Goal: Entertainment & Leisure: Browse casually

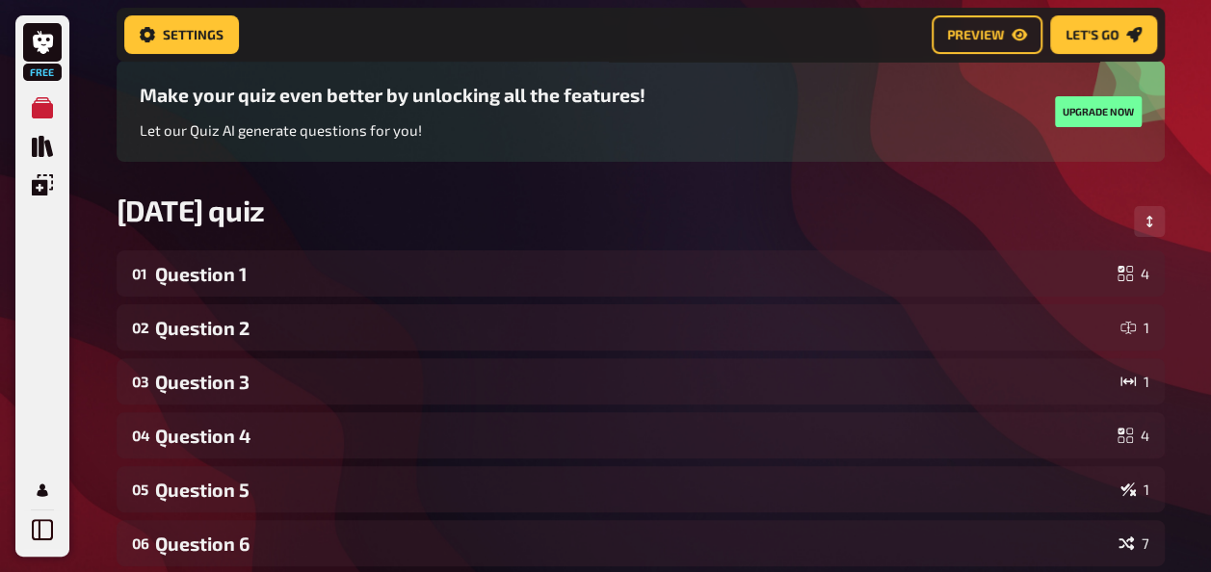
scroll to position [143, 0]
click at [362, 248] on div "[DATE] quiz" at bounding box center [641, 221] width 1048 height 58
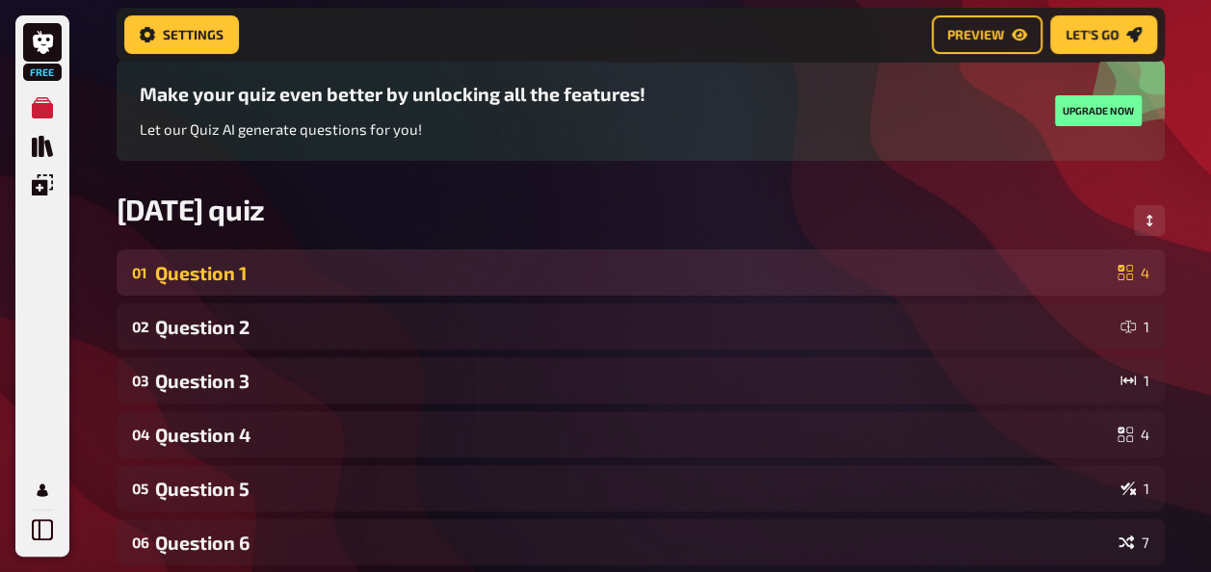
click at [370, 270] on div "Question 1" at bounding box center [632, 273] width 954 height 22
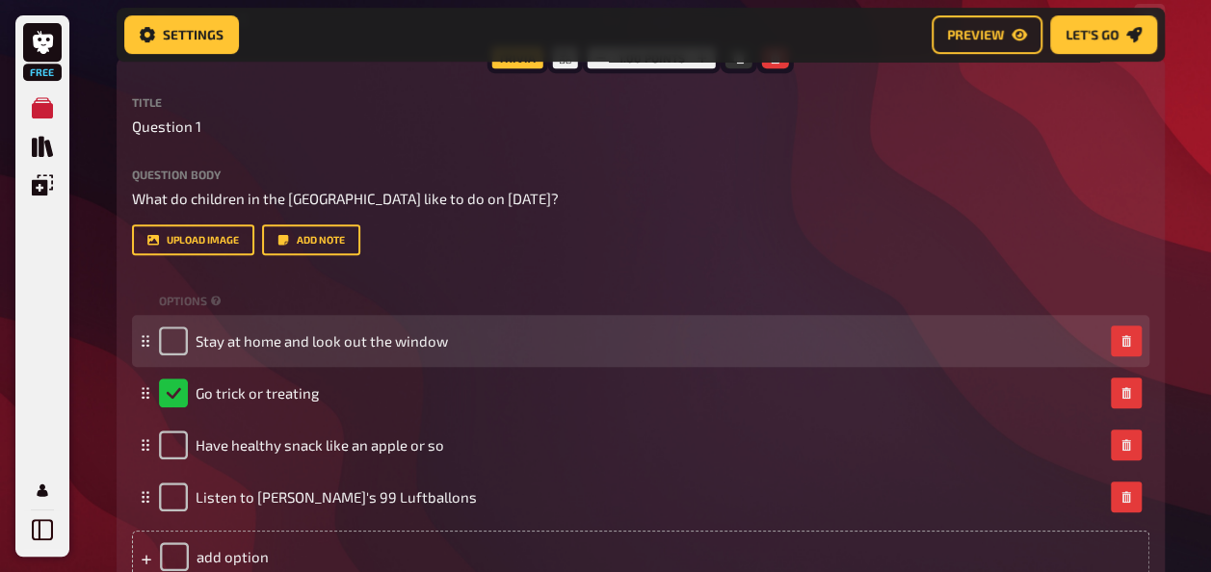
scroll to position [351, 0]
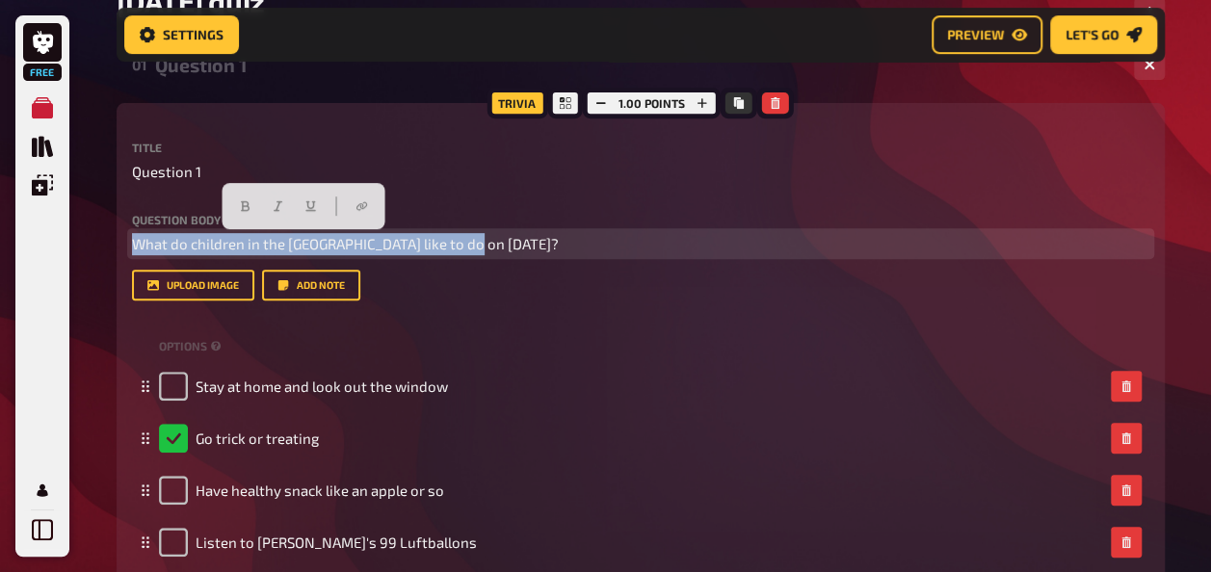
drag, startPoint x: 508, startPoint y: 239, endPoint x: 126, endPoint y: 248, distance: 381.5
click at [126, 248] on div "Trivia 1.00 points Title Question 1 Question body What do children in the [GEOG…" at bounding box center [641, 373] width 1048 height 540
copy span "What do children in the [GEOGRAPHIC_DATA] like to do on [DATE]?"
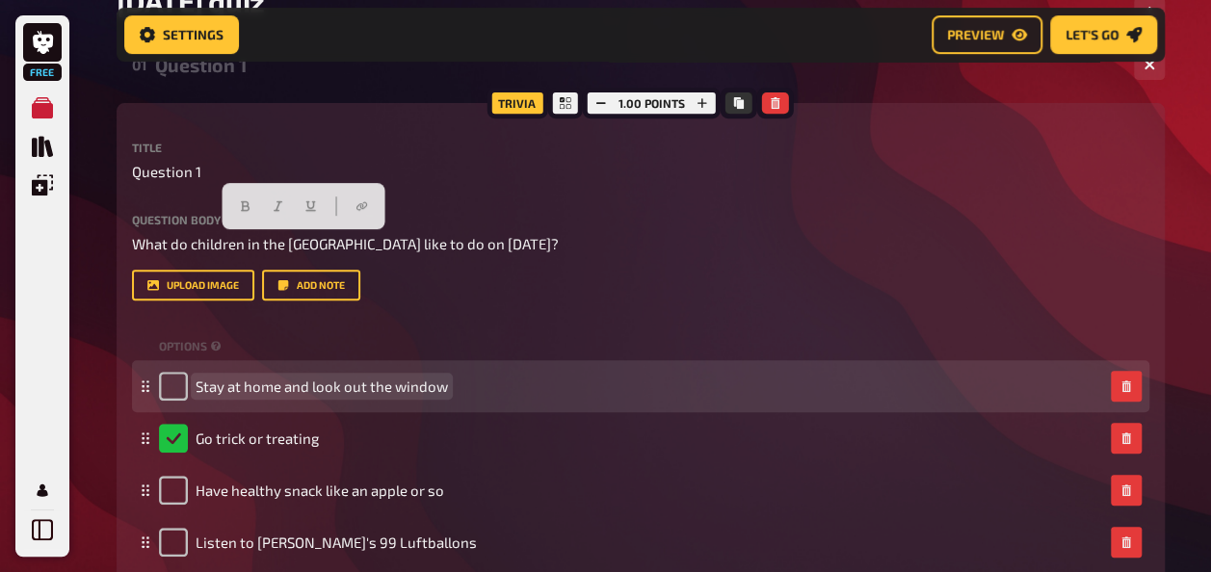
click at [341, 391] on span "Stay at home and look out the window" at bounding box center [321, 386] width 252 height 17
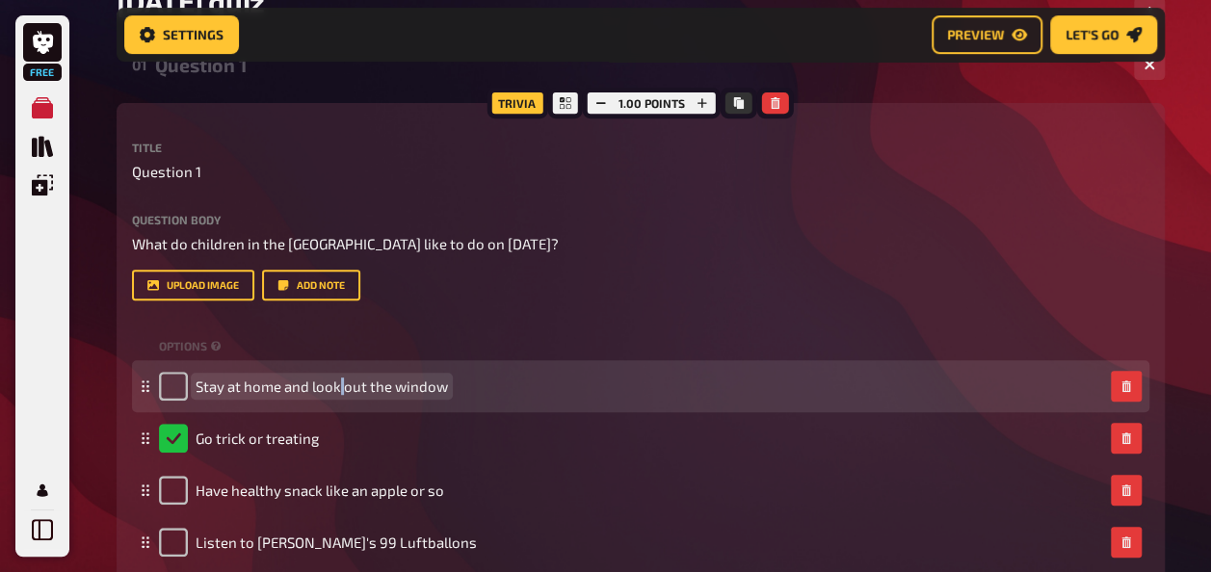
click at [341, 391] on span "Stay at home and look out the window" at bounding box center [321, 386] width 252 height 17
copy span "Stay at home and look out the window"
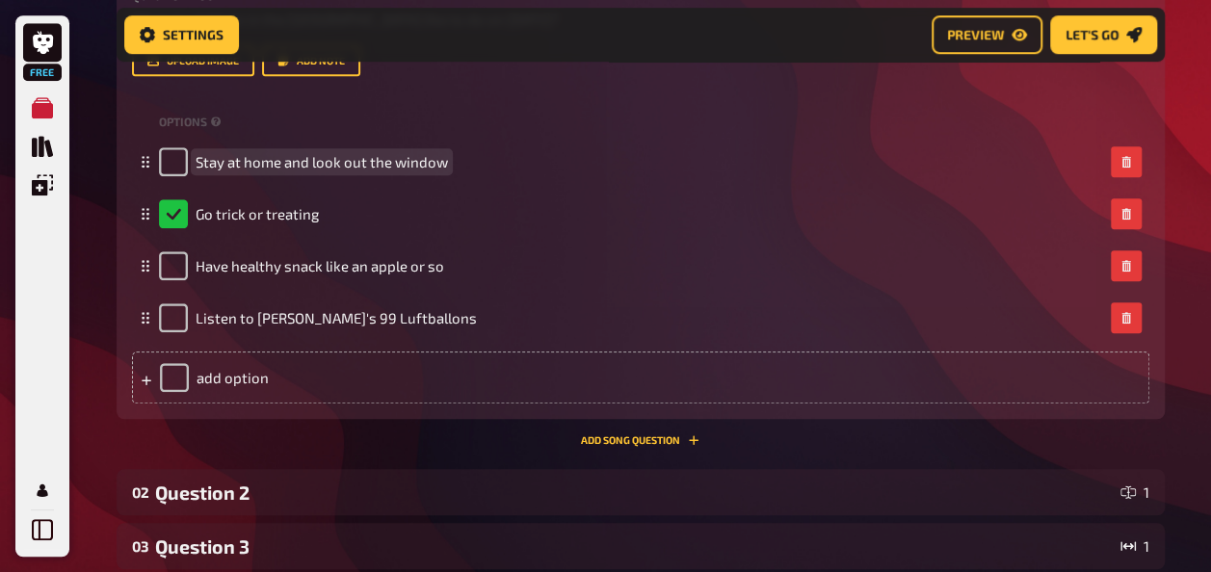
scroll to position [576, 0]
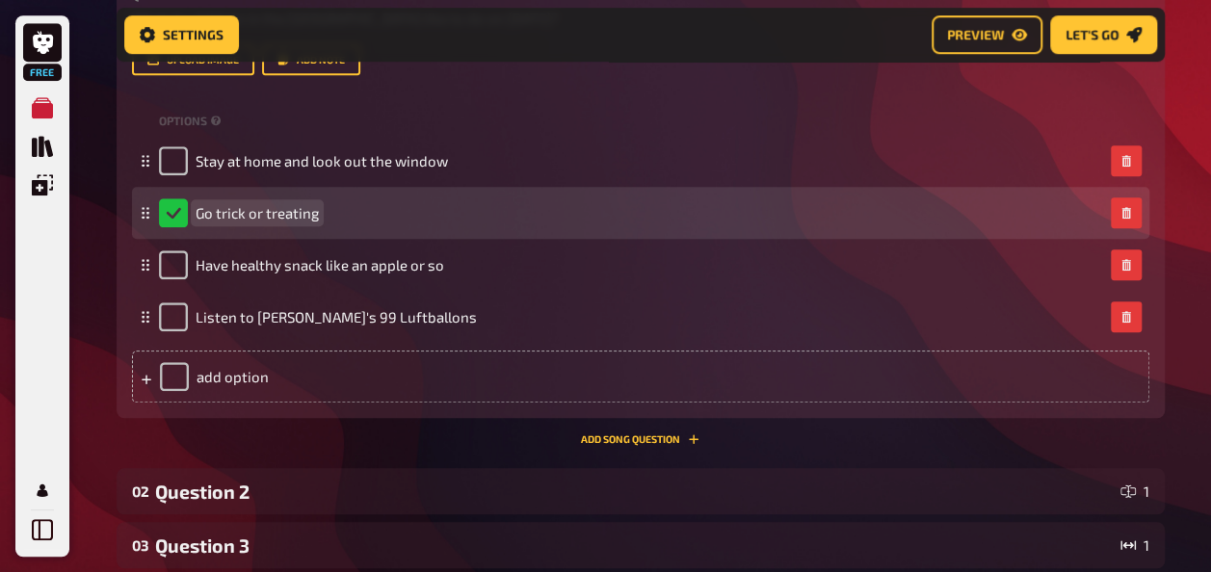
click at [268, 211] on span "Go trick or treating" at bounding box center [256, 212] width 123 height 17
copy span "Go trick or treating"
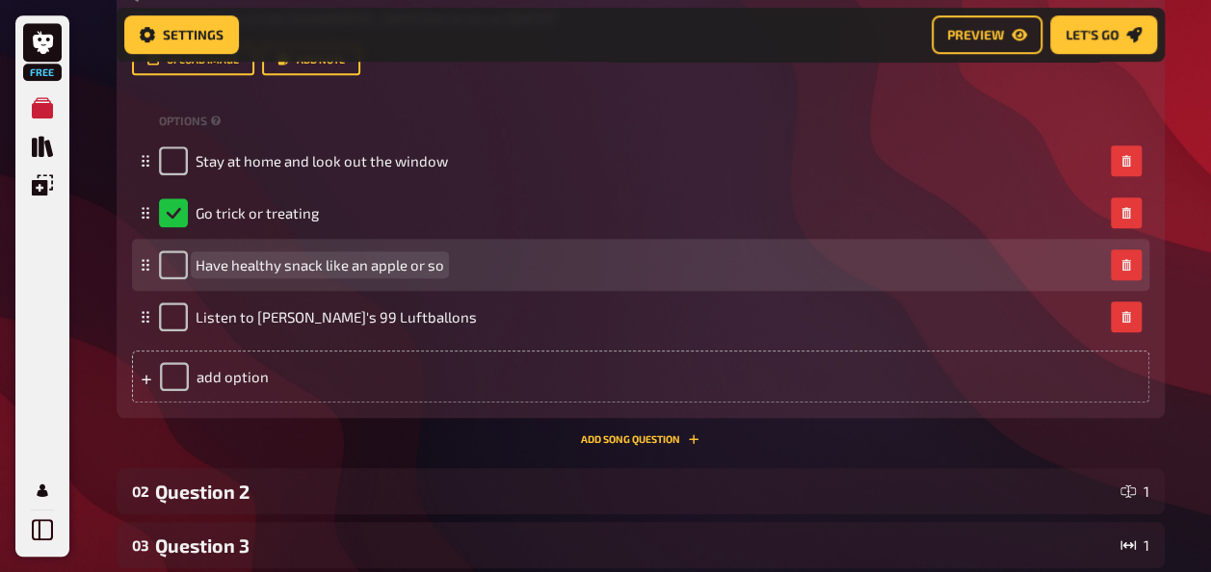
click at [314, 269] on span "Have healthy snack like an apple or so" at bounding box center [319, 264] width 248 height 17
copy span "Have healthy snack like an apple or so"
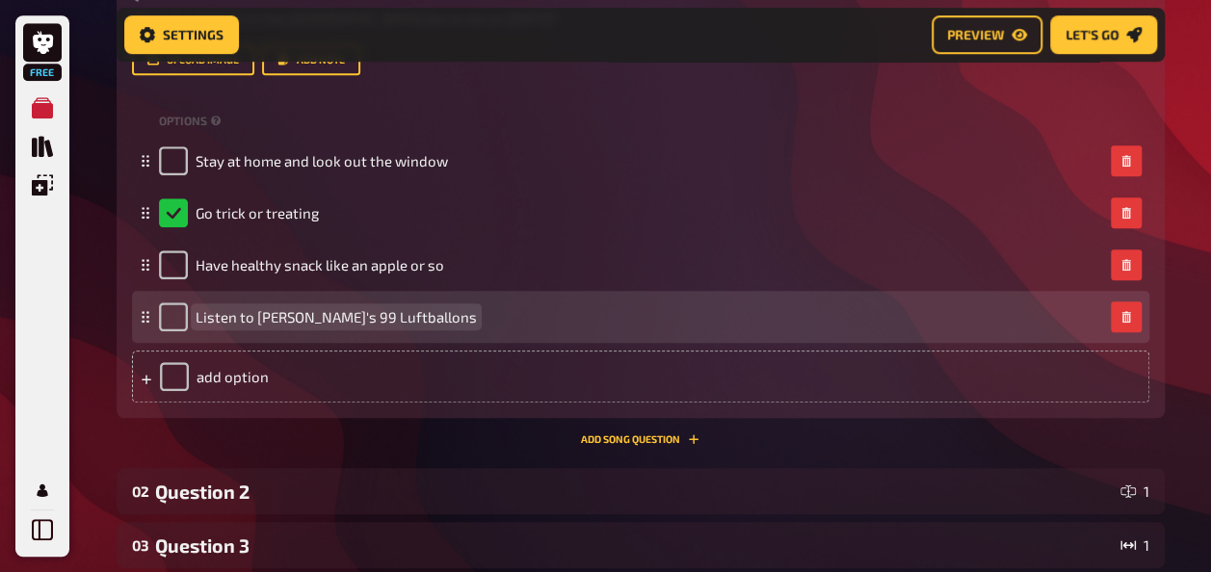
click at [293, 315] on span "Listen to [PERSON_NAME]'s 99 Luftballons" at bounding box center [335, 316] width 281 height 17
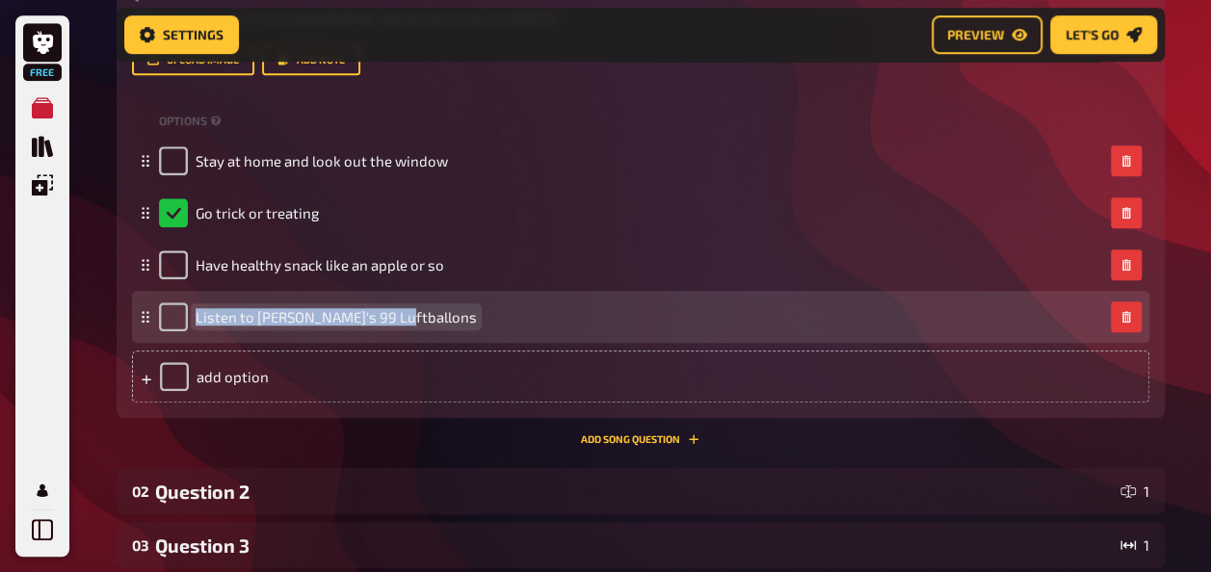
copy span "Listen to [PERSON_NAME]'s 99 Luftballons"
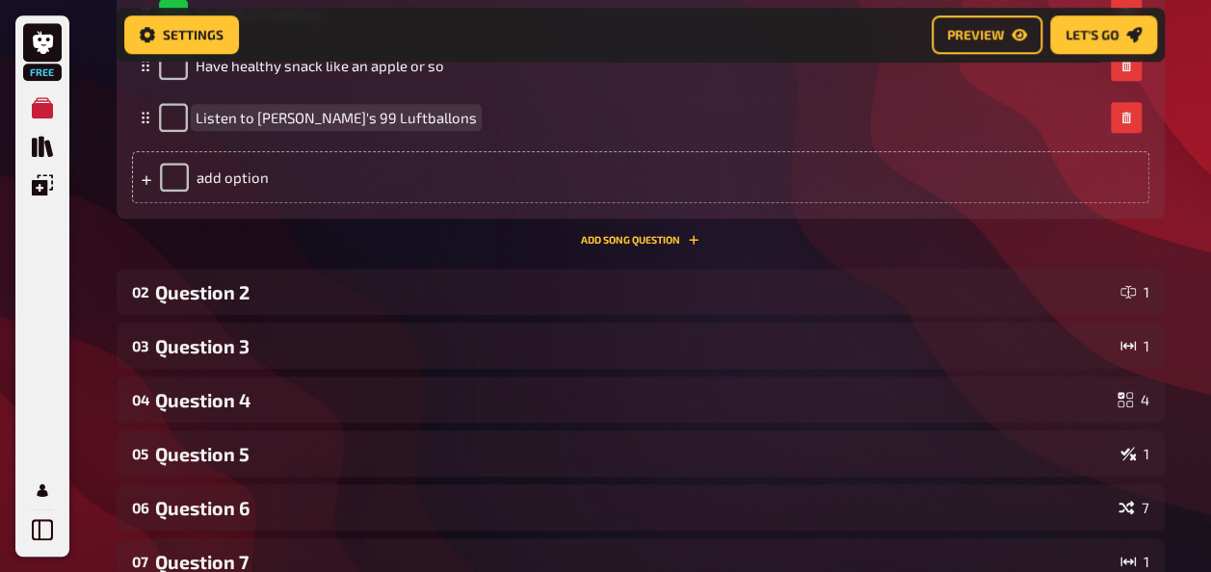
scroll to position [776, 0]
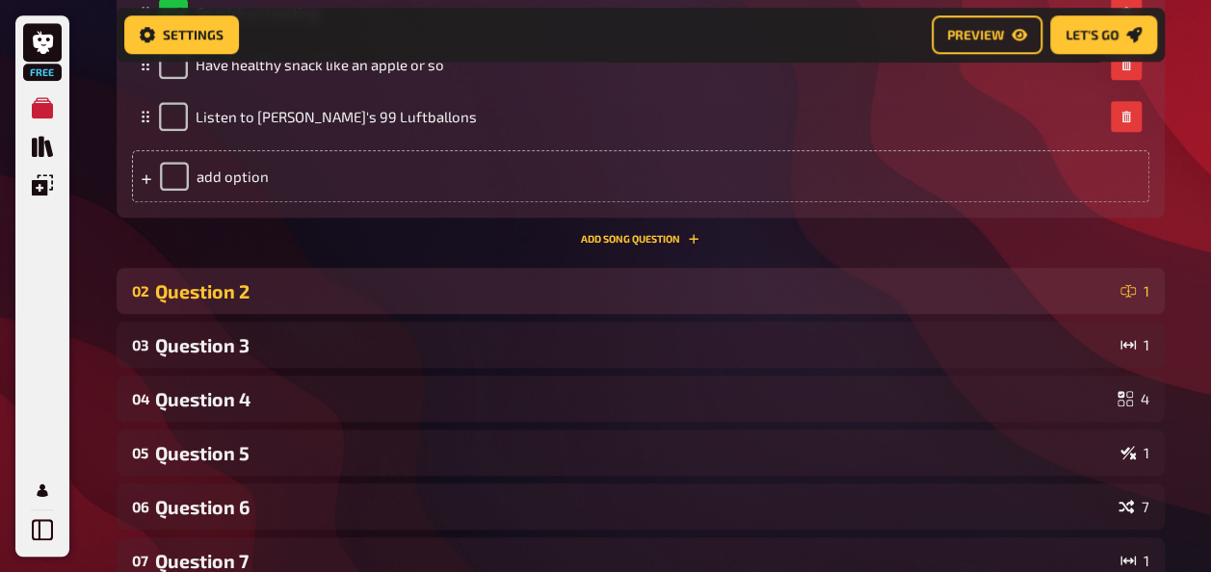
click at [479, 308] on div "02 Question 2 1" at bounding box center [641, 291] width 1048 height 46
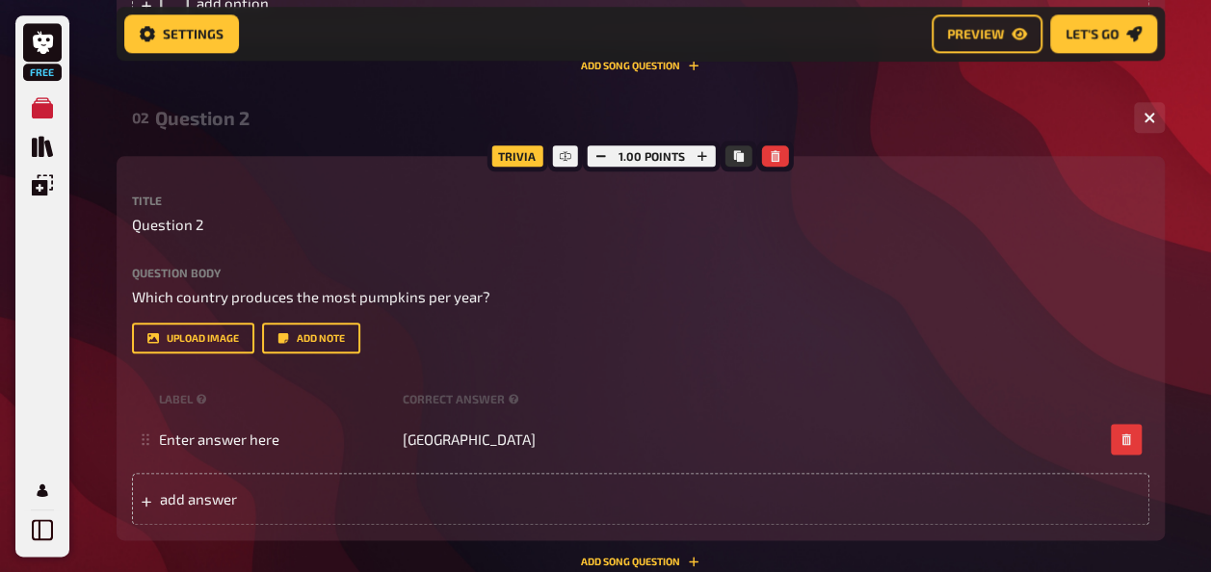
scroll to position [977, 0]
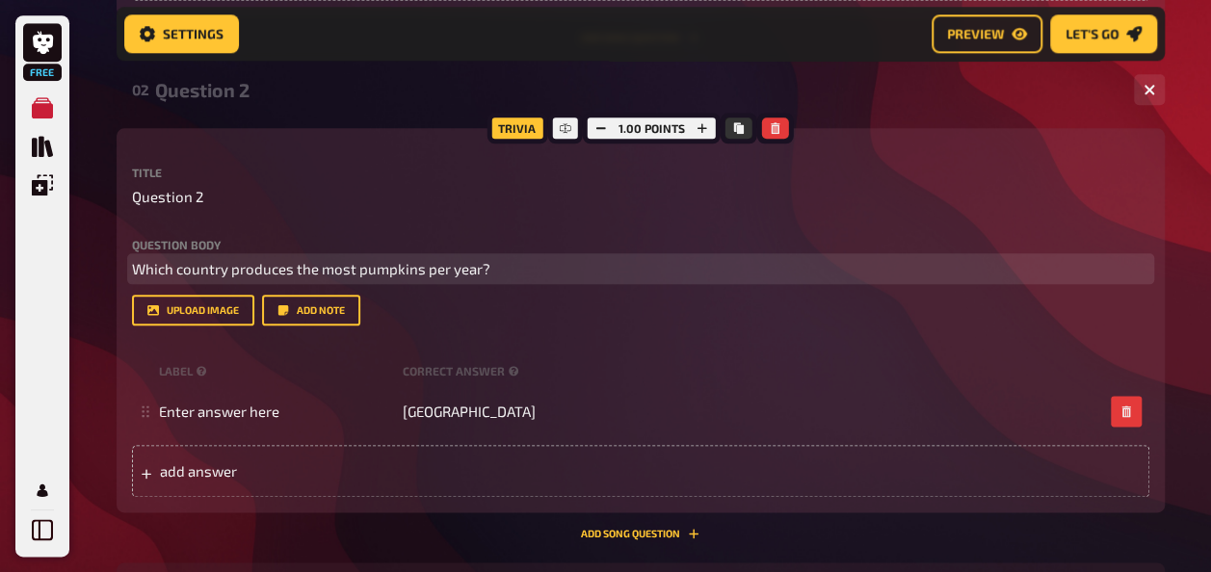
click at [430, 273] on span "Which country produces the most pumpkins per year?" at bounding box center [311, 268] width 358 height 17
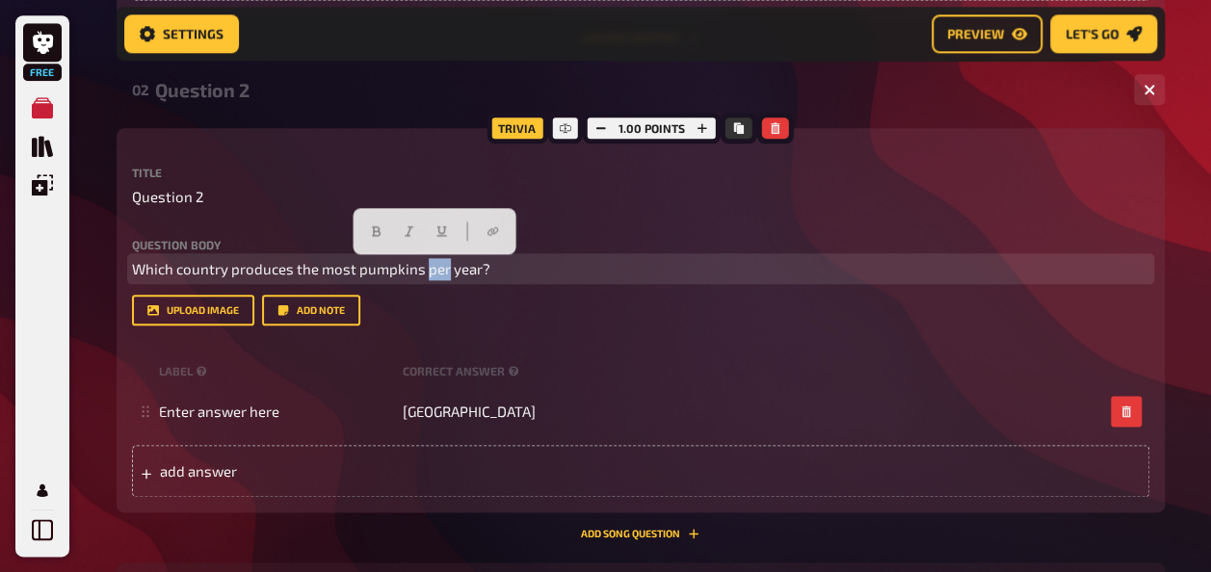
click at [430, 273] on span "Which country produces the most pumpkins per year?" at bounding box center [311, 268] width 358 height 17
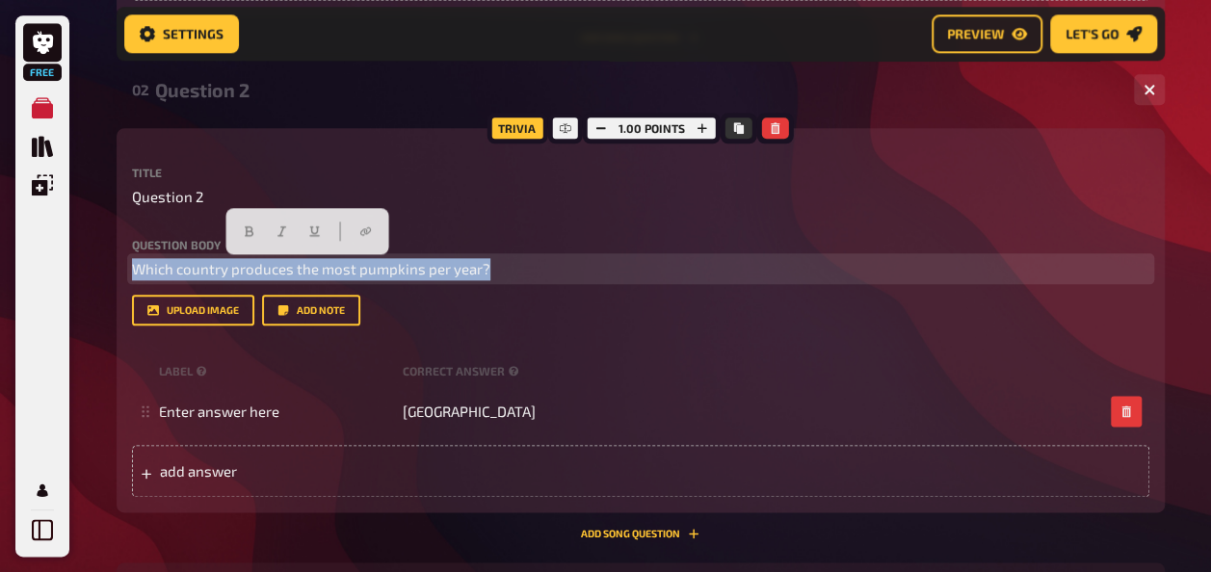
click at [430, 273] on span "Which country produces the most pumpkins per year?" at bounding box center [311, 268] width 358 height 17
copy span "Which country produces the most pumpkins per year?"
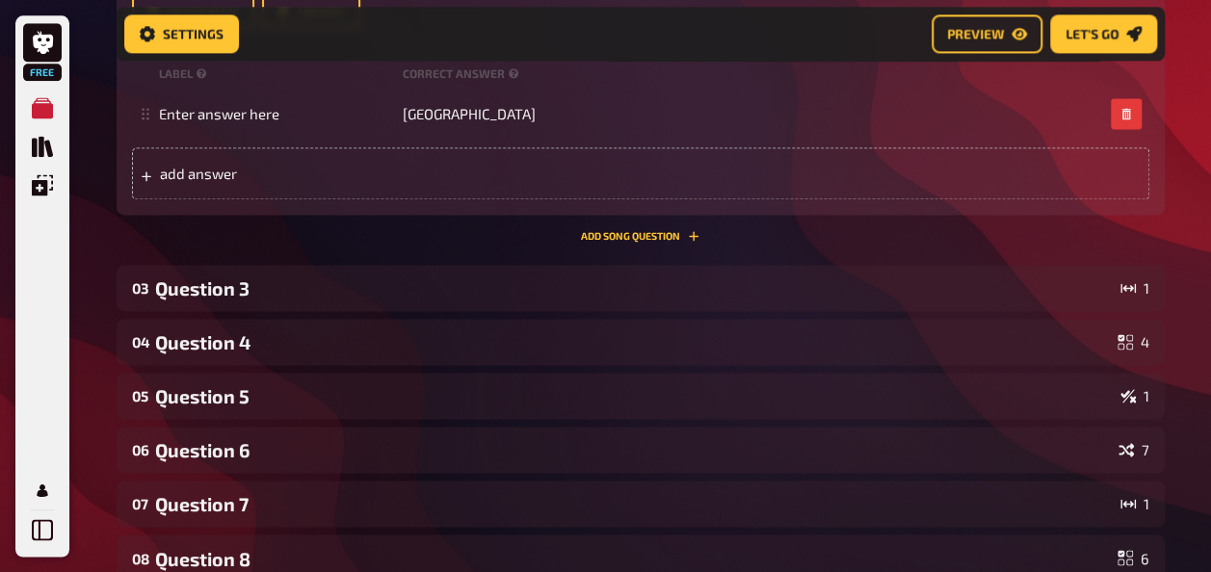
scroll to position [1280, 0]
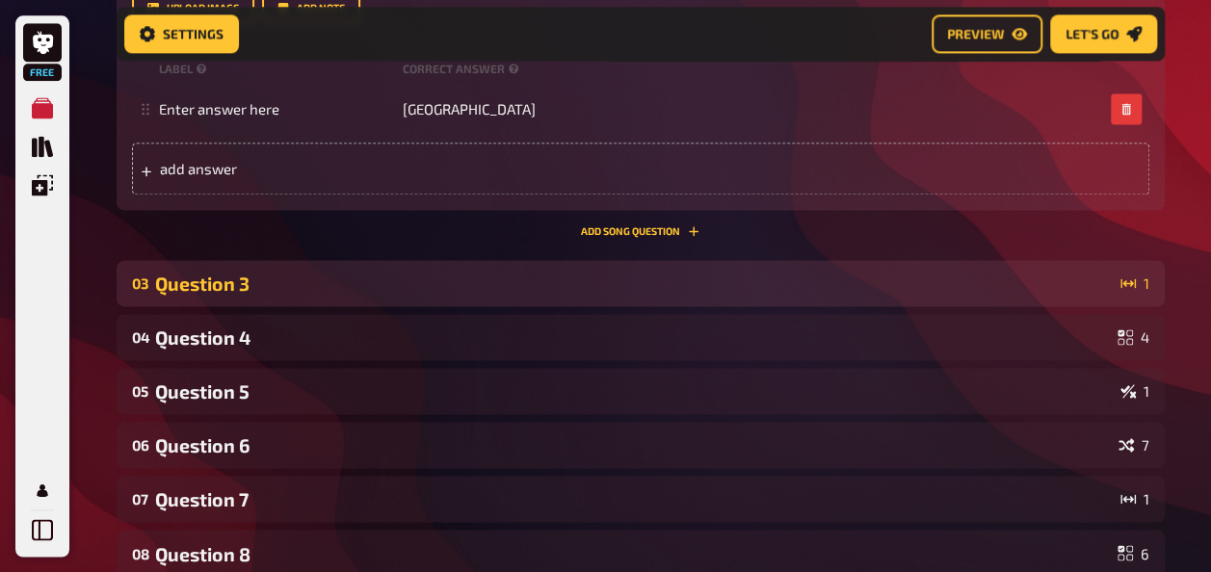
click at [417, 281] on div "Question 3" at bounding box center [633, 284] width 957 height 22
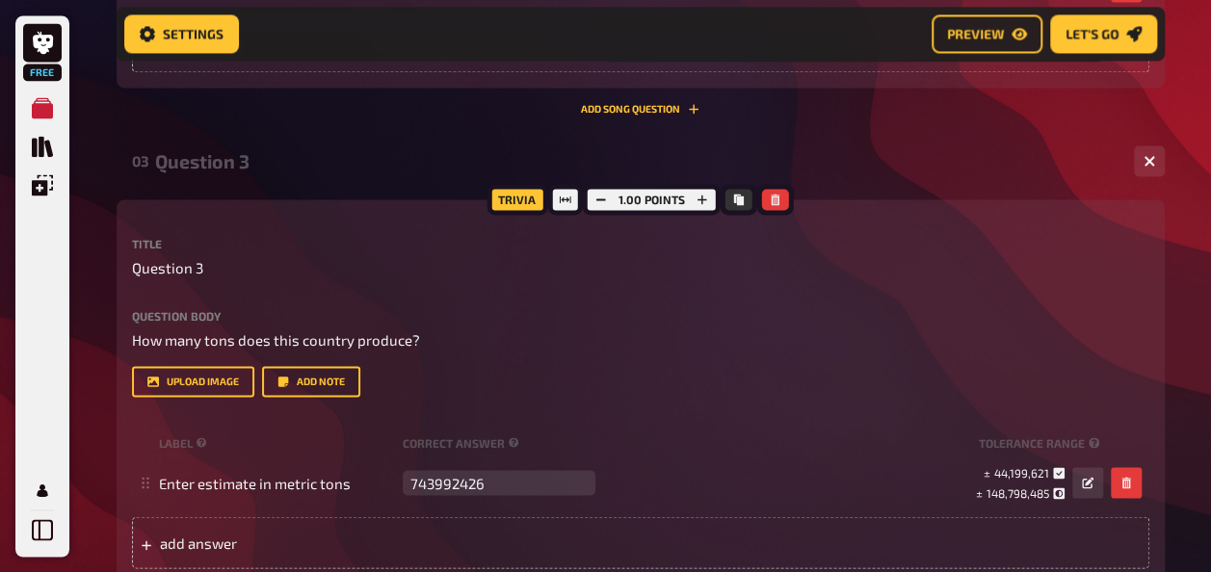
scroll to position [1405, 0]
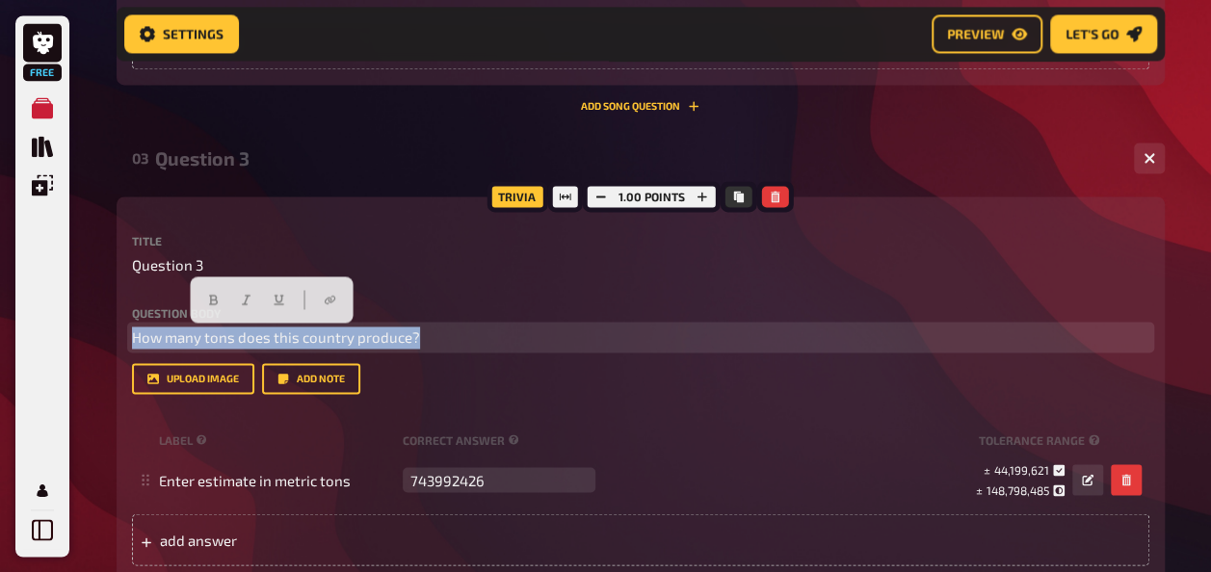
drag, startPoint x: 430, startPoint y: 335, endPoint x: 122, endPoint y: 339, distance: 307.2
click at [122, 339] on div "Trivia 1.00 points Title Question 3 Question body How many tons does this count…" at bounding box center [641, 388] width 1048 height 384
copy span "How many tons does this country produce?"
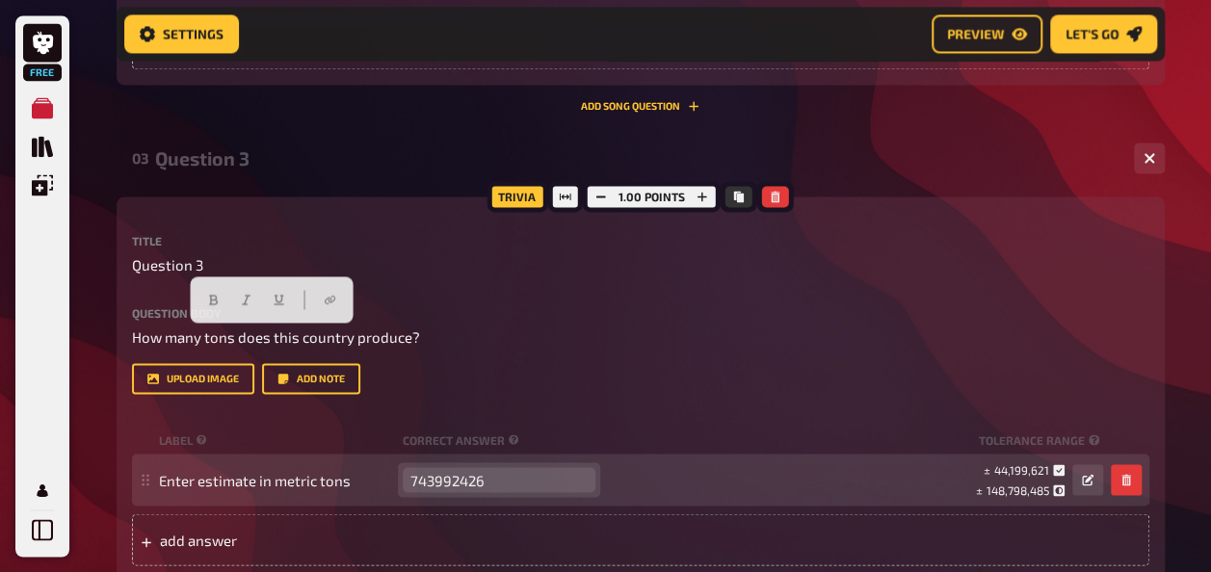
click at [445, 480] on input "743992426" at bounding box center [499, 479] width 193 height 25
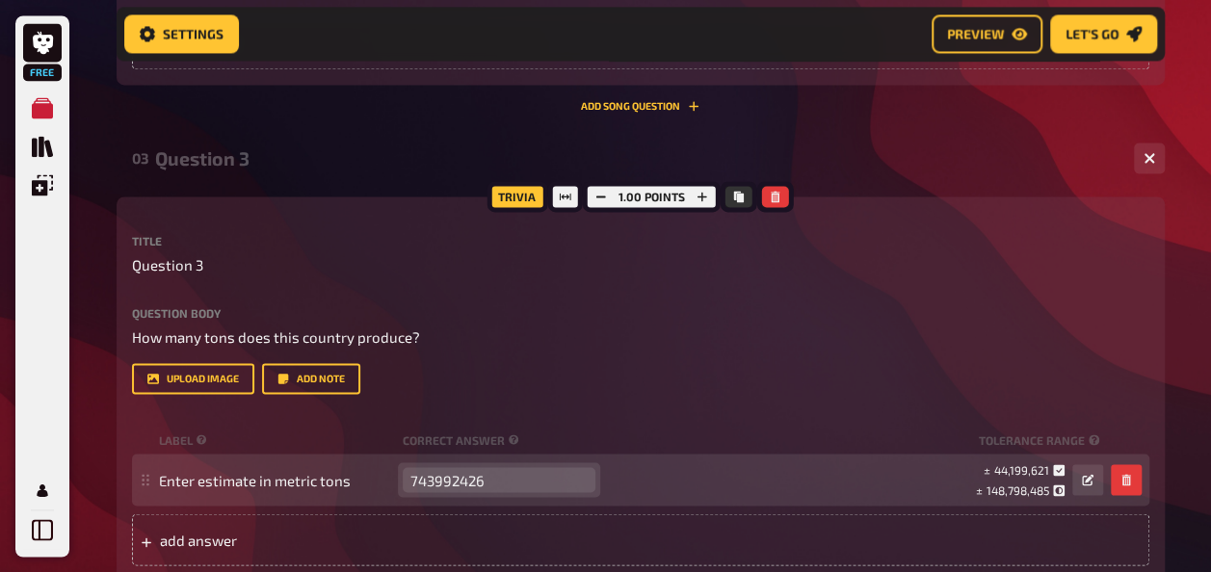
click at [445, 480] on input "743992426" at bounding box center [499, 479] width 193 height 25
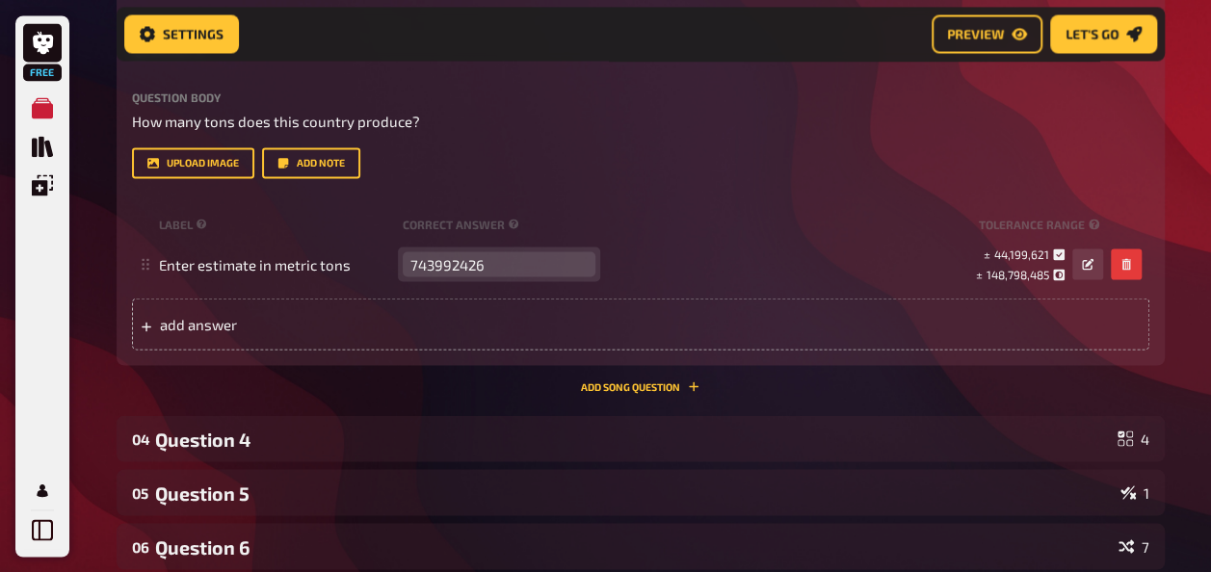
scroll to position [1688, 0]
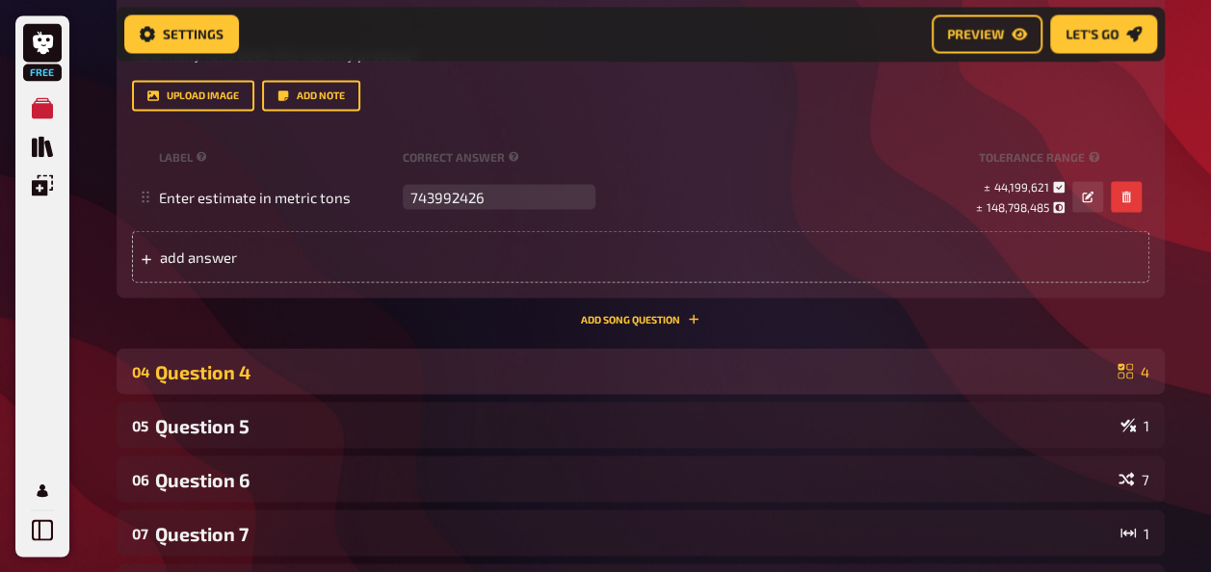
click at [412, 366] on div "Question 4" at bounding box center [632, 371] width 954 height 22
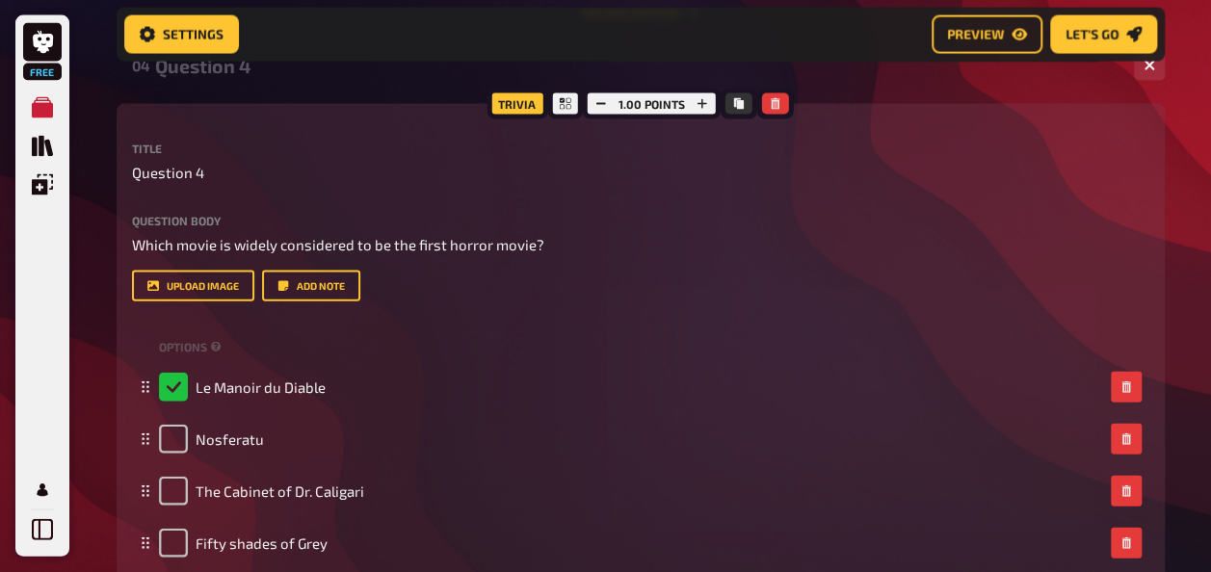
scroll to position [2005, 0]
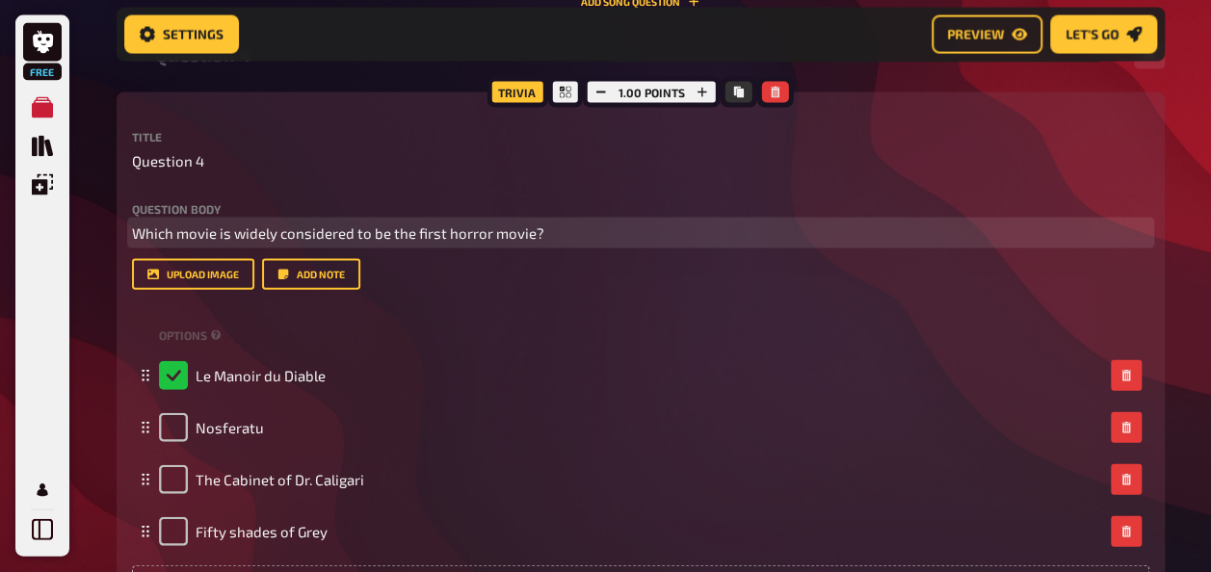
click at [362, 238] on span "Which movie is widely considered to be the first horror movie?" at bounding box center [338, 232] width 412 height 17
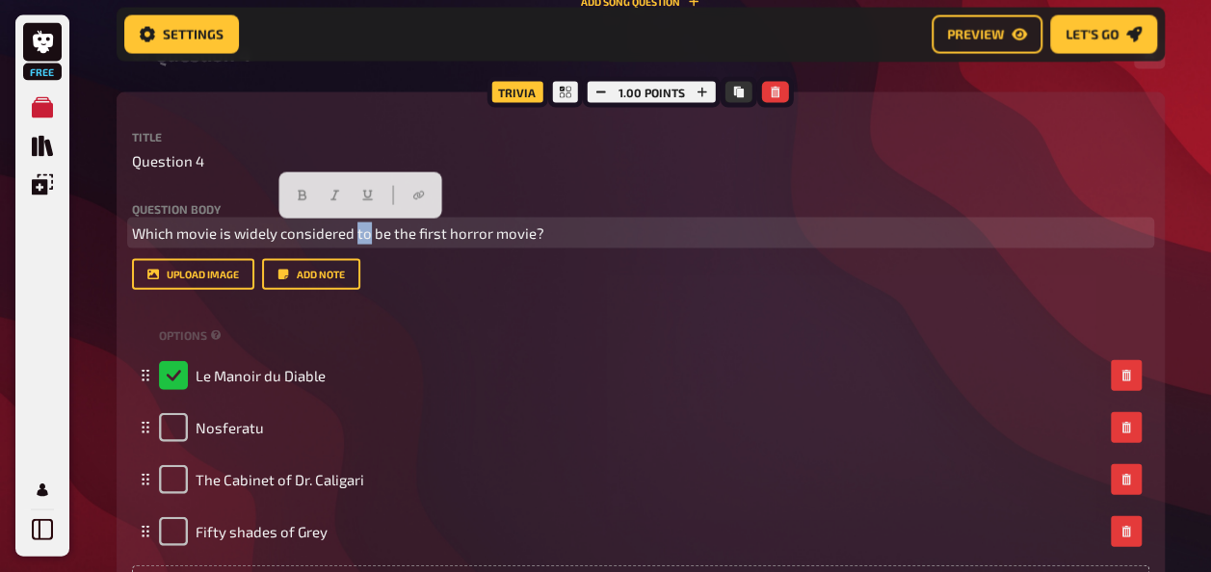
click at [362, 238] on span "Which movie is widely considered to be the first horror movie?" at bounding box center [338, 232] width 412 height 17
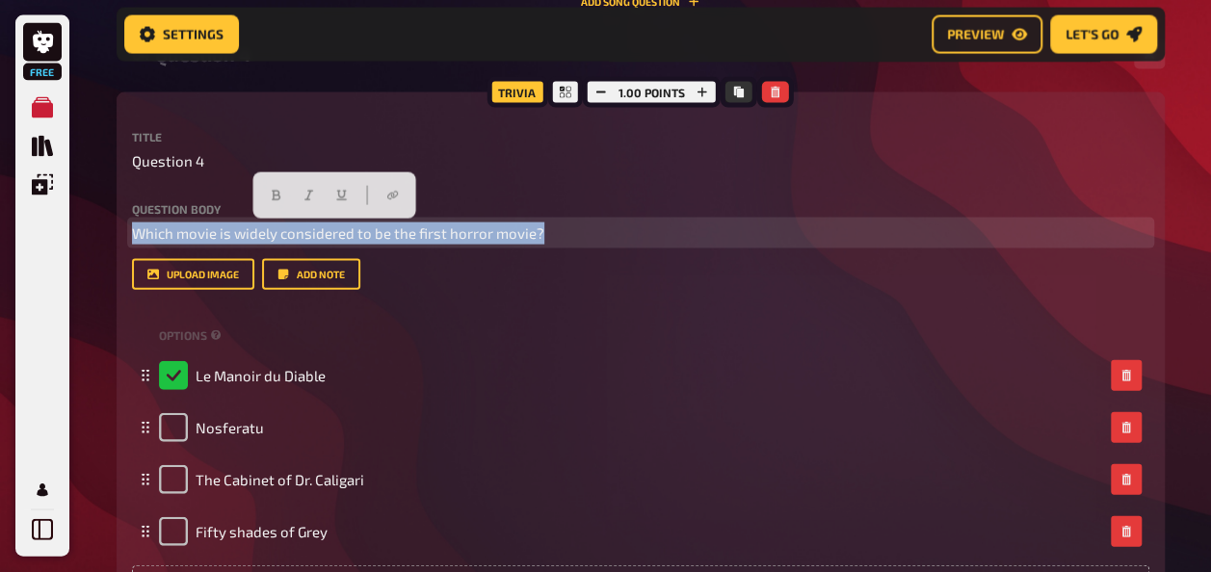
click at [362, 238] on span "Which movie is widely considered to be the first horror movie?" at bounding box center [338, 232] width 412 height 17
copy span "Which movie is widely considered to be the first horror movie?"
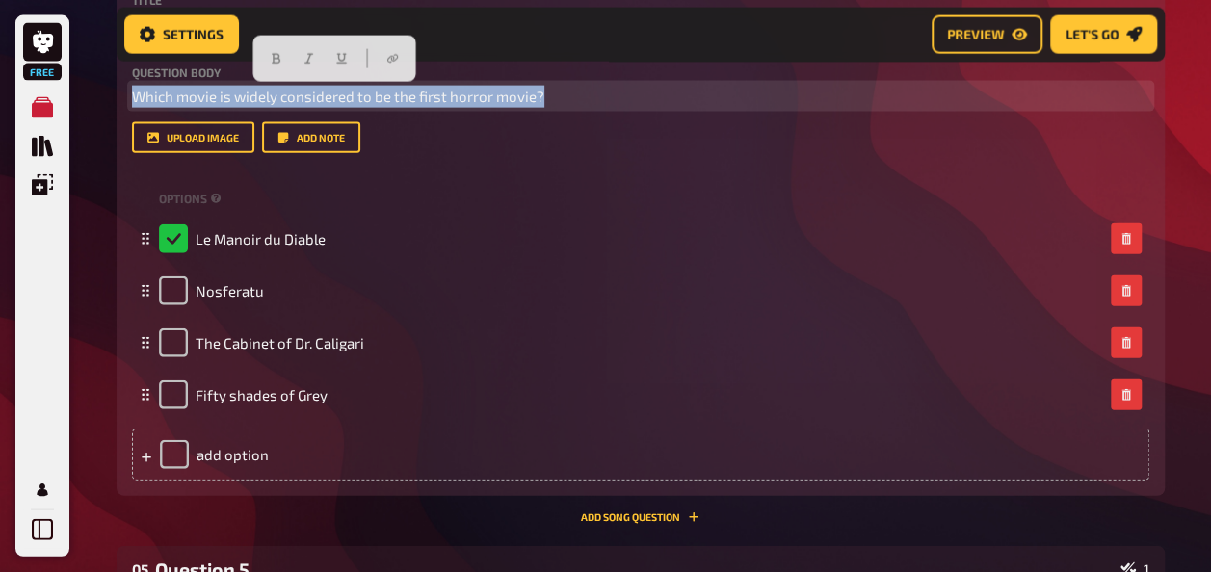
scroll to position [2126, 0]
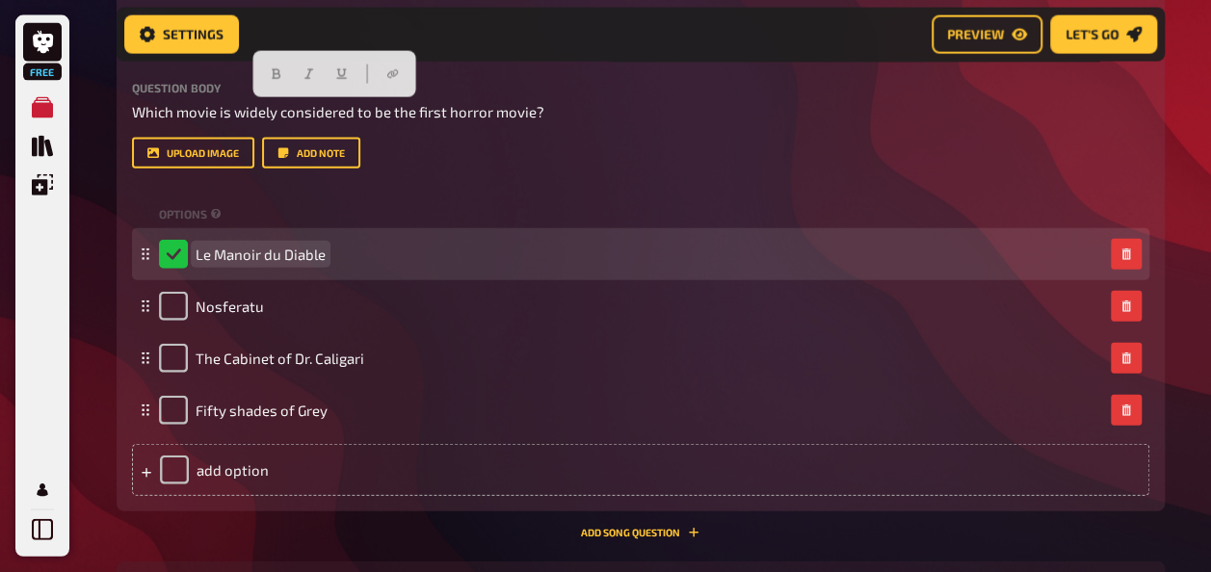
click at [248, 254] on span "Le Manoir du Diable" at bounding box center [260, 254] width 130 height 17
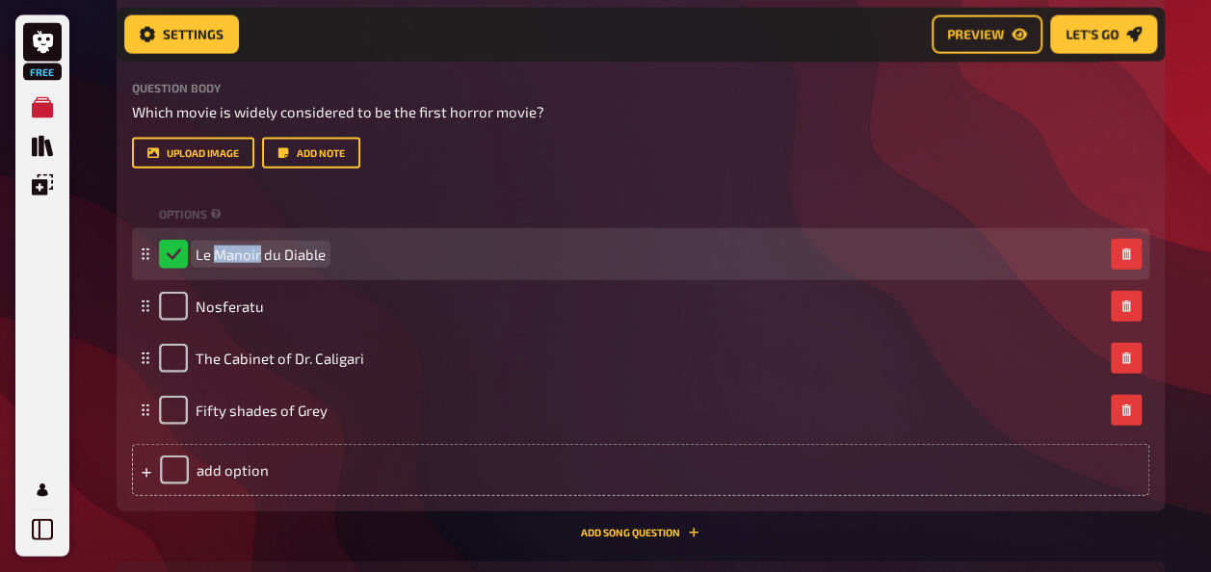
click at [248, 254] on span "Le Manoir du Diable" at bounding box center [260, 254] width 130 height 17
copy span "Le Manoir du Diable"
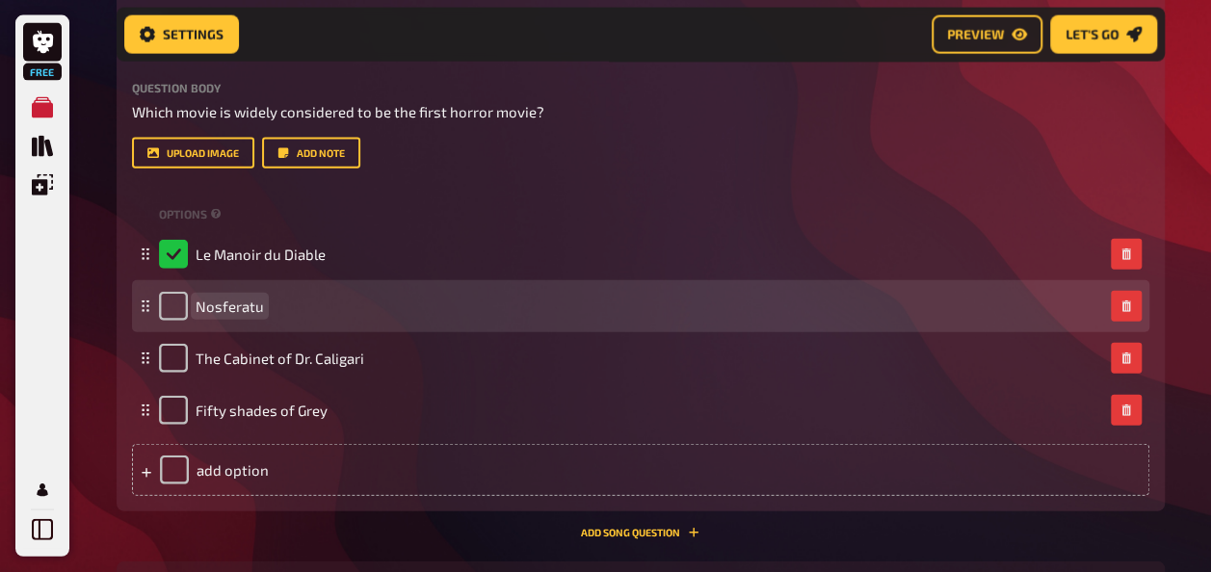
click at [225, 311] on span "Nosferatu" at bounding box center [229, 306] width 68 height 17
copy span "Nosferatu"
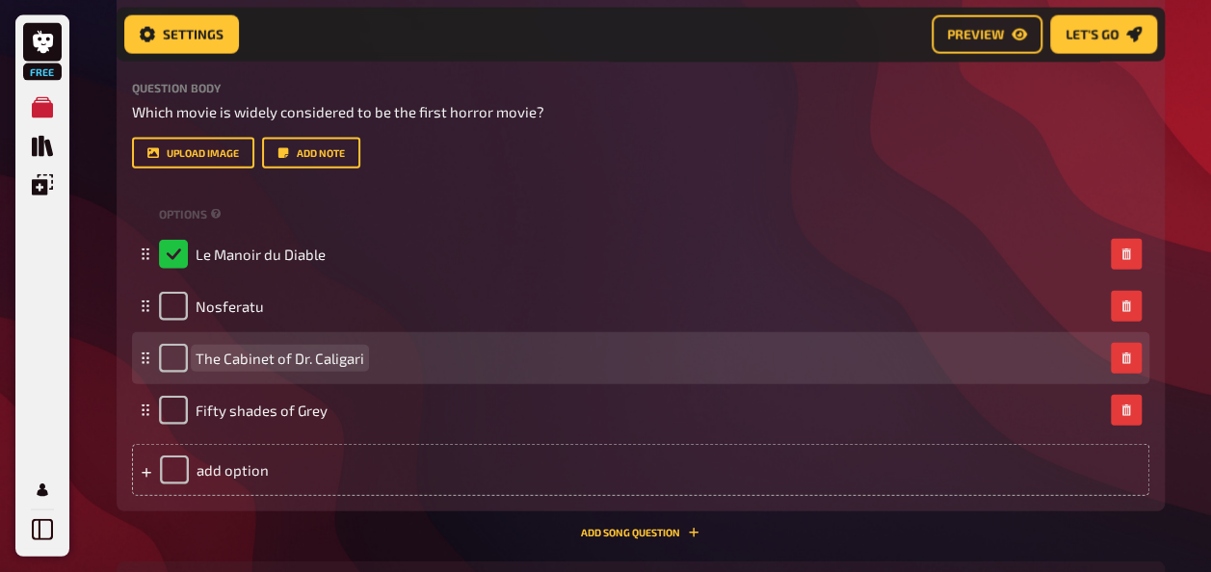
click at [258, 363] on span "The Cabinet of Dr. Caligari" at bounding box center [279, 358] width 169 height 17
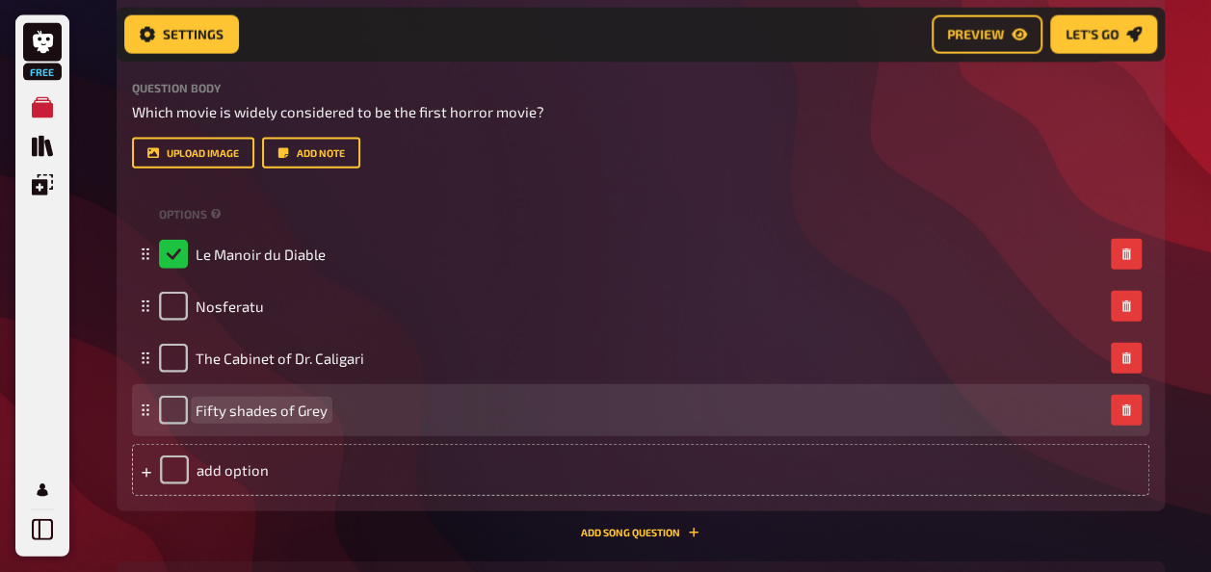
click at [259, 410] on span "Fifty shades of Grey" at bounding box center [261, 410] width 132 height 17
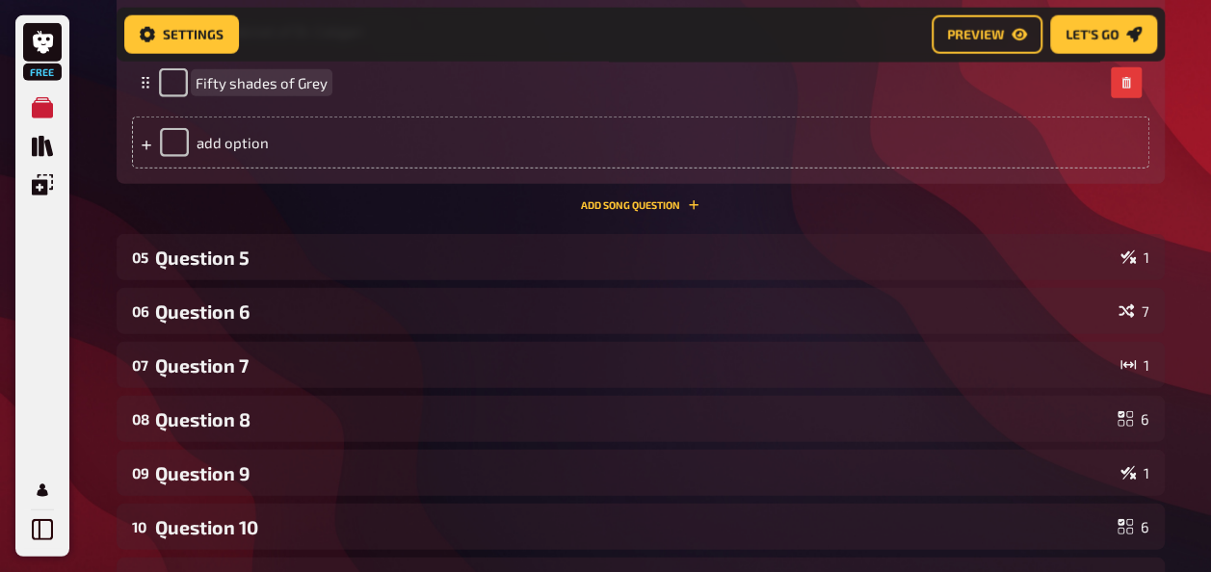
scroll to position [2455, 0]
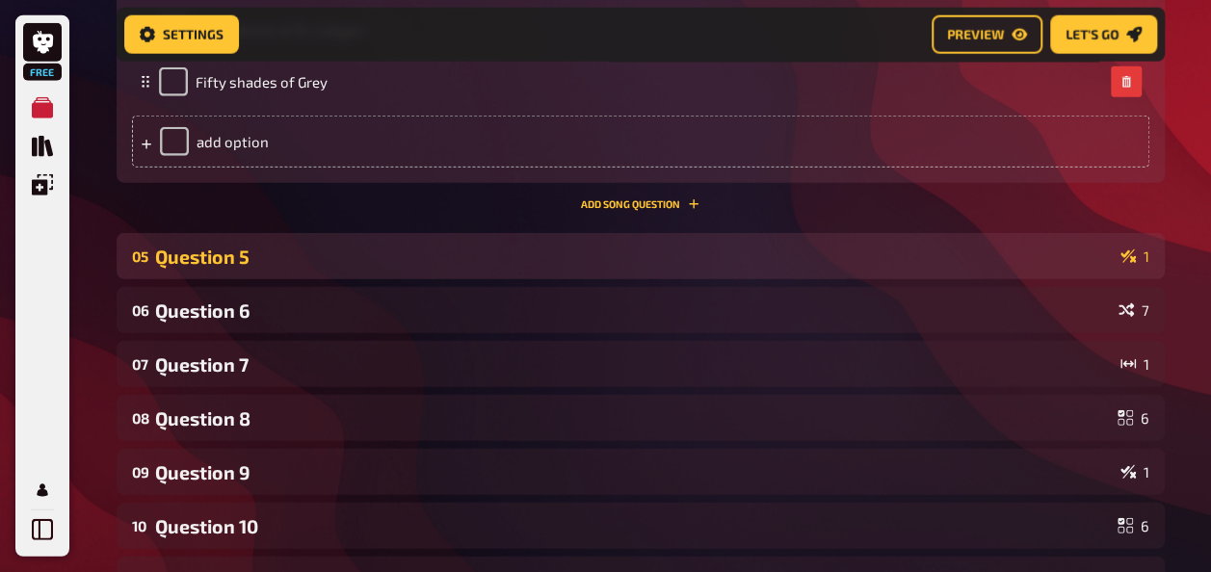
click at [470, 249] on div "Question 5" at bounding box center [633, 257] width 957 height 22
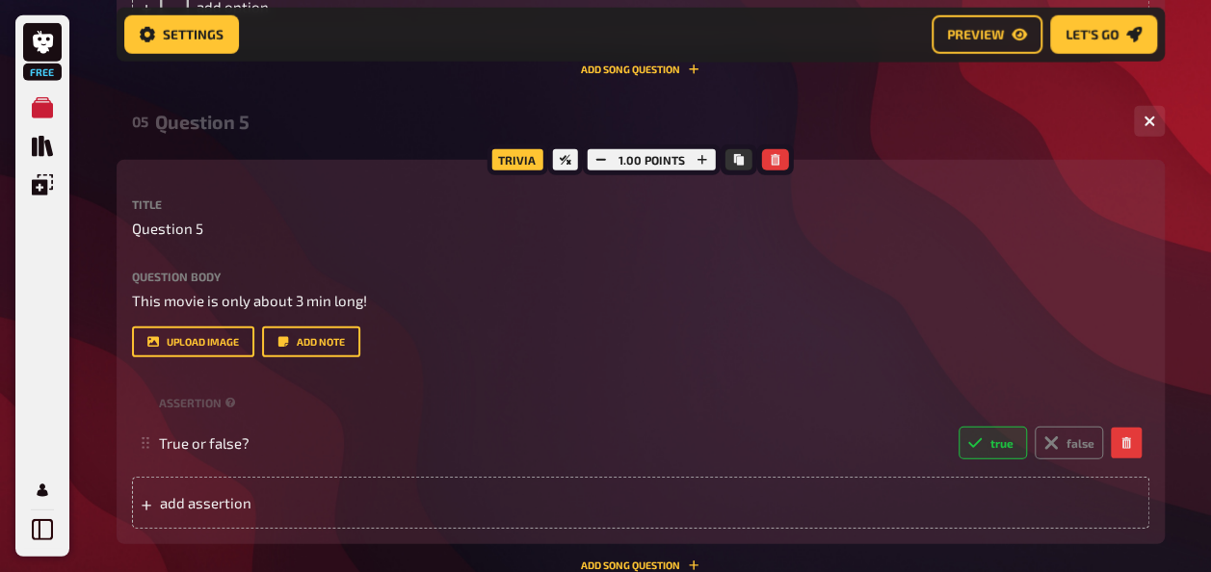
scroll to position [2611, 0]
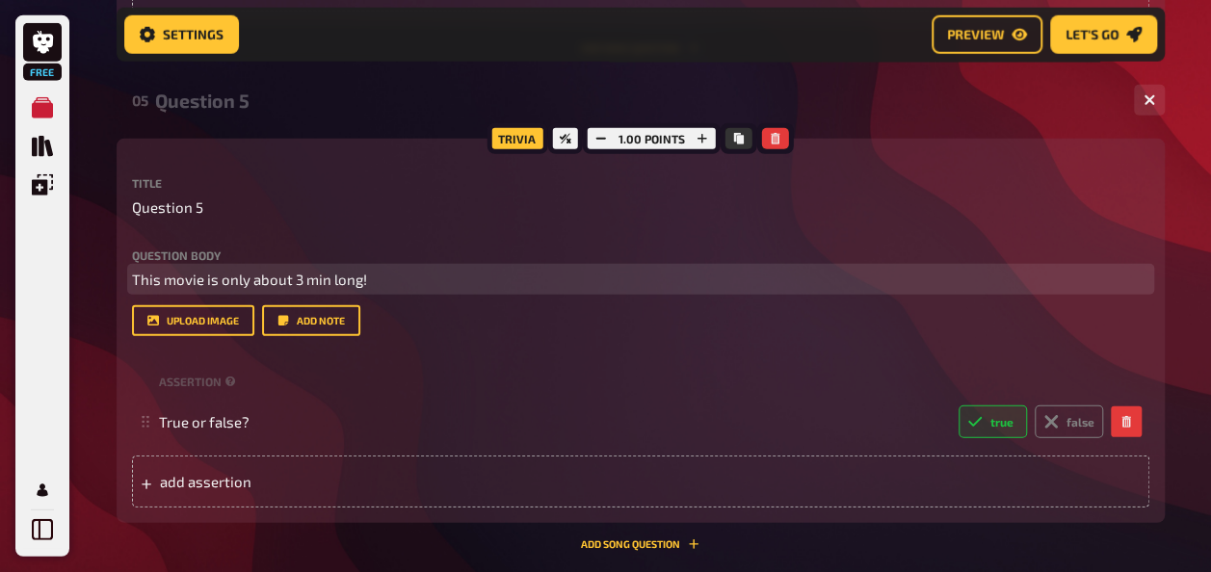
click at [225, 278] on span "This movie is only about 3 min long!" at bounding box center [249, 279] width 235 height 17
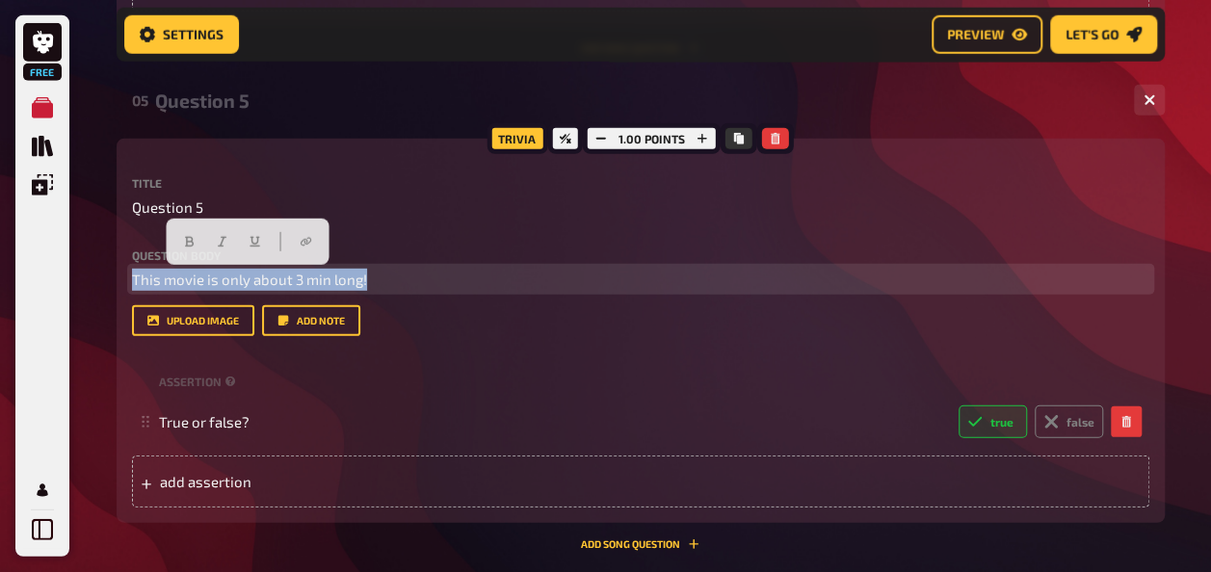
click at [225, 278] on span "This movie is only about 3 min long!" at bounding box center [249, 279] width 235 height 17
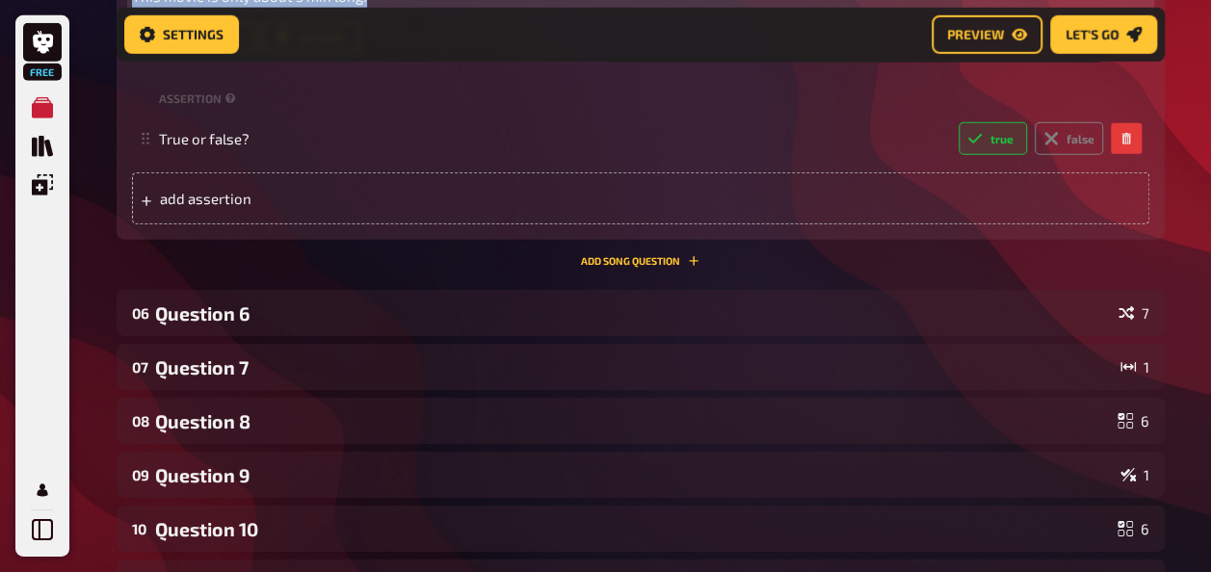
scroll to position [2907, 0]
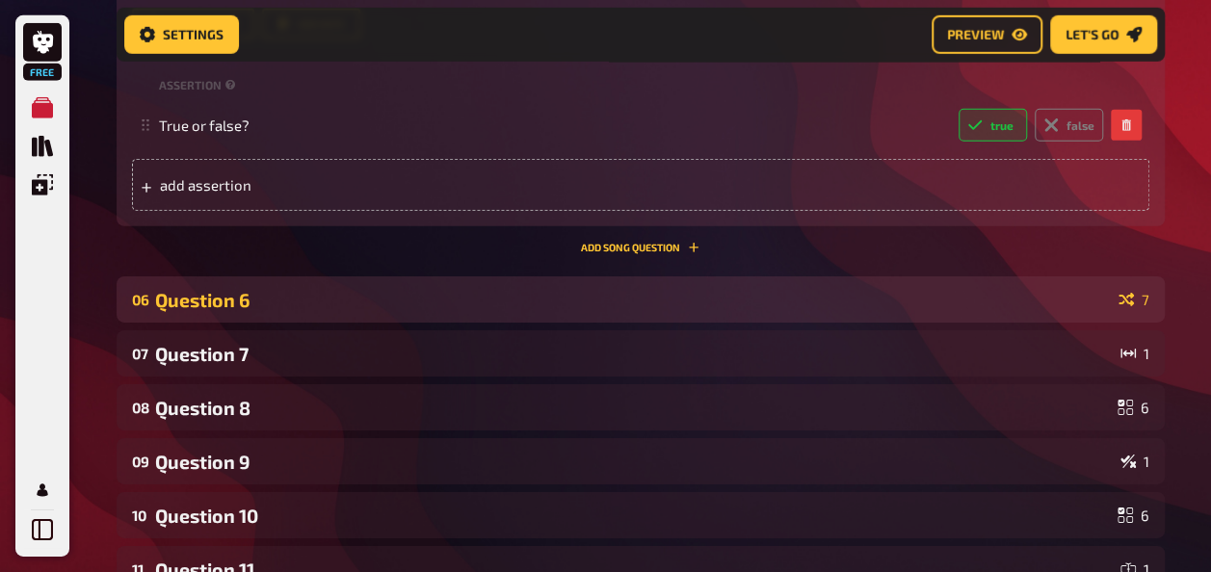
click at [379, 308] on div "Question 6" at bounding box center [632, 300] width 955 height 22
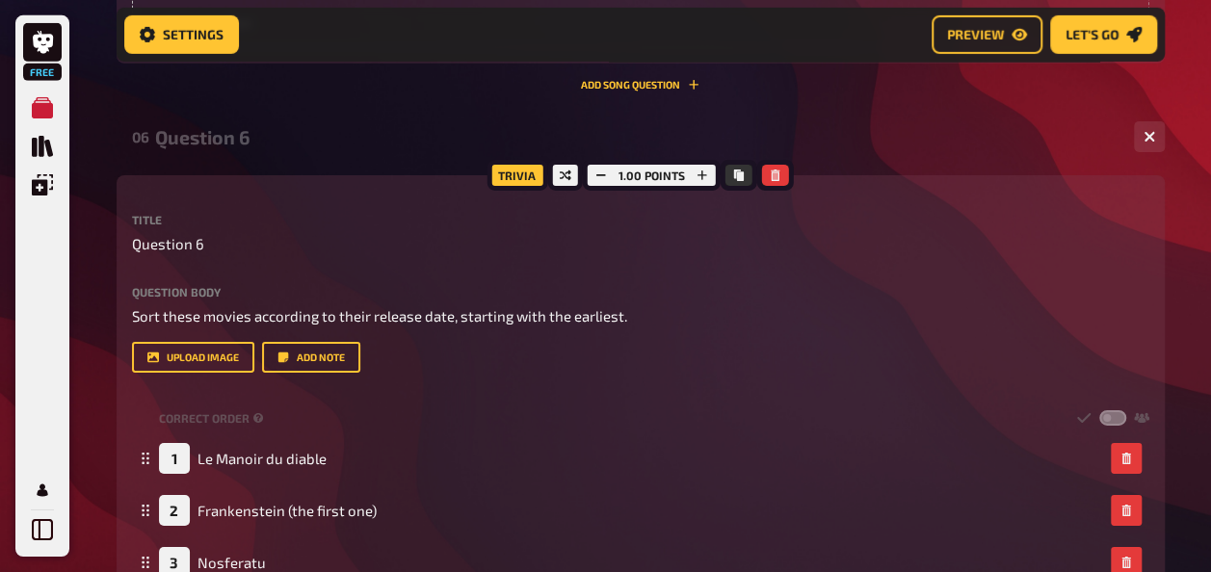
scroll to position [3172, 0]
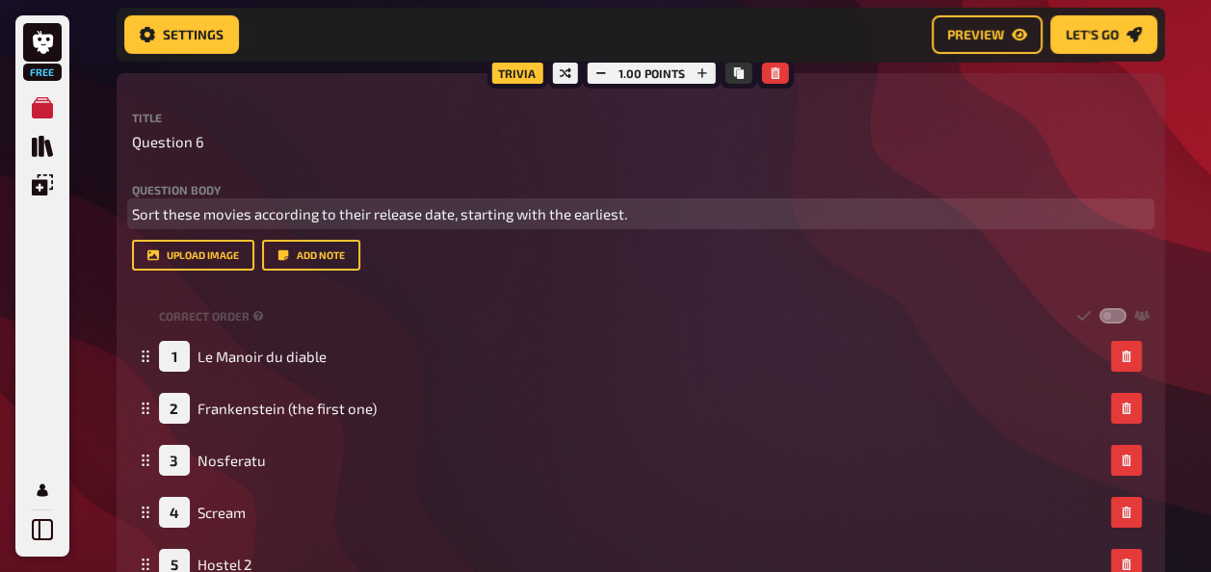
click at [348, 214] on span "Sort these movies according to their release date, starting with the earliest." at bounding box center [379, 213] width 495 height 17
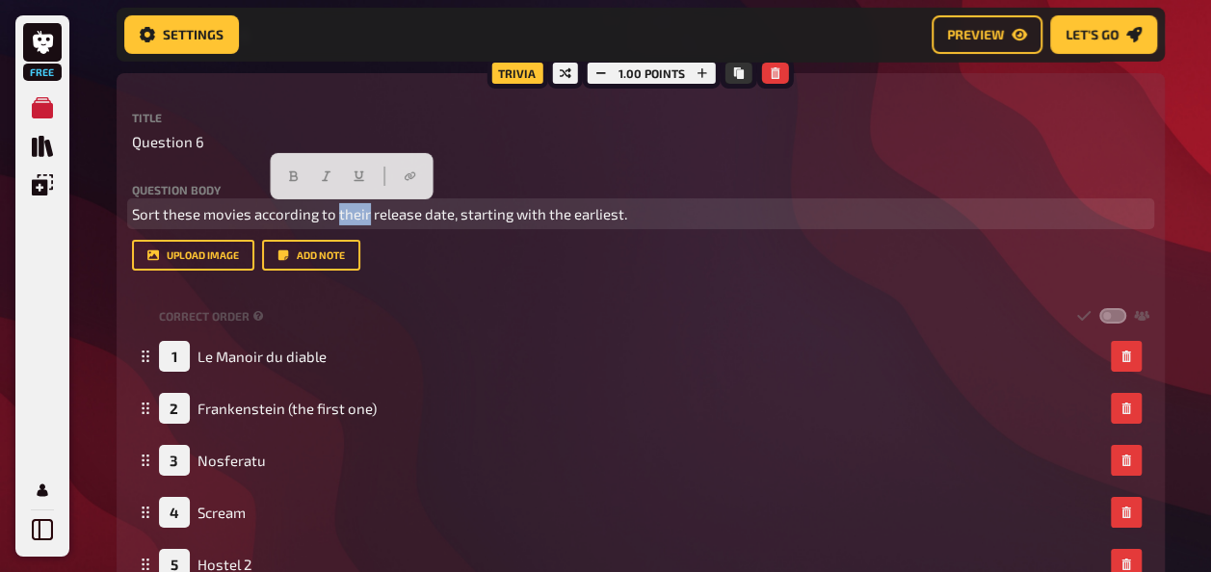
click at [348, 214] on span "Sort these movies according to their release date, starting with the earliest." at bounding box center [379, 213] width 495 height 17
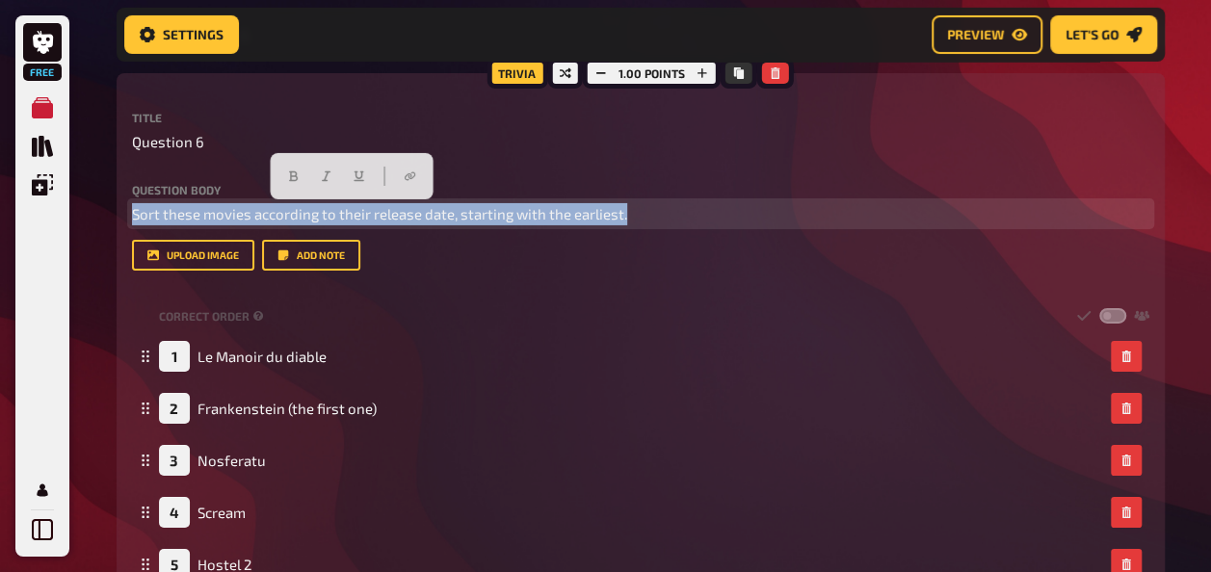
click at [348, 214] on span "Sort these movies according to their release date, starting with the earliest." at bounding box center [379, 213] width 495 height 17
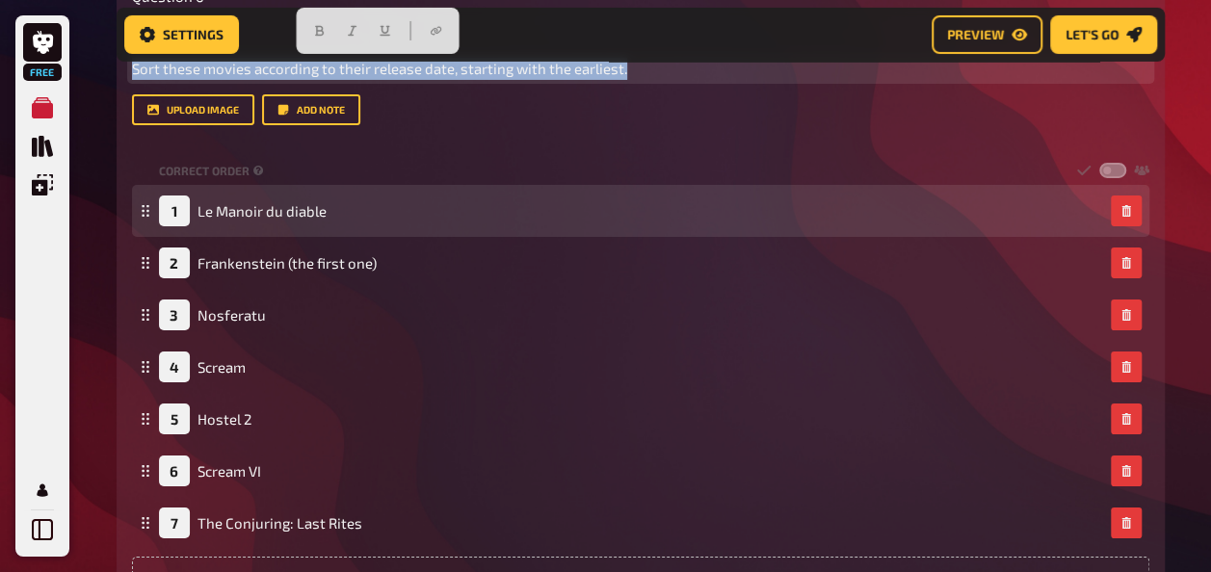
scroll to position [3351, 0]
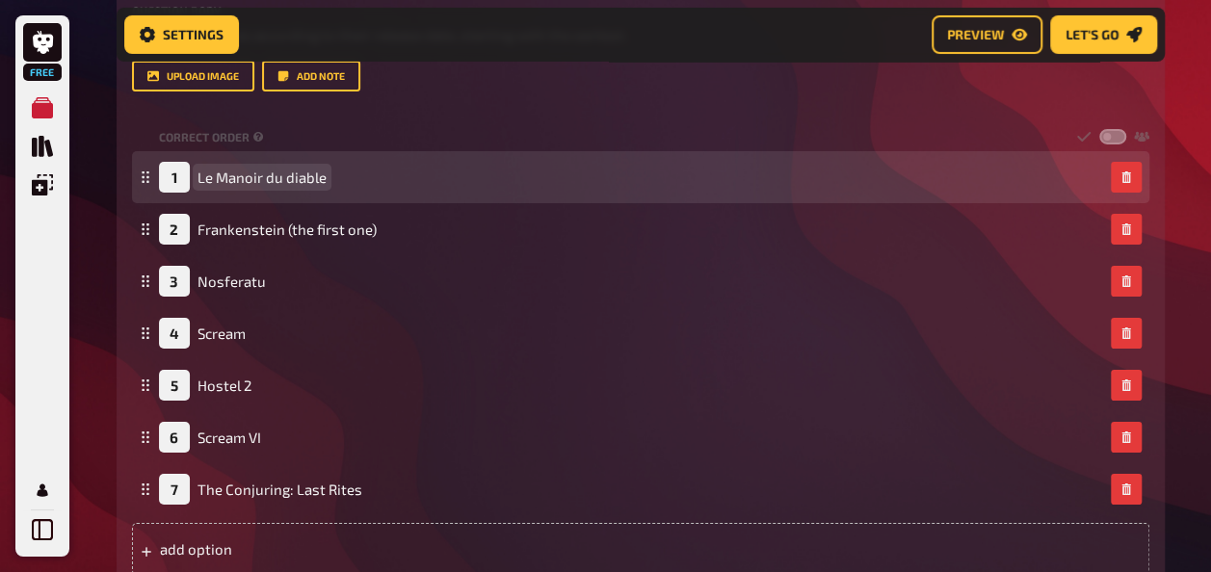
click at [265, 177] on span "Le Manoir du diable" at bounding box center [261, 177] width 129 height 17
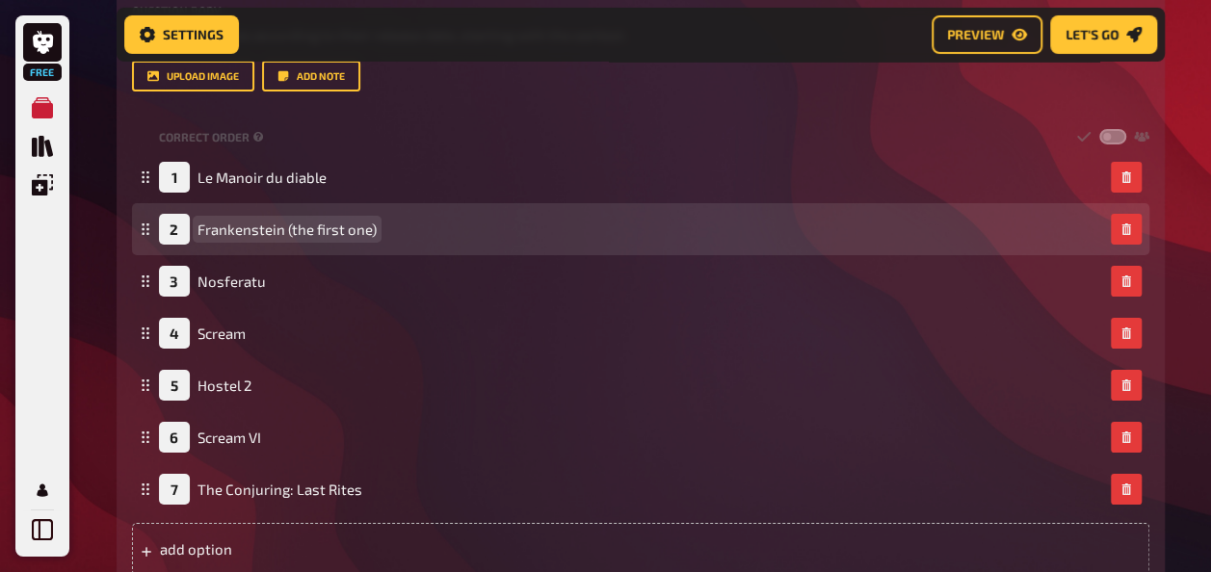
click at [247, 225] on span "Frankenstein (the first one)" at bounding box center [286, 229] width 179 height 17
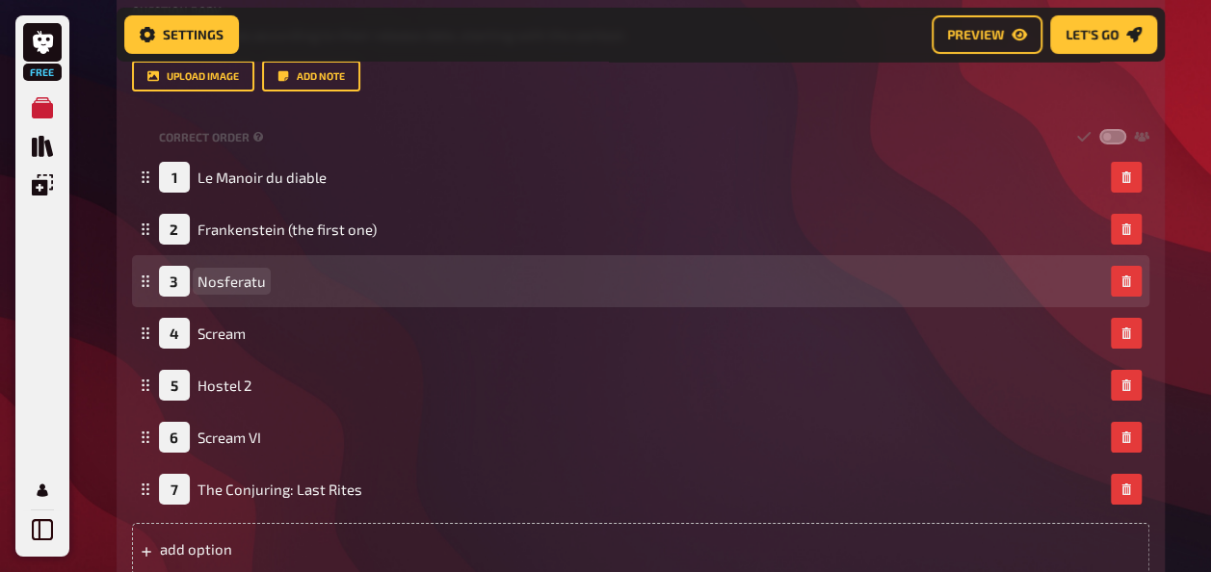
click at [239, 279] on span "Nosferatu" at bounding box center [231, 281] width 68 height 17
click at [231, 275] on span "Nosferatu" at bounding box center [231, 281] width 68 height 17
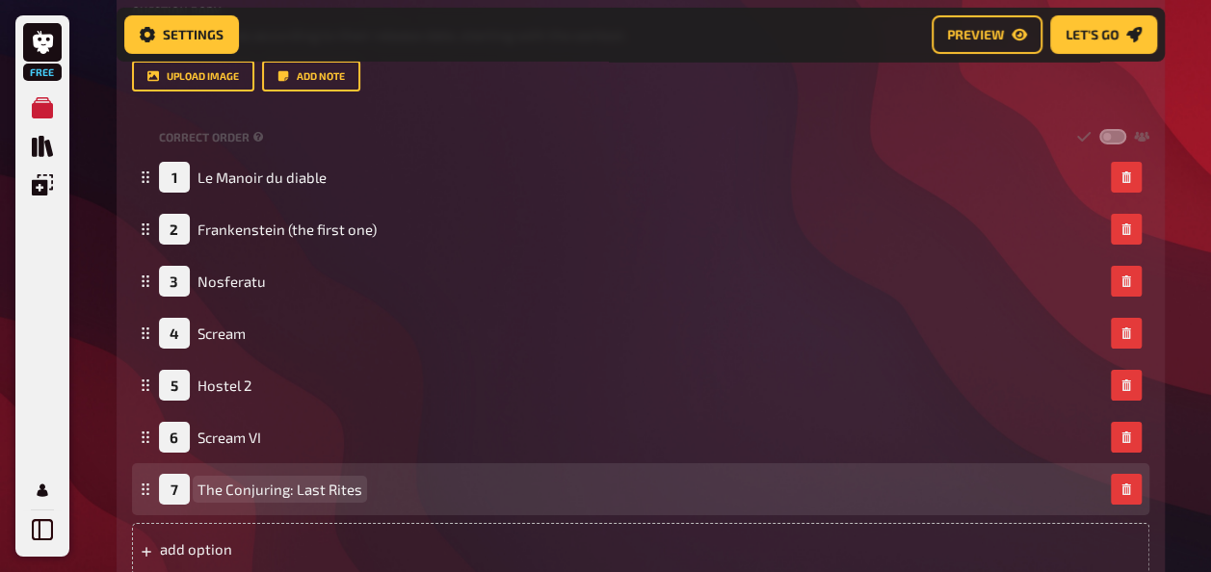
click at [235, 485] on span "The Conjuring: Last Rites" at bounding box center [279, 489] width 165 height 17
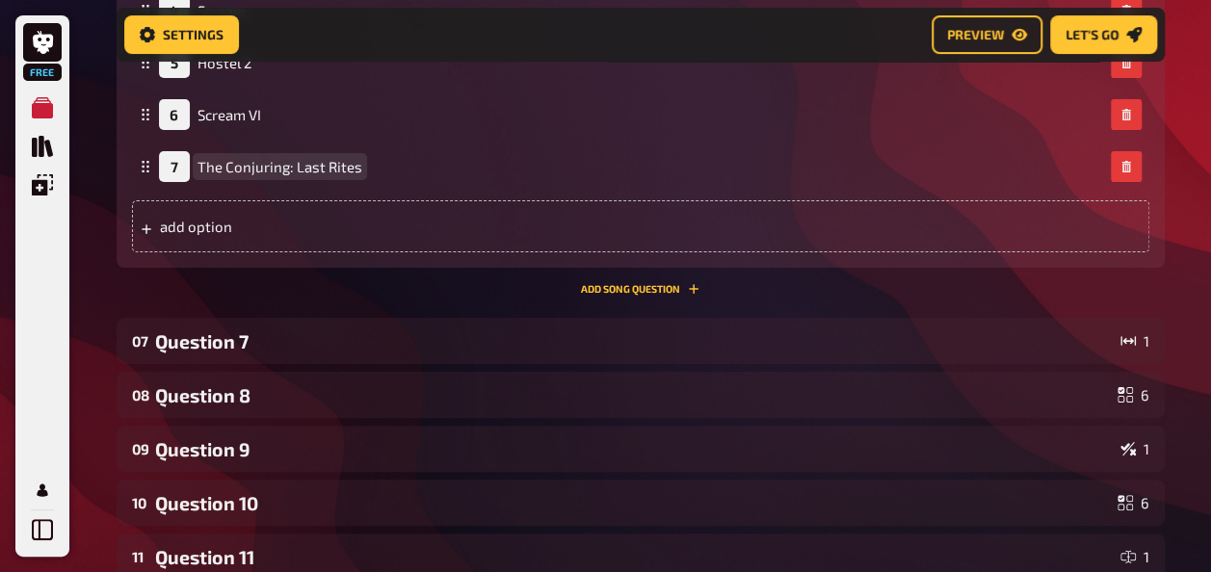
scroll to position [3677, 0]
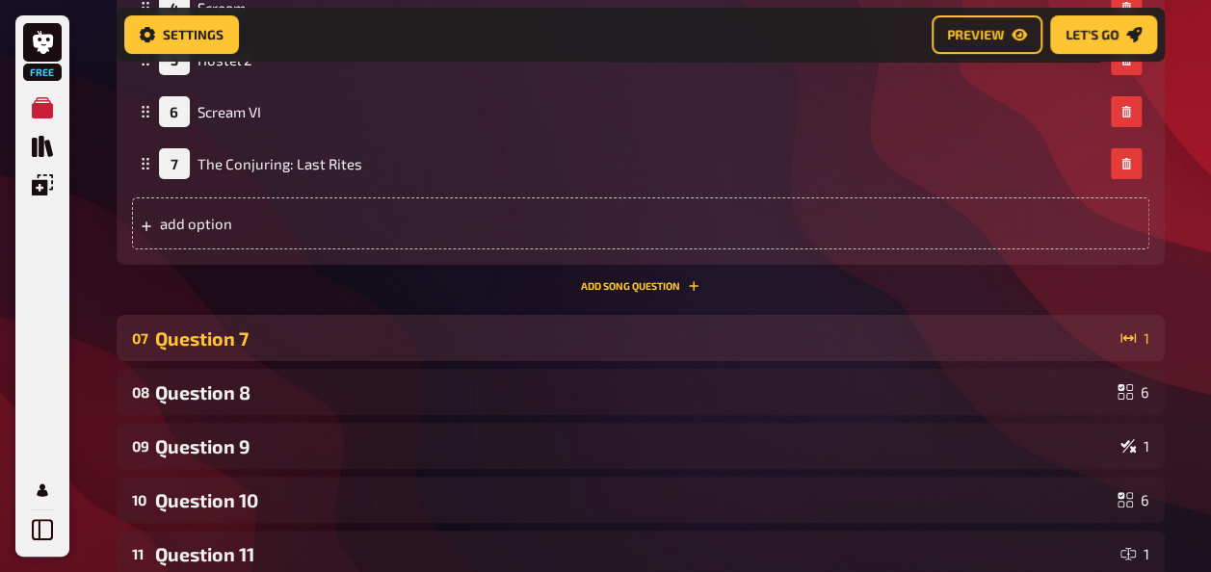
click at [355, 349] on div "Question 7" at bounding box center [633, 338] width 957 height 22
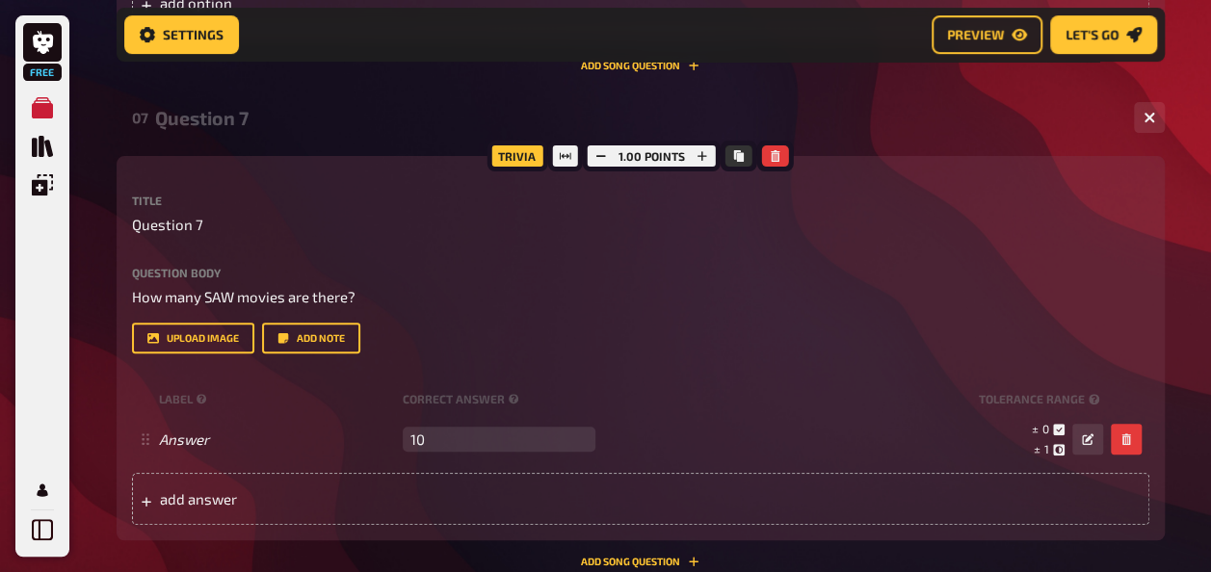
scroll to position [3898, 0]
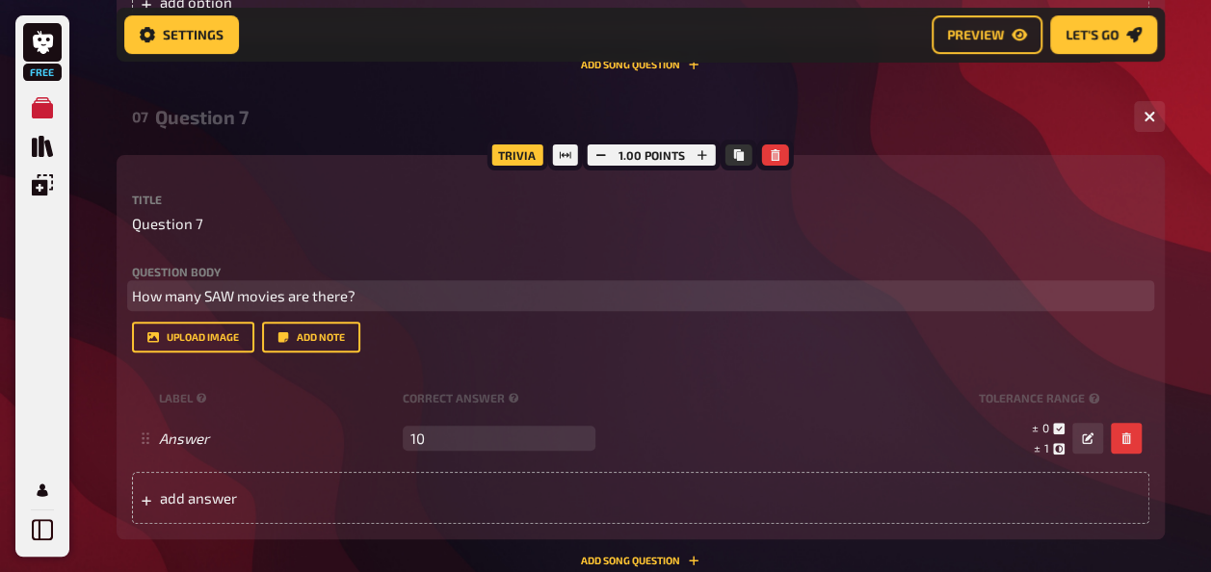
click at [254, 297] on span "How many SAW movies are there?" at bounding box center [243, 295] width 223 height 17
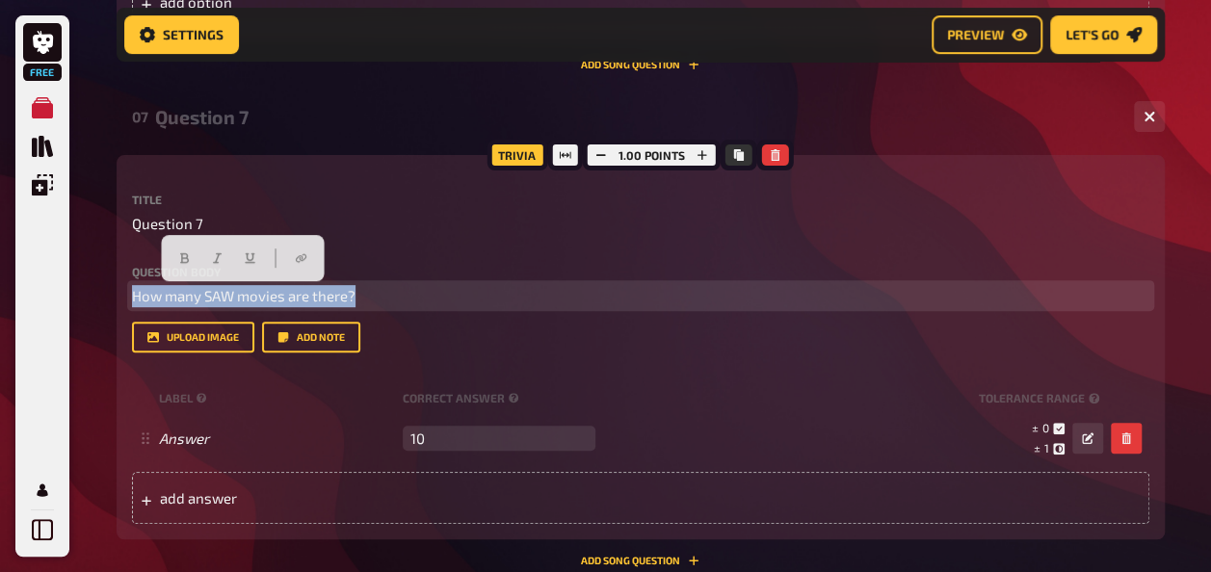
click at [254, 297] on span "How many SAW movies are there?" at bounding box center [243, 295] width 223 height 17
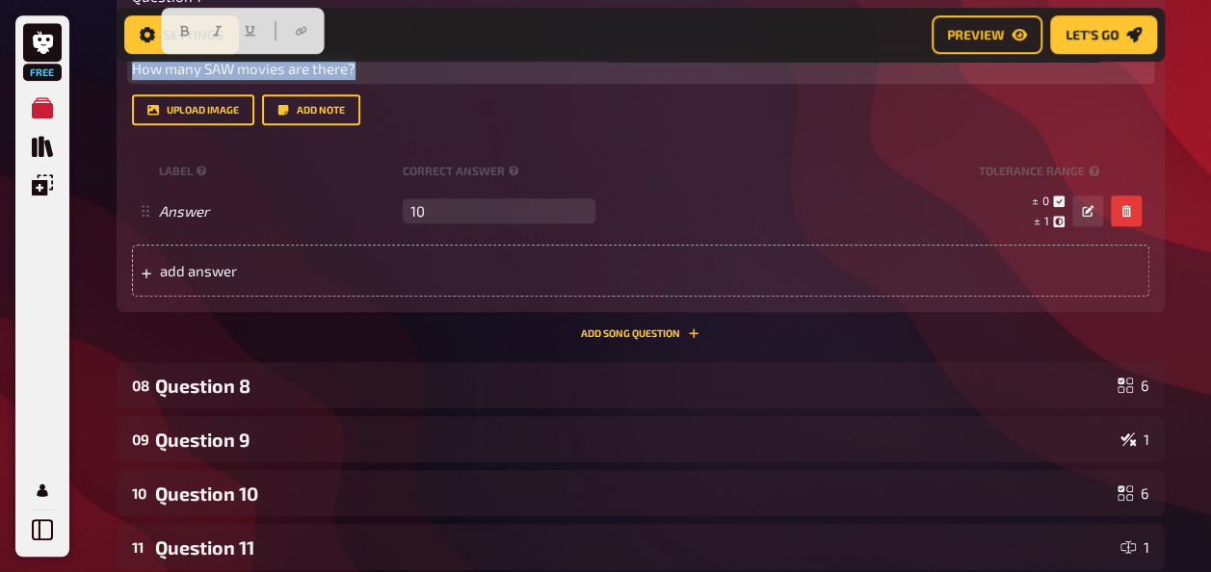
scroll to position [4128, 0]
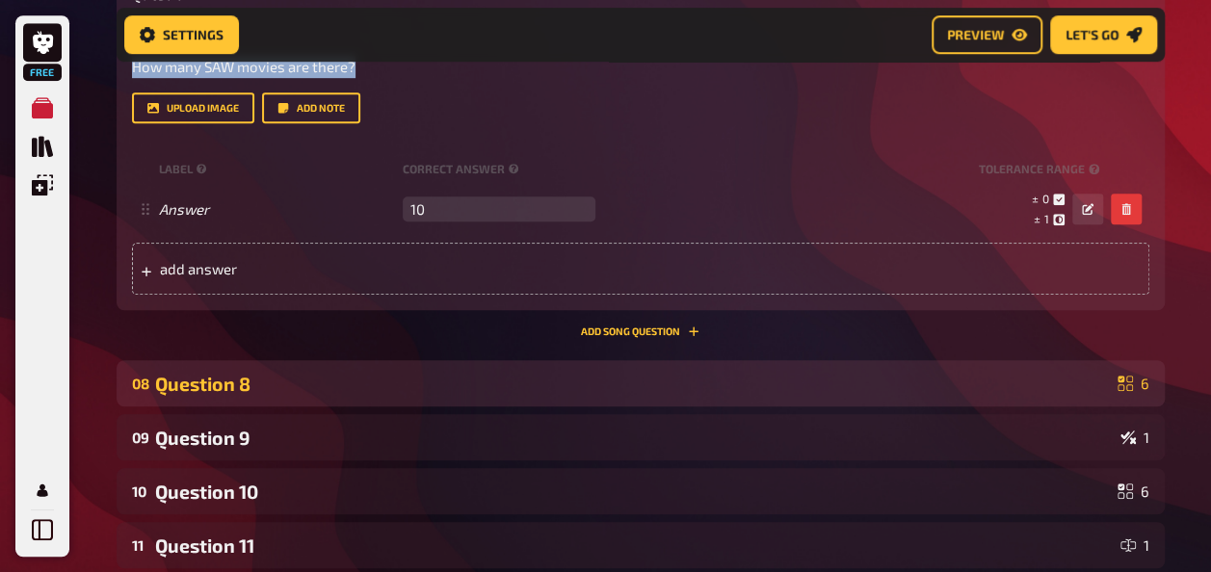
click at [340, 385] on div "Question 8" at bounding box center [632, 384] width 954 height 22
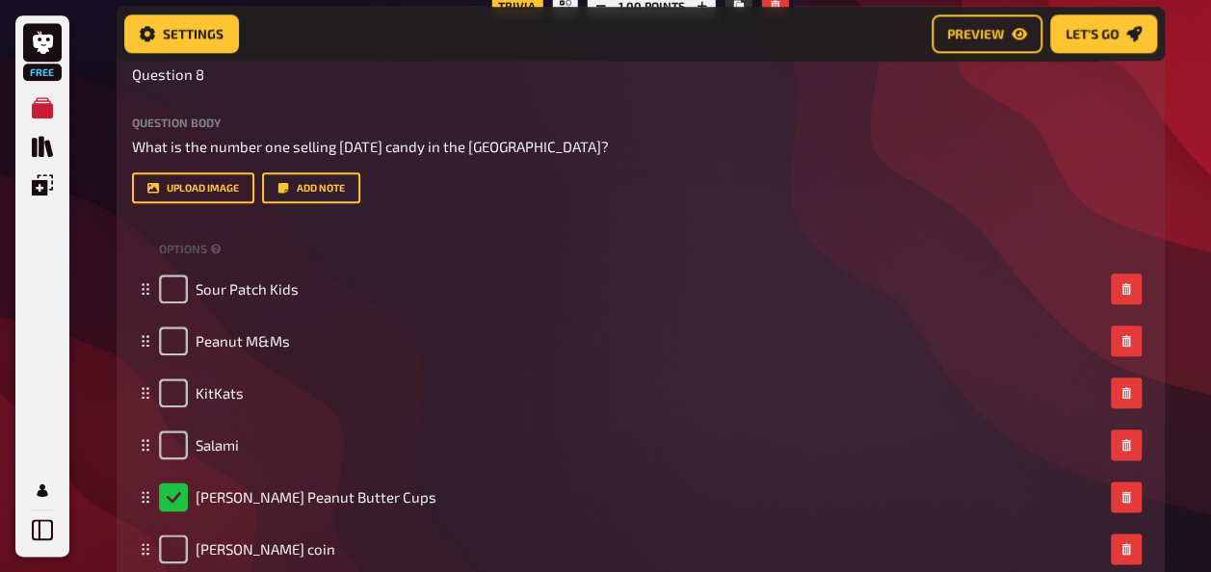
scroll to position [4545, 0]
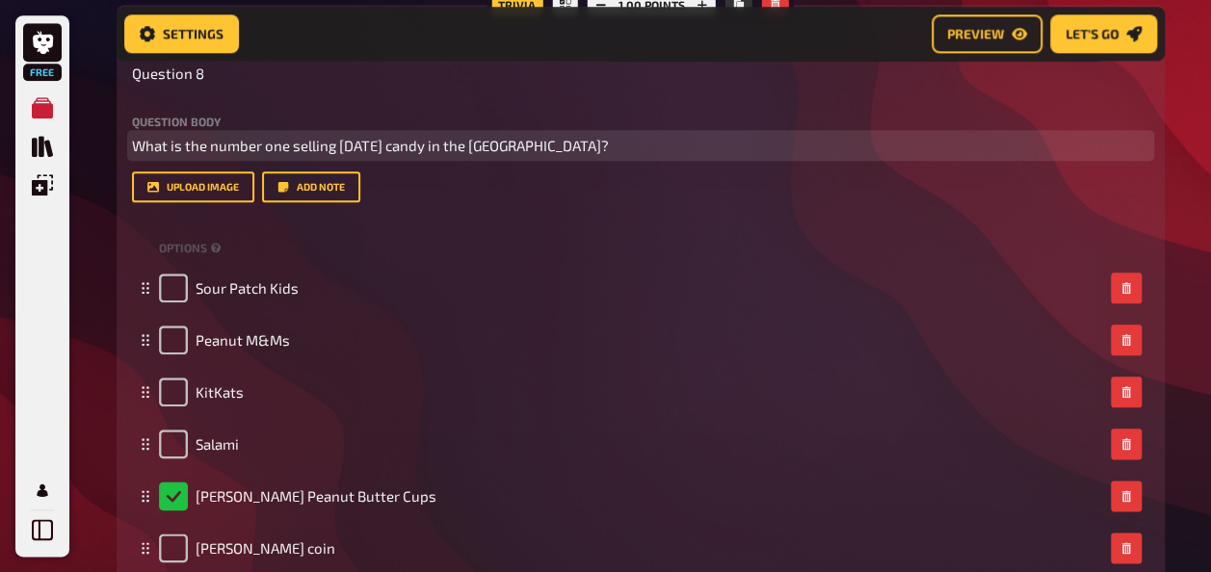
click at [310, 135] on p "What is the number one selling [DATE] candy in the [GEOGRAPHIC_DATA]?" at bounding box center [640, 146] width 1017 height 22
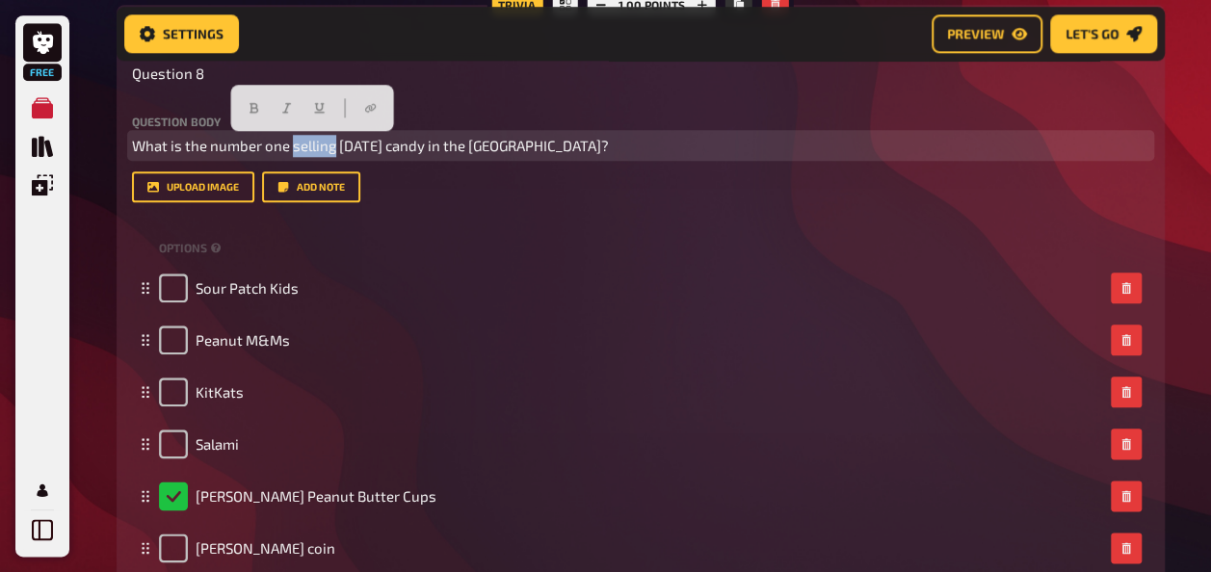
click at [310, 135] on p "What is the number one selling [DATE] candy in the [GEOGRAPHIC_DATA]?" at bounding box center [640, 146] width 1017 height 22
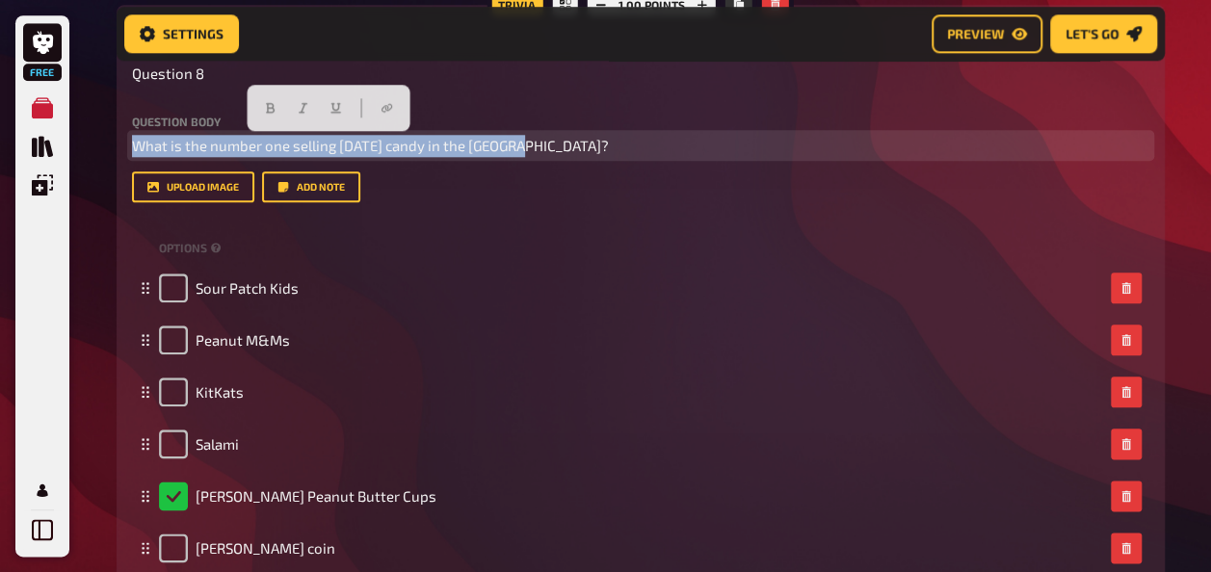
click at [310, 135] on p "What is the number one selling [DATE] candy in the [GEOGRAPHIC_DATA]?" at bounding box center [640, 146] width 1017 height 22
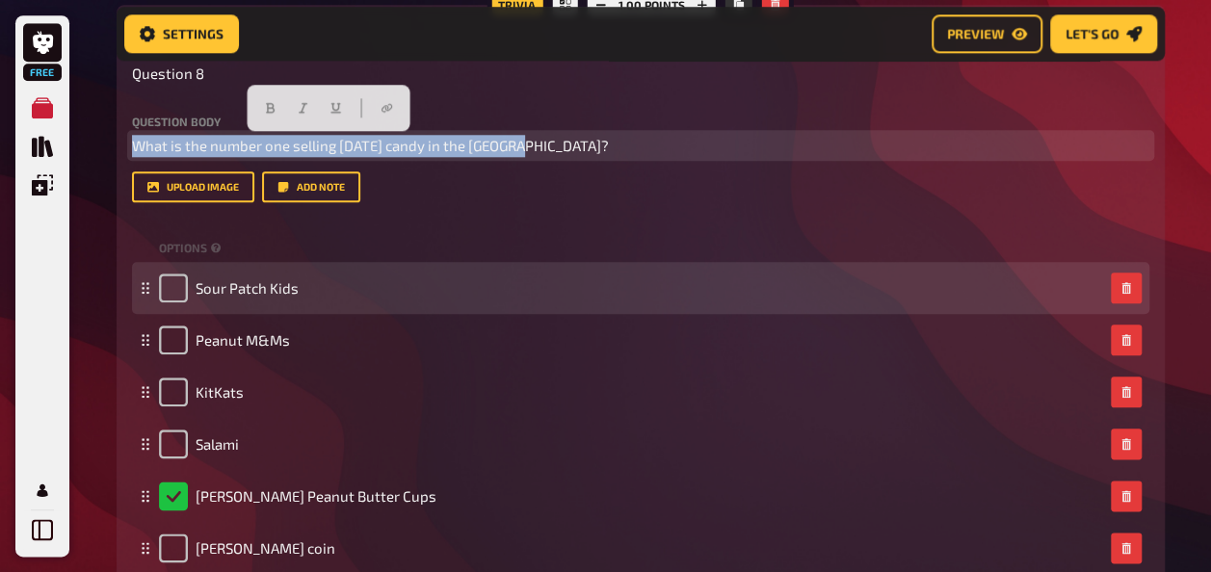
scroll to position [4626, 0]
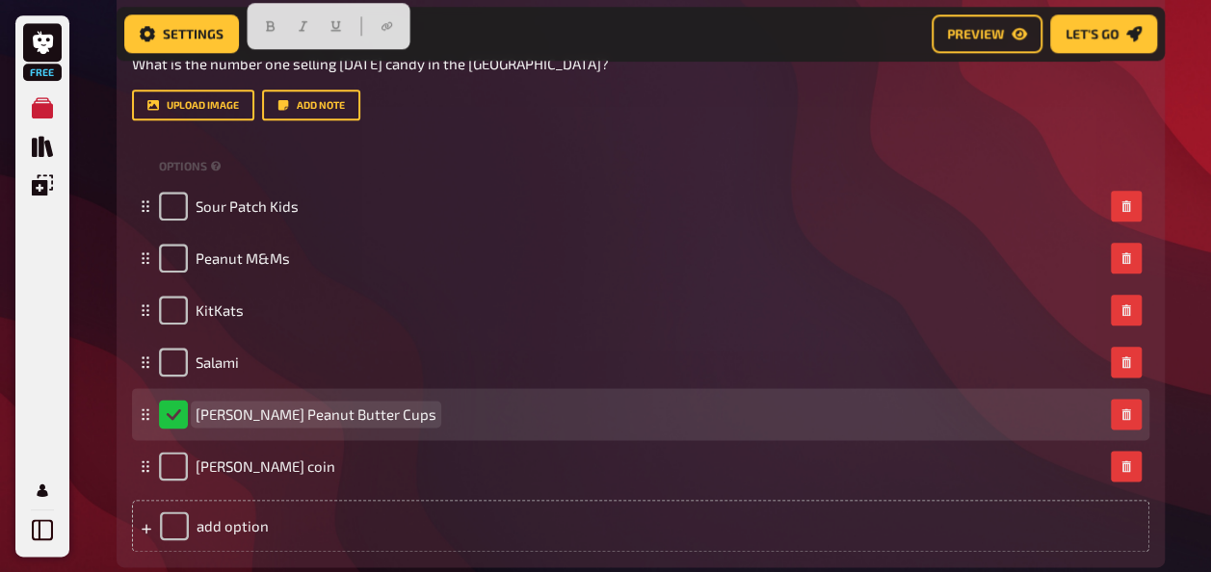
click at [289, 418] on span "[PERSON_NAME] Peanut Butter Cups" at bounding box center [315, 413] width 241 height 17
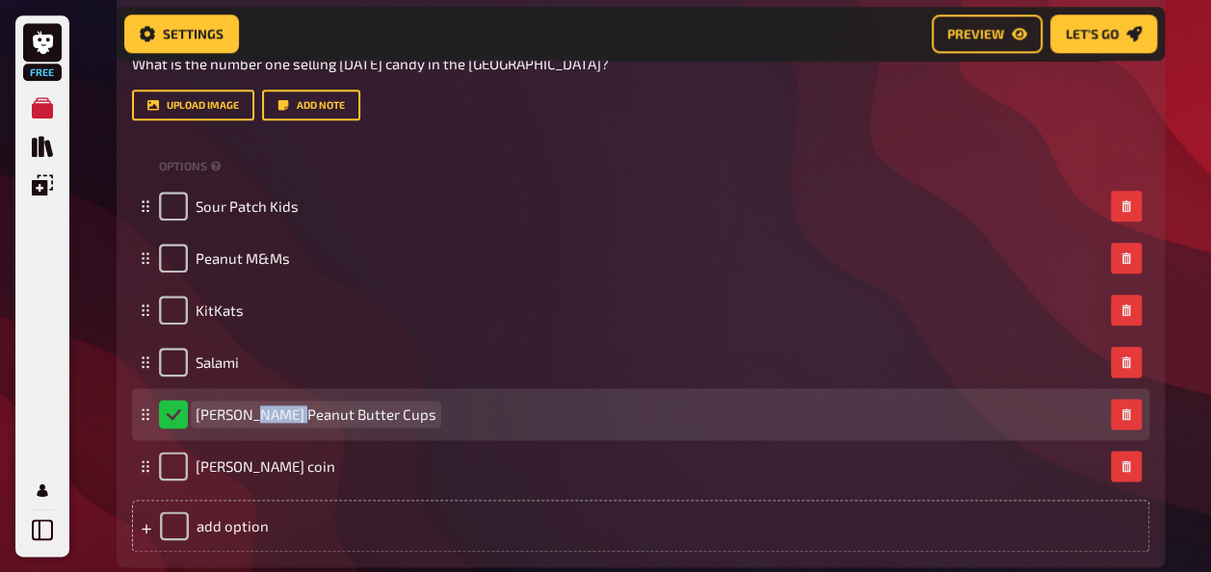
click at [289, 418] on span "[PERSON_NAME] Peanut Butter Cups" at bounding box center [315, 413] width 241 height 17
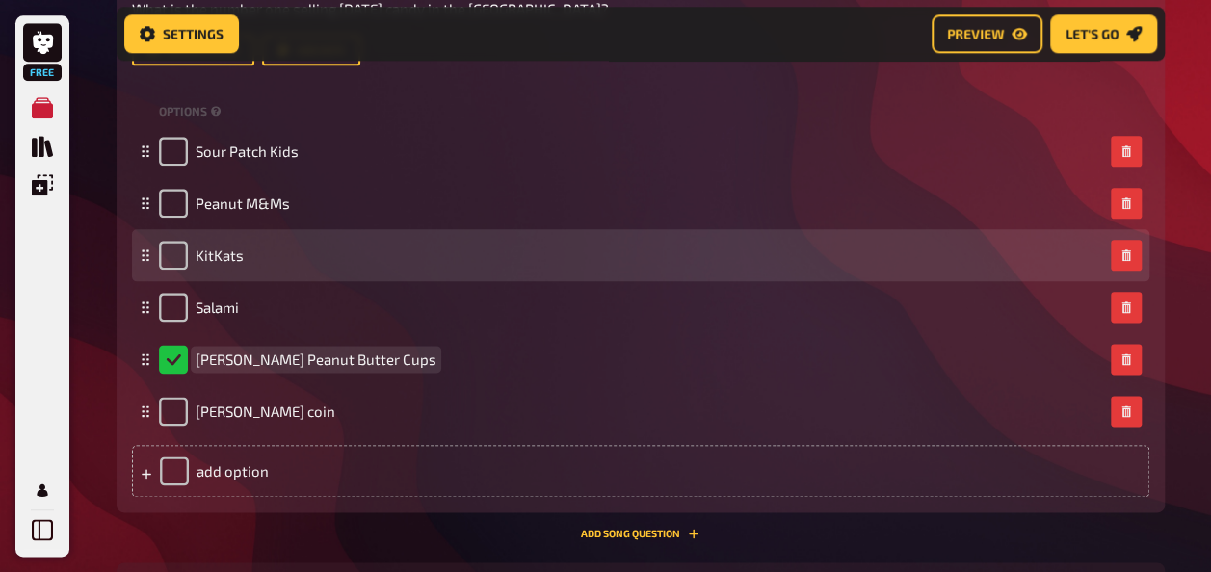
scroll to position [4678, 0]
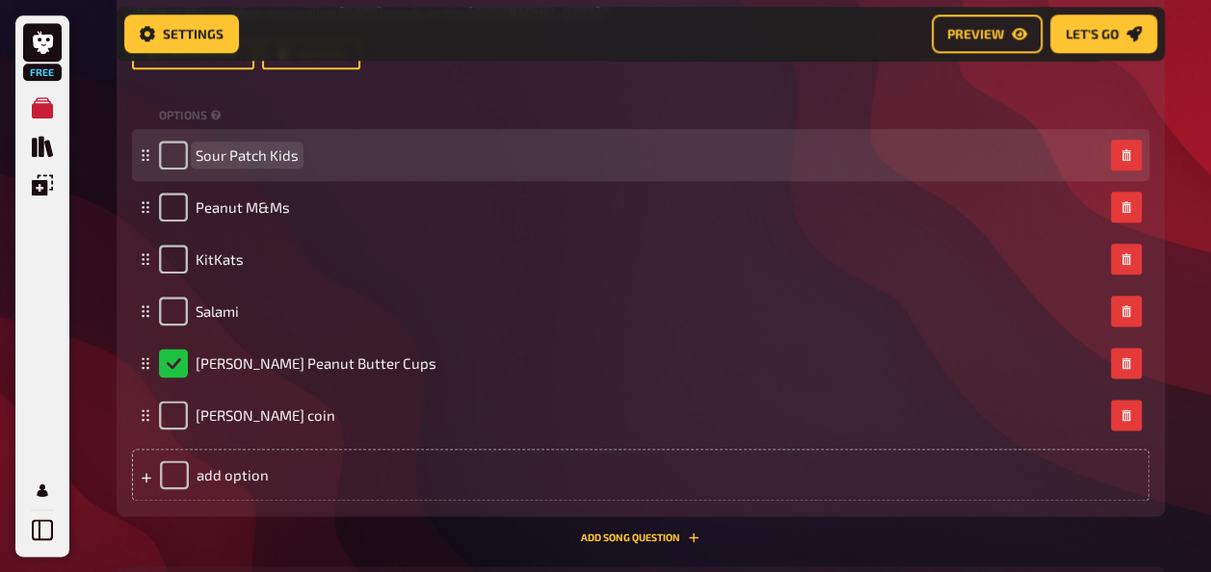
click at [249, 159] on span "Sour Patch Kids" at bounding box center [246, 154] width 103 height 17
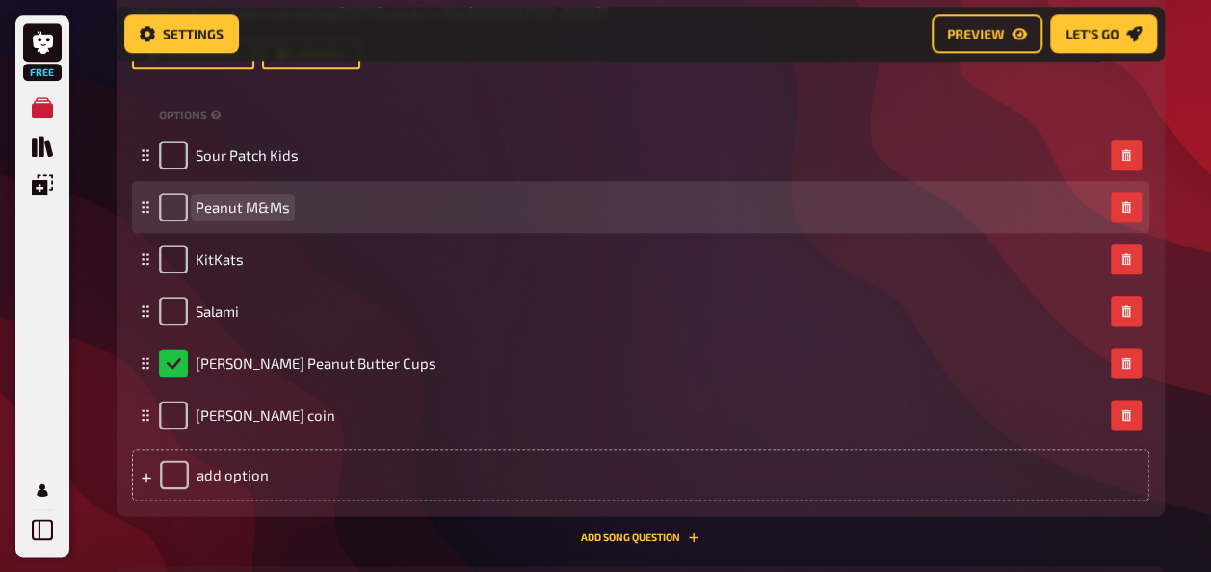
click at [229, 211] on span "Peanut M&Ms" at bounding box center [242, 206] width 94 height 17
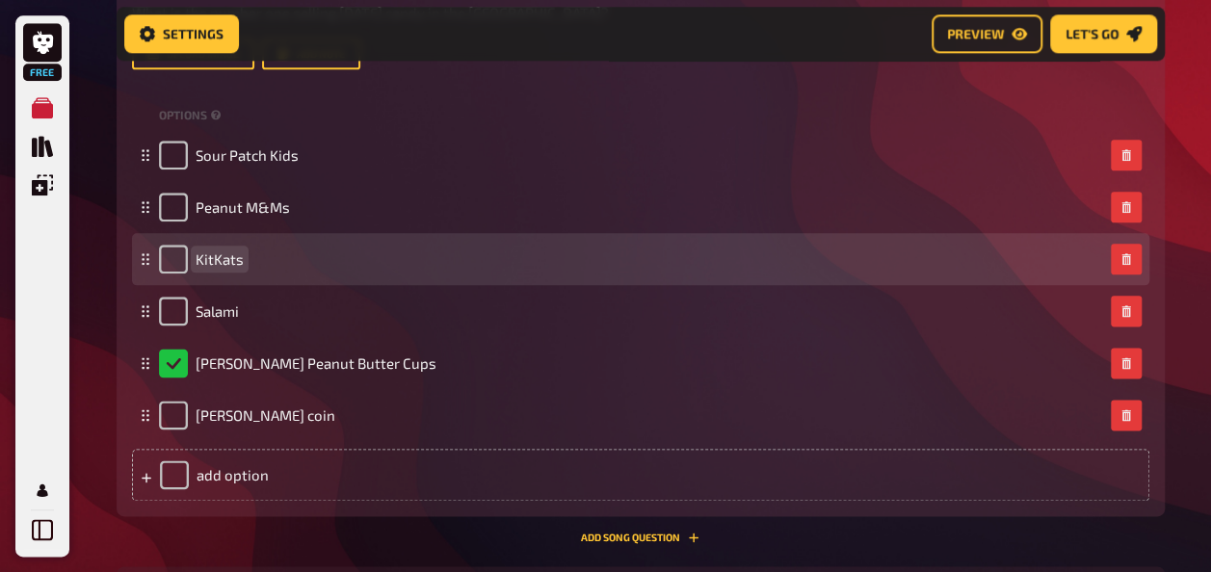
click at [216, 260] on span "KitKats" at bounding box center [219, 258] width 48 height 17
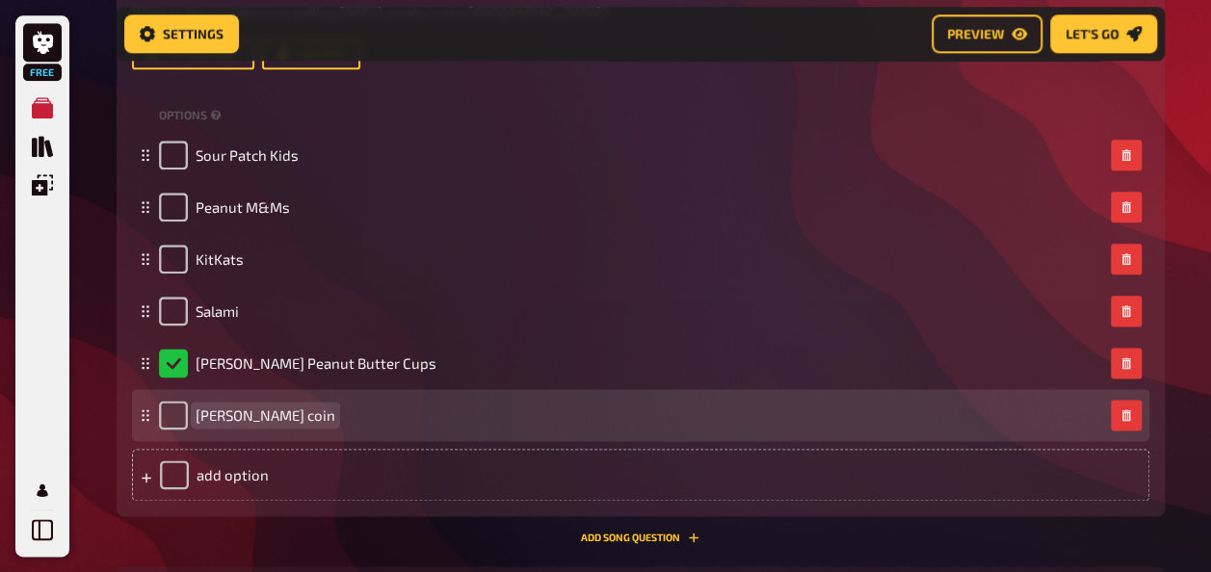
click at [229, 414] on span "[PERSON_NAME] coin" at bounding box center [265, 414] width 140 height 17
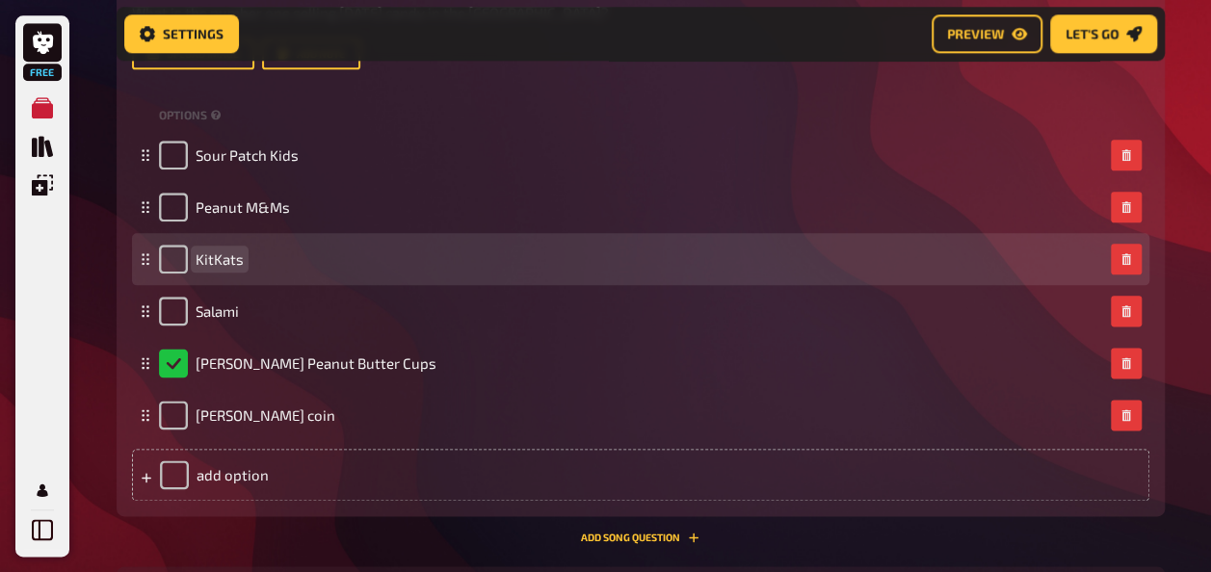
click at [229, 256] on span "KitKats" at bounding box center [219, 258] width 48 height 17
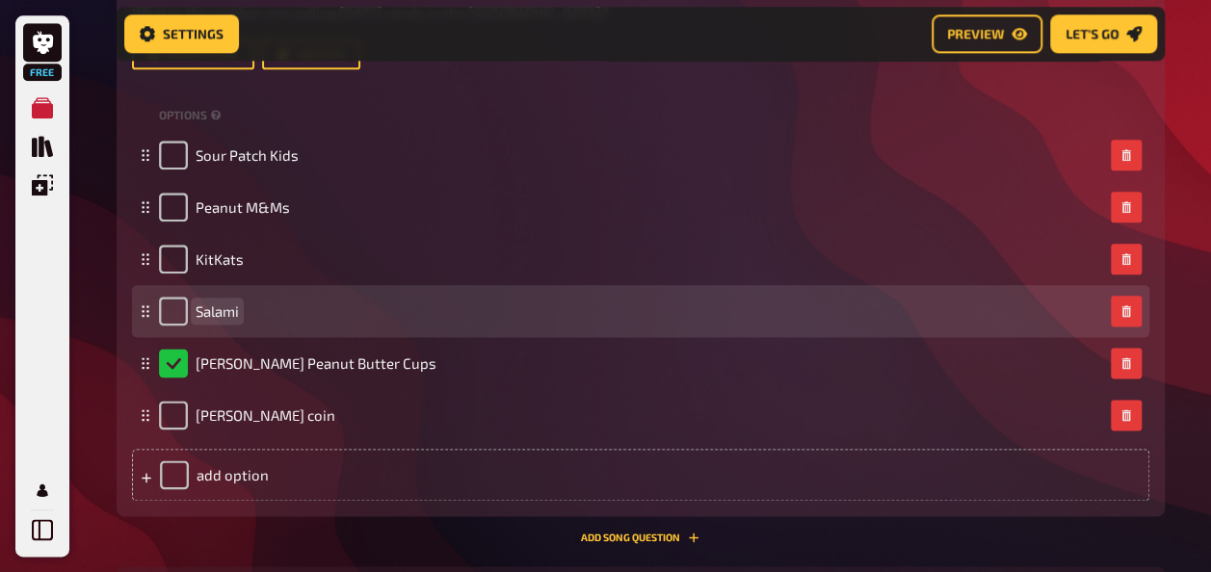
click at [209, 314] on span "Salami" at bounding box center [216, 310] width 43 height 17
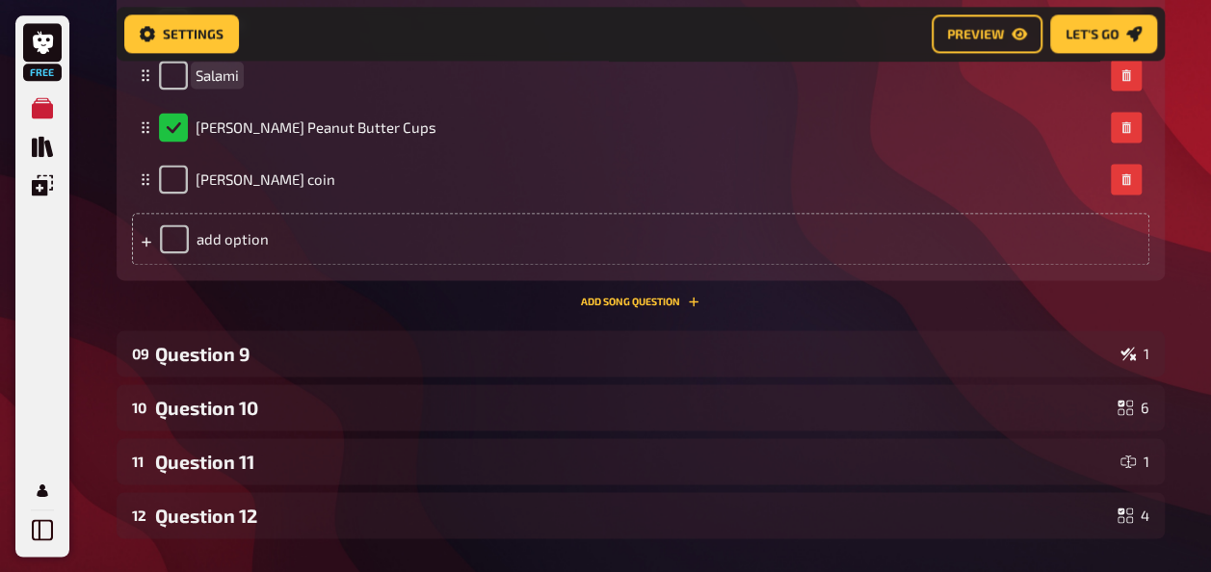
scroll to position [4914, 0]
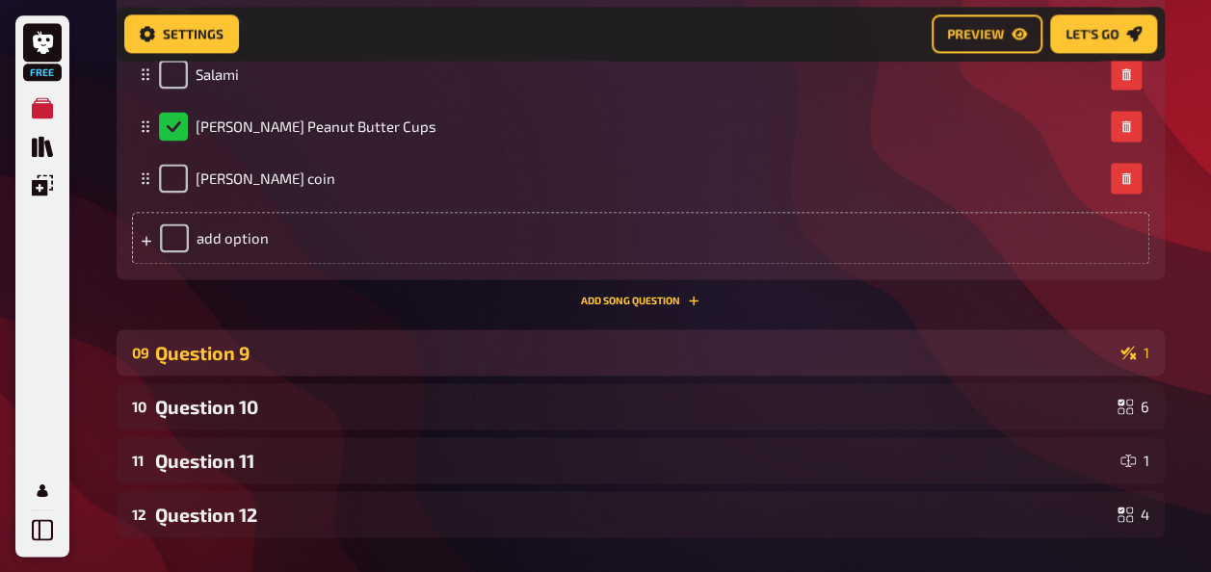
click at [426, 364] on div "09 Question 9 1" at bounding box center [641, 352] width 1048 height 46
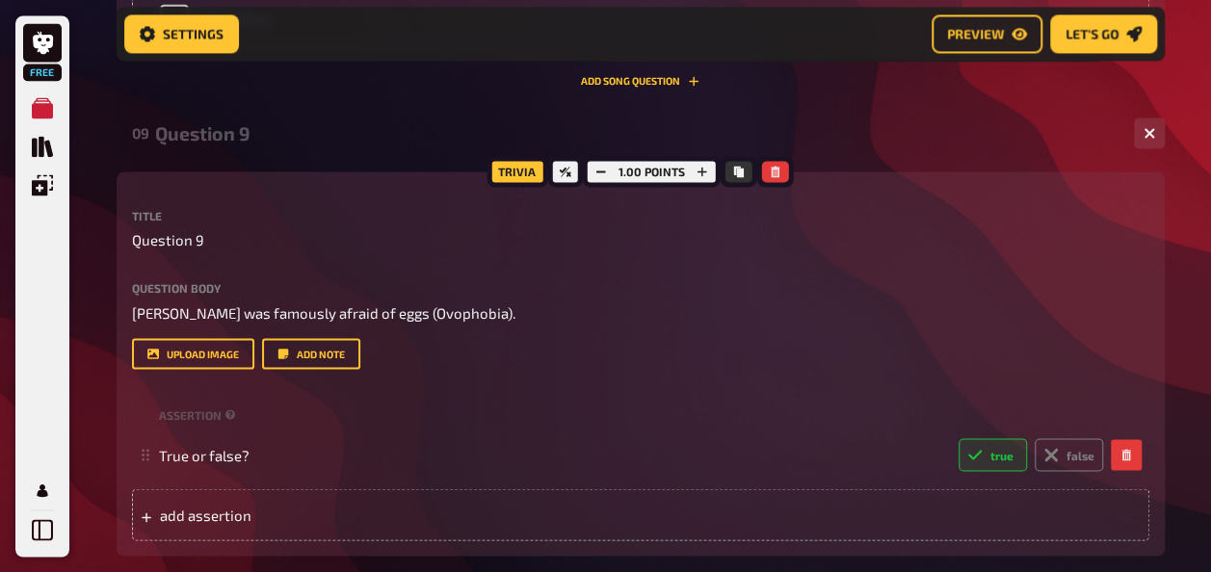
scroll to position [5145, 0]
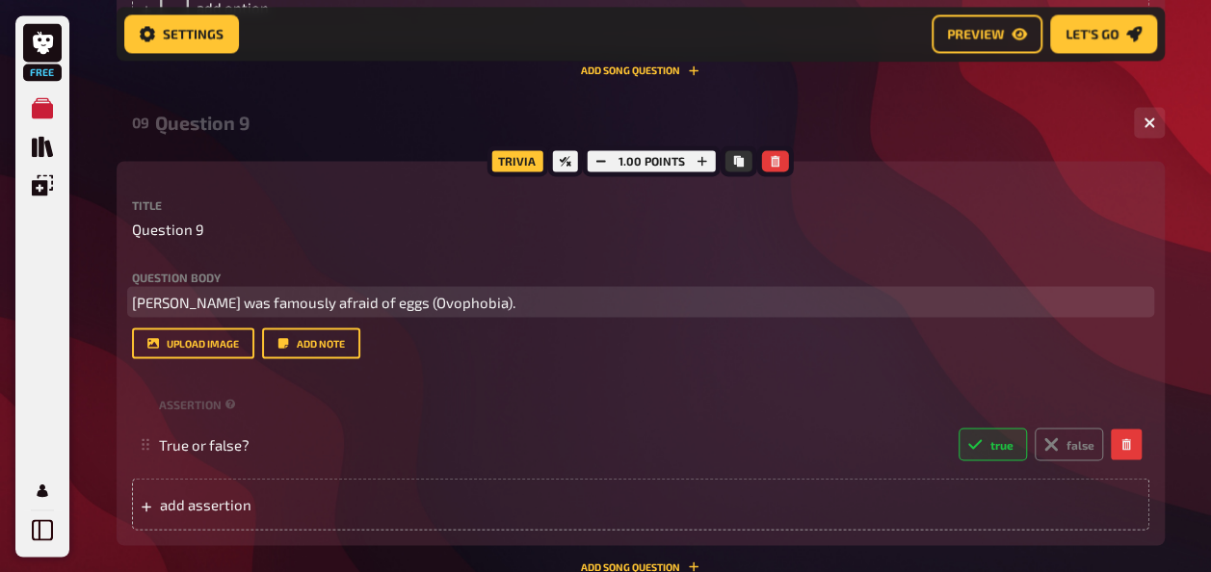
click at [279, 297] on span "[PERSON_NAME] was famously afraid of eggs (Ovophobia)." at bounding box center [323, 301] width 383 height 17
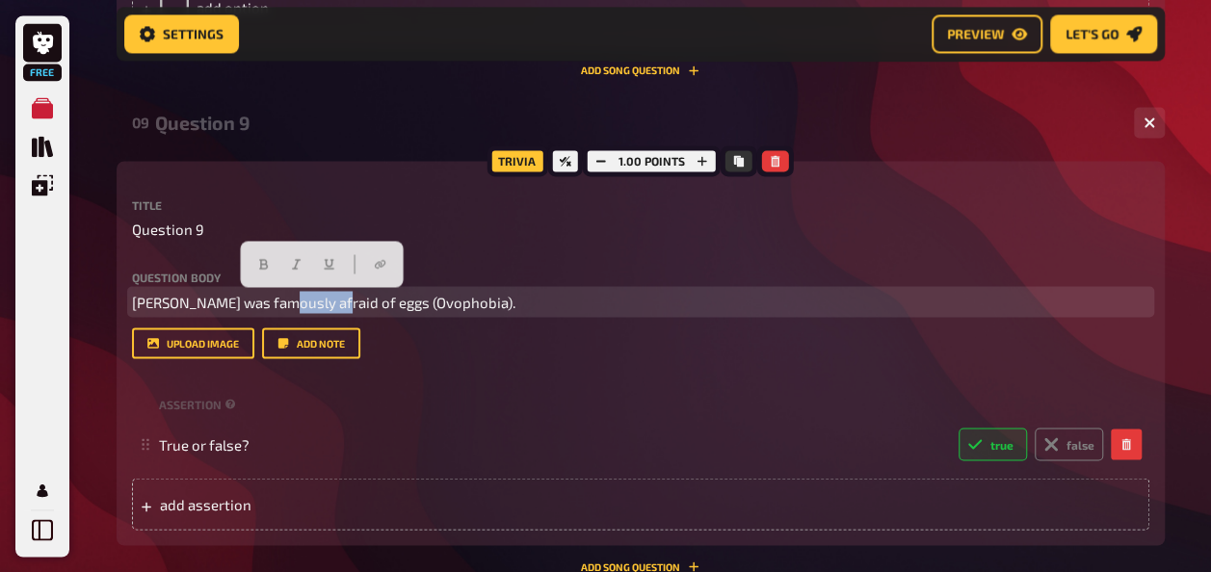
click at [279, 297] on span "[PERSON_NAME] was famously afraid of eggs (Ovophobia)." at bounding box center [323, 301] width 383 height 17
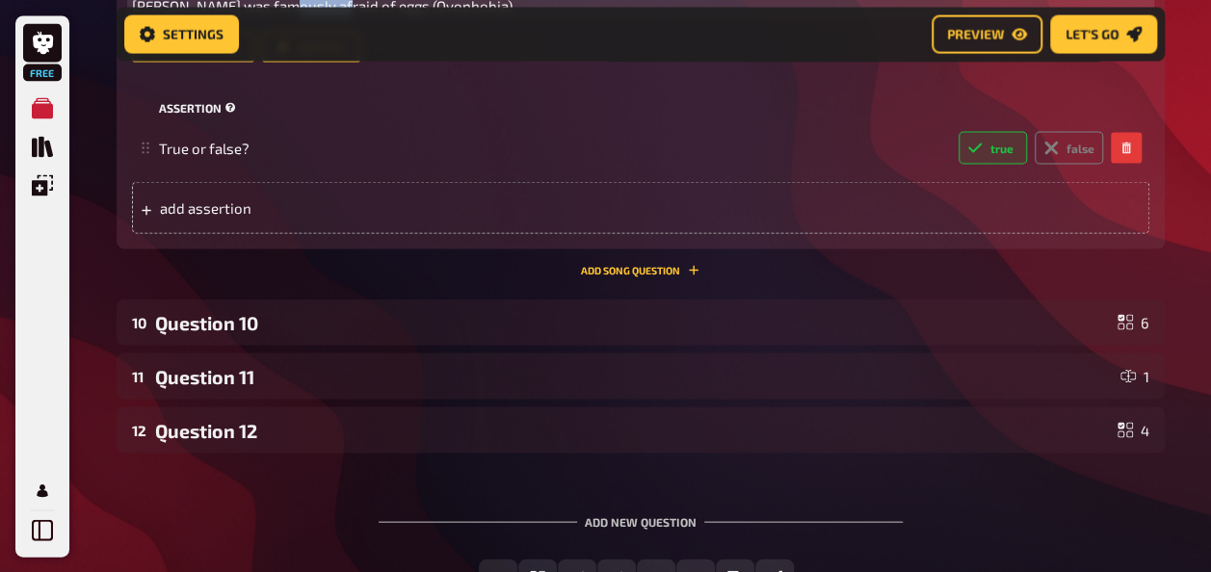
scroll to position [5442, 0]
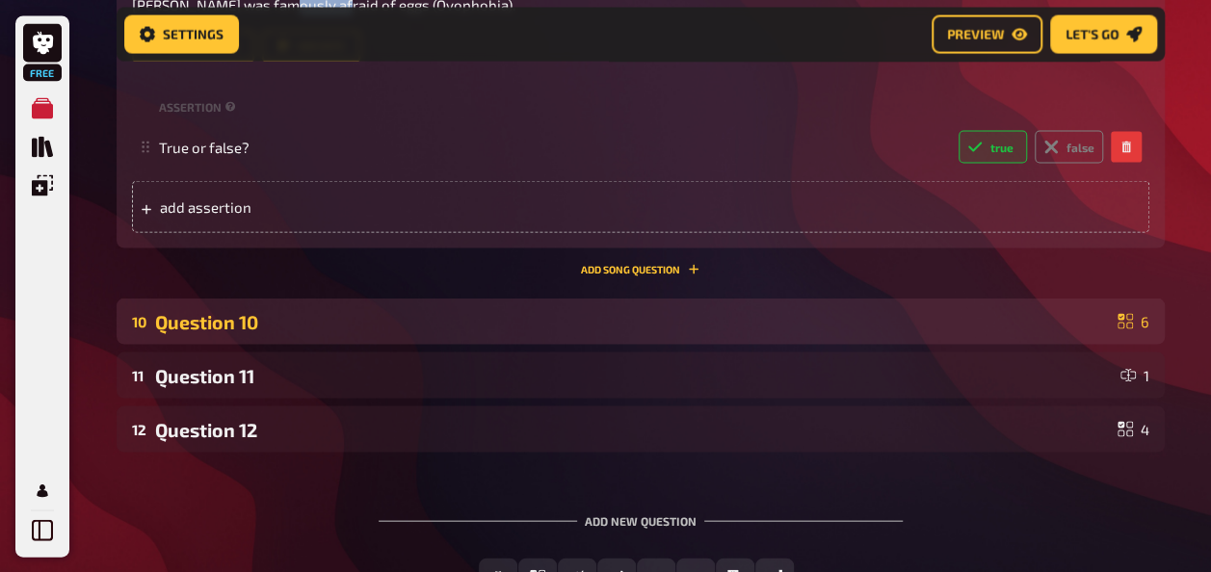
click at [393, 337] on div "10 Question 10 6" at bounding box center [641, 321] width 1048 height 46
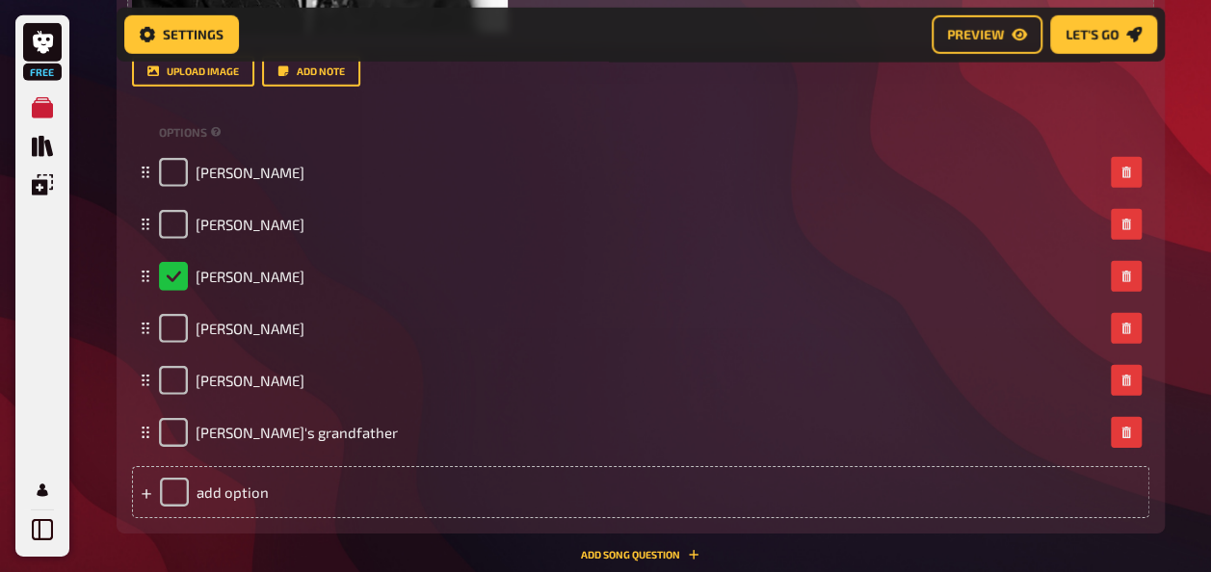
scroll to position [6394, 0]
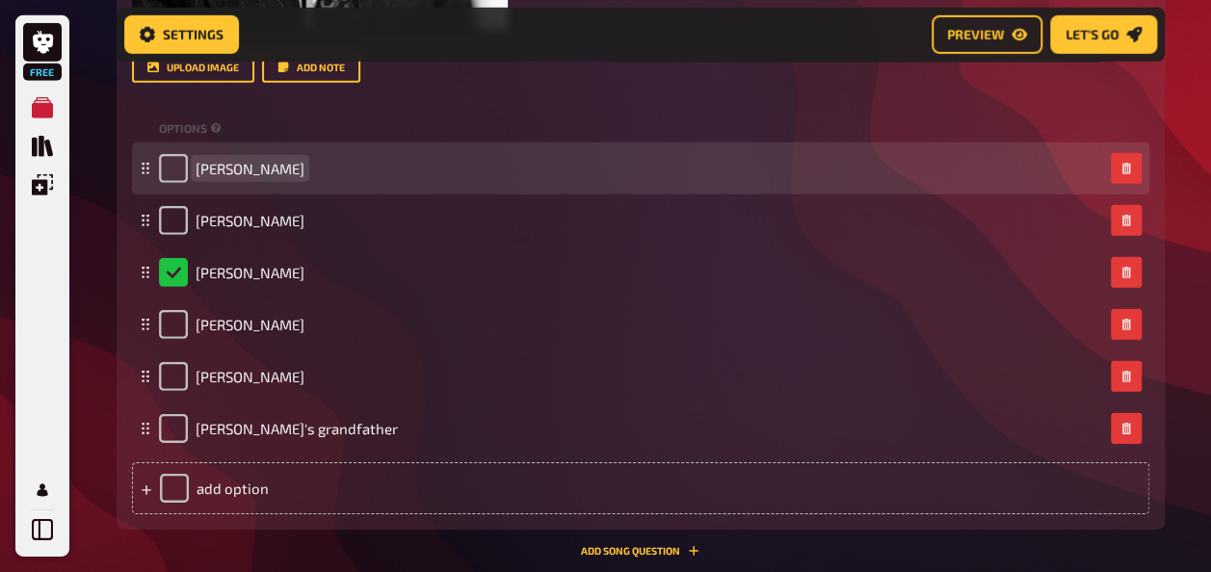
click at [256, 173] on span "[PERSON_NAME]" at bounding box center [249, 168] width 109 height 17
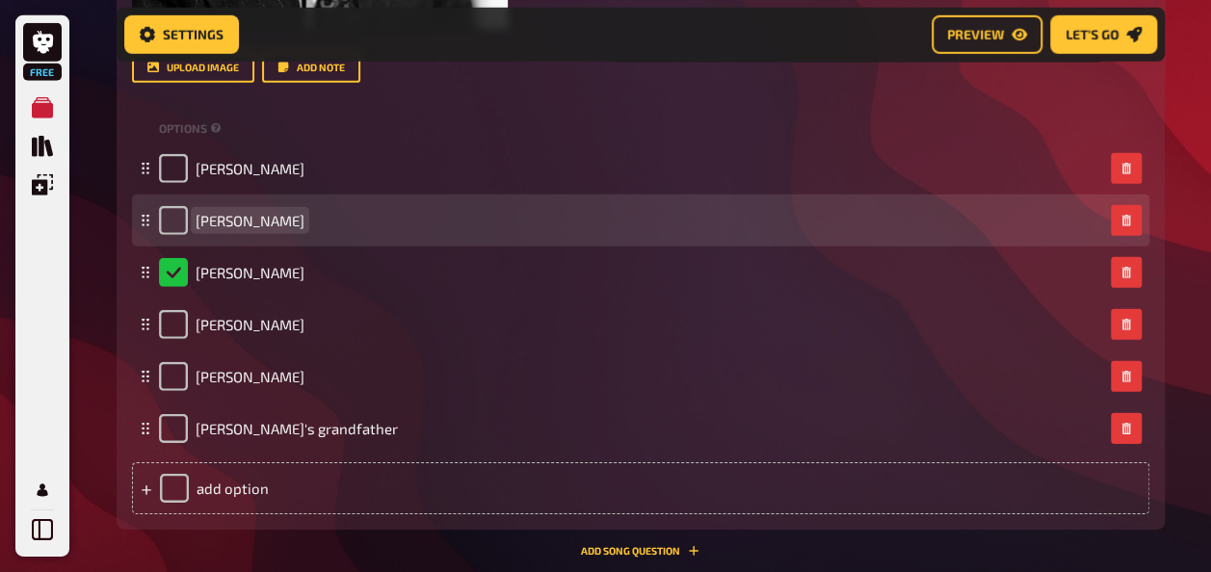
click at [248, 222] on span "[PERSON_NAME]" at bounding box center [249, 220] width 109 height 17
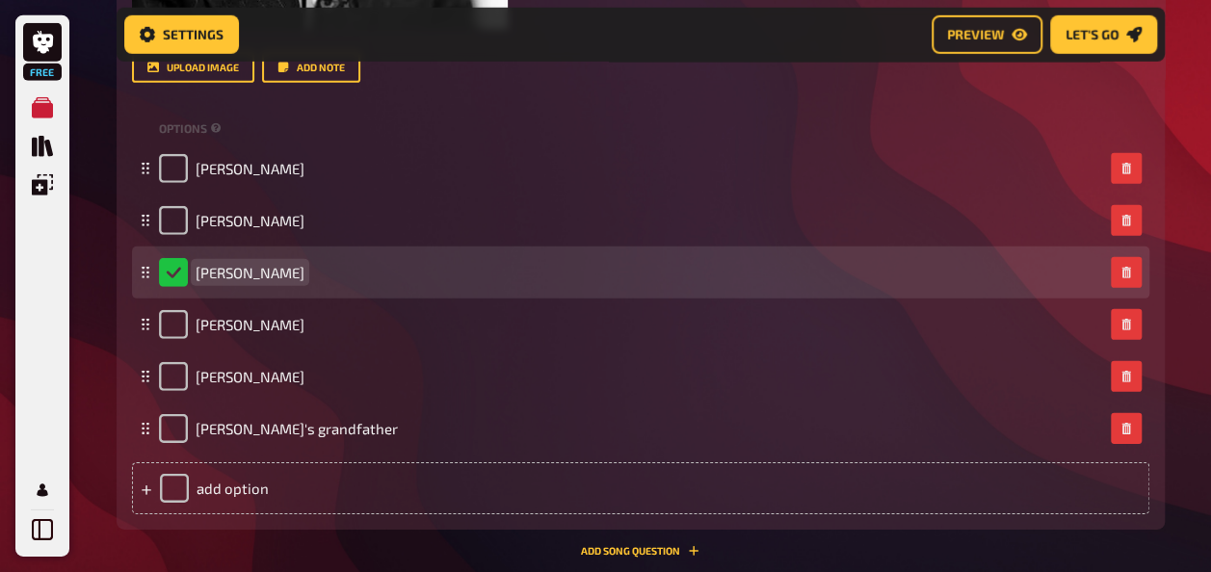
click at [244, 278] on span "[PERSON_NAME]" at bounding box center [249, 272] width 109 height 17
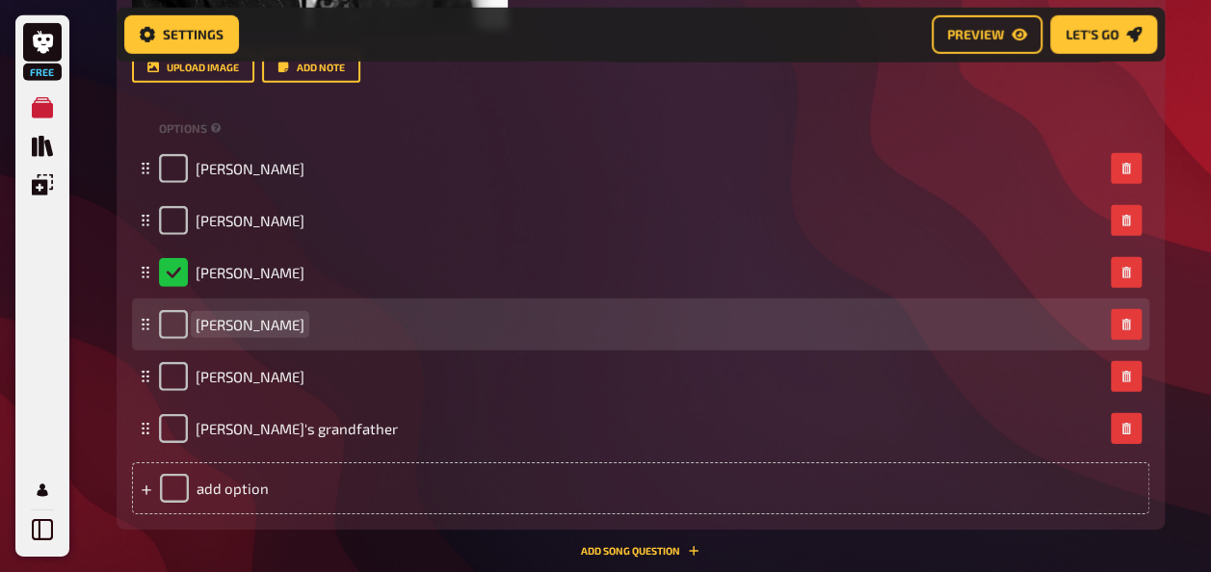
click at [233, 324] on span "[PERSON_NAME]" at bounding box center [249, 324] width 109 height 17
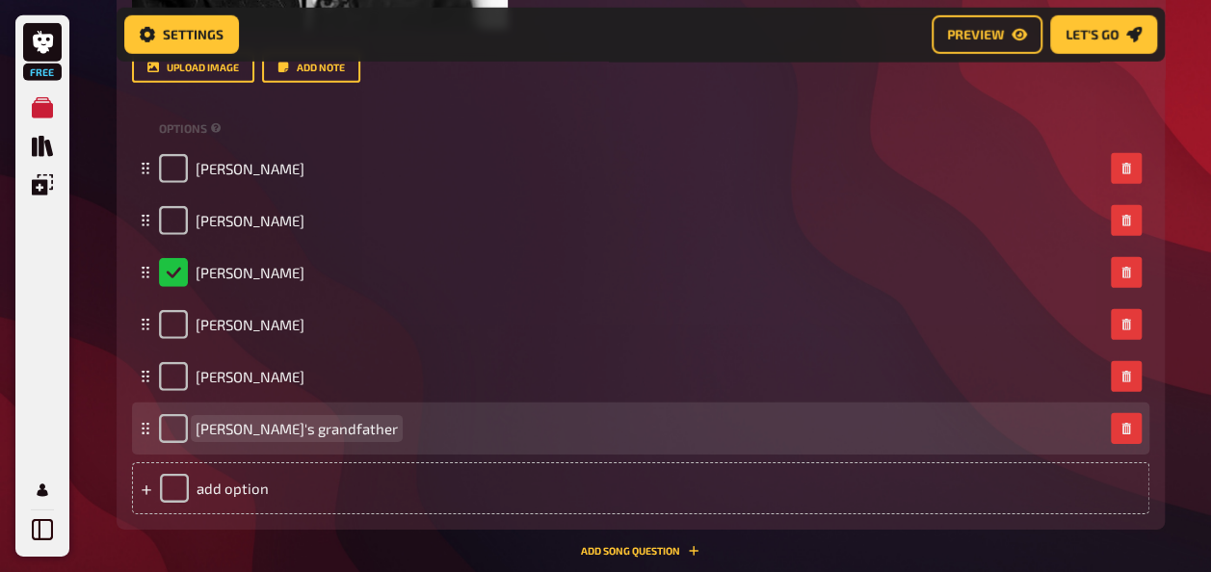
click at [284, 423] on span "[PERSON_NAME]'s grandfather" at bounding box center [296, 428] width 202 height 17
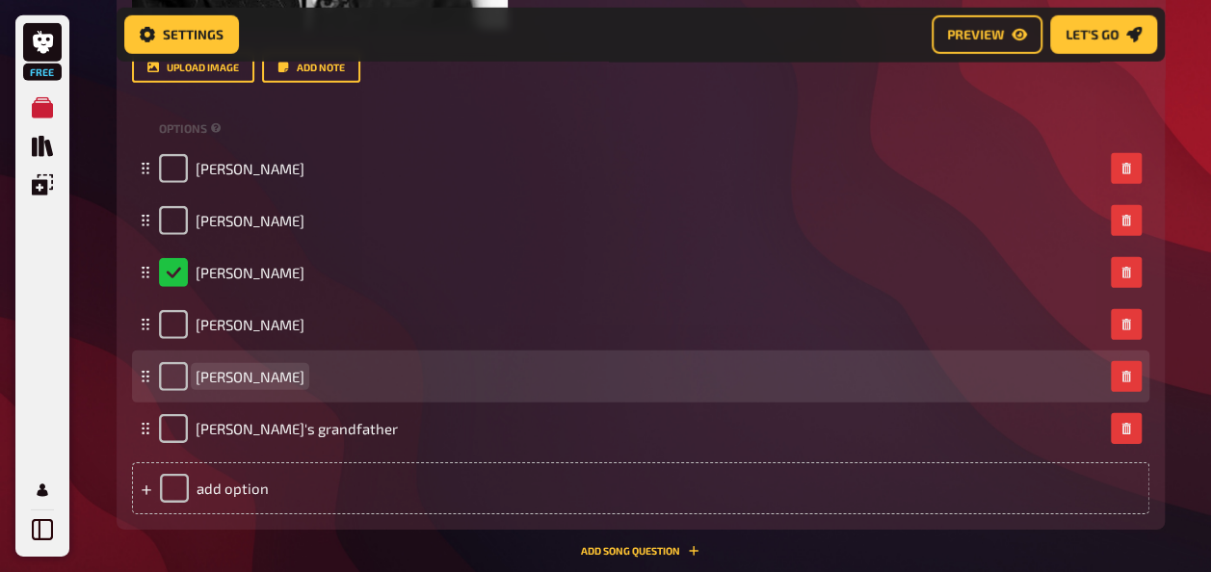
click at [262, 372] on span "[PERSON_NAME]" at bounding box center [249, 376] width 109 height 17
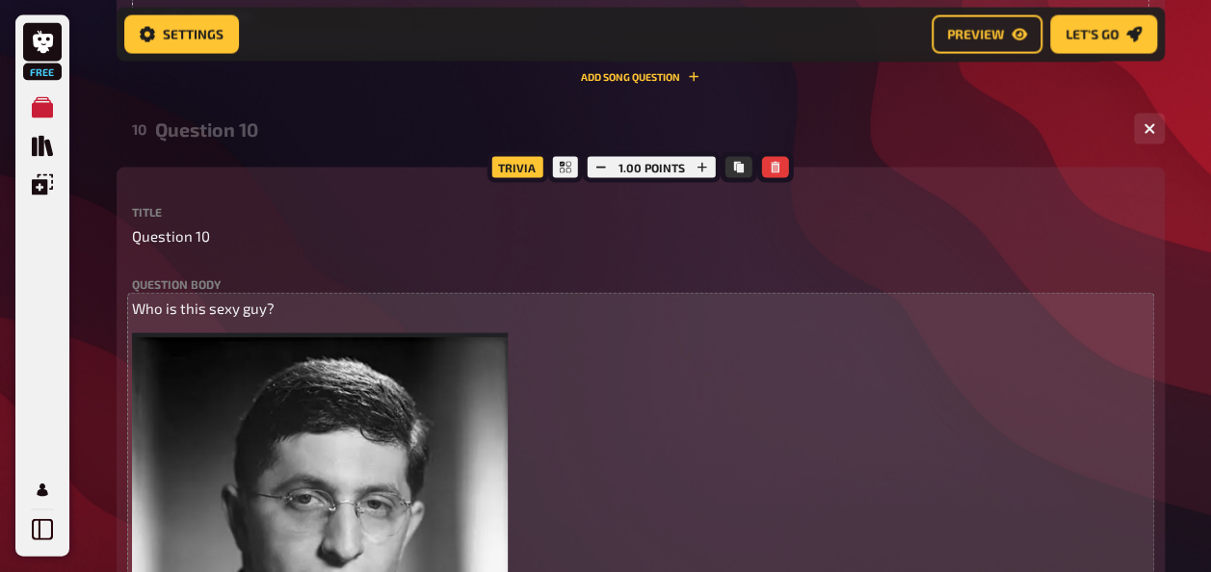
scroll to position [5484, 0]
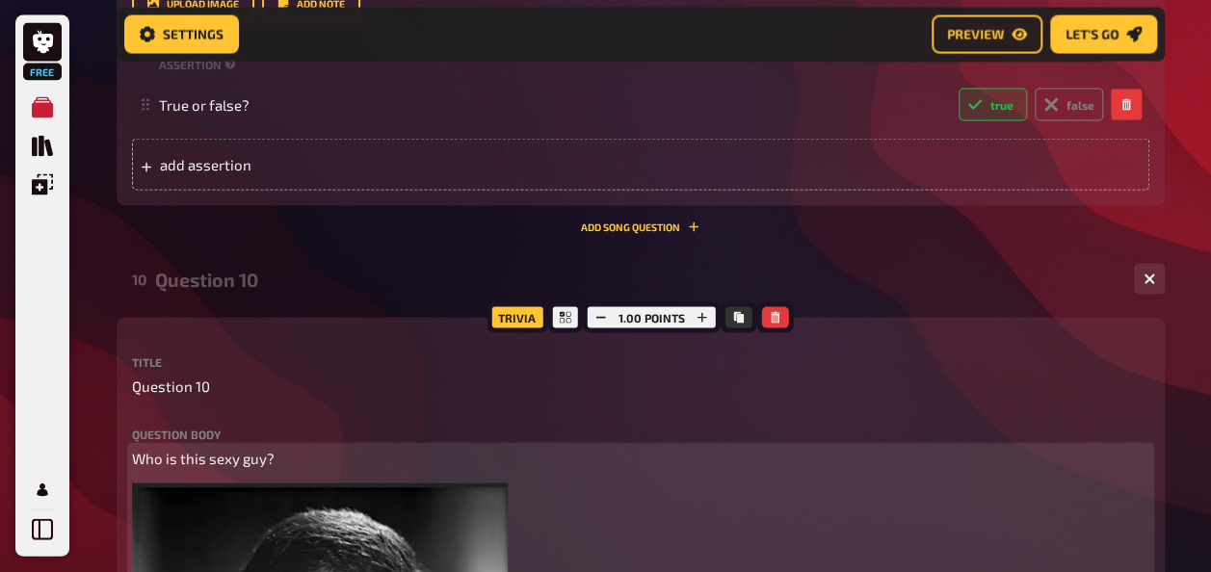
click at [236, 463] on span "Who is this sexy guy?" at bounding box center [203, 458] width 143 height 17
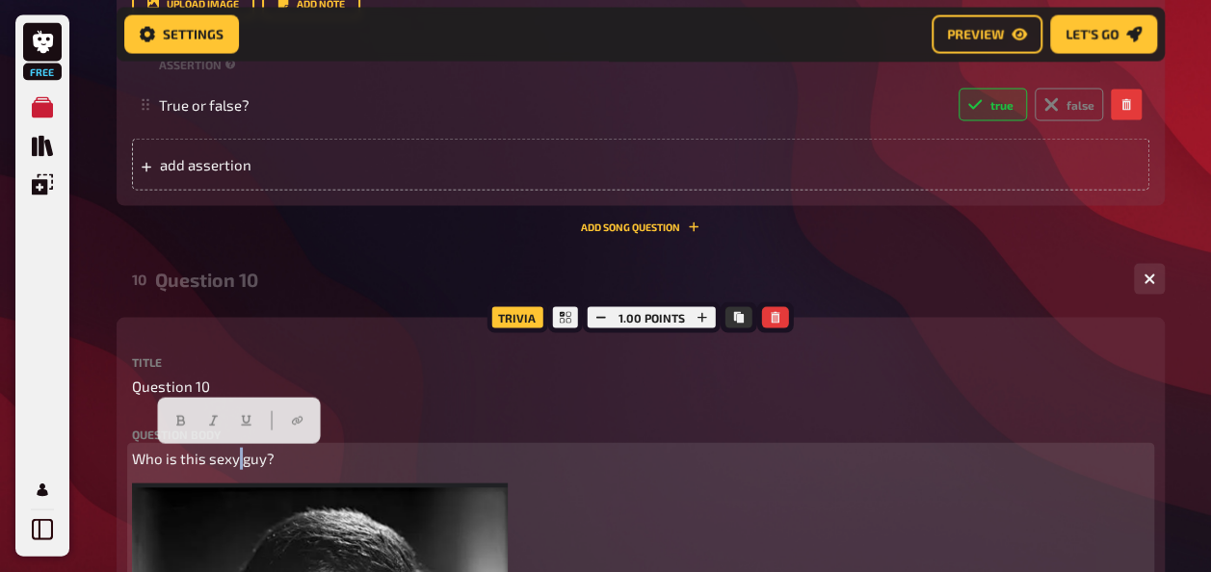
click at [236, 463] on span "Who is this sexy guy?" at bounding box center [203, 458] width 143 height 17
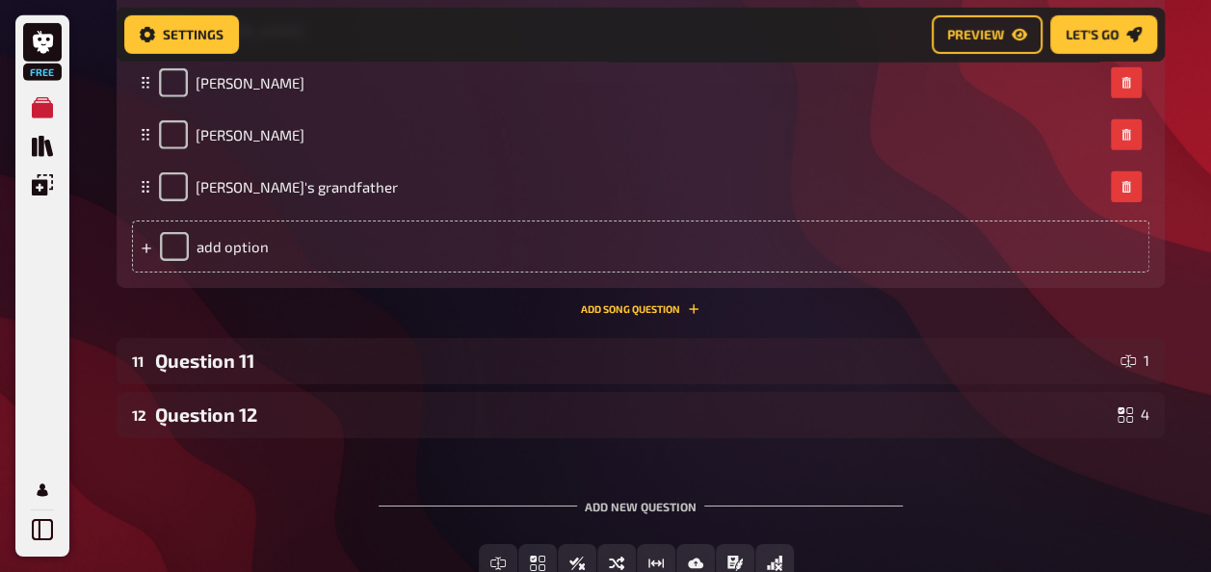
scroll to position [6652, 0]
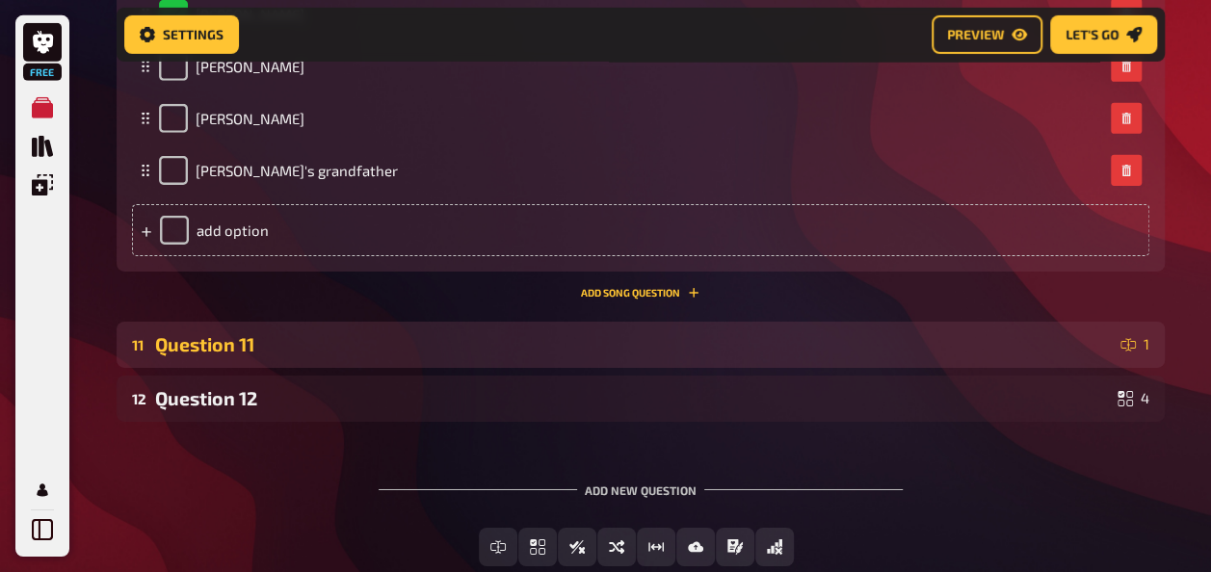
click at [428, 337] on div "Question 11" at bounding box center [633, 344] width 957 height 22
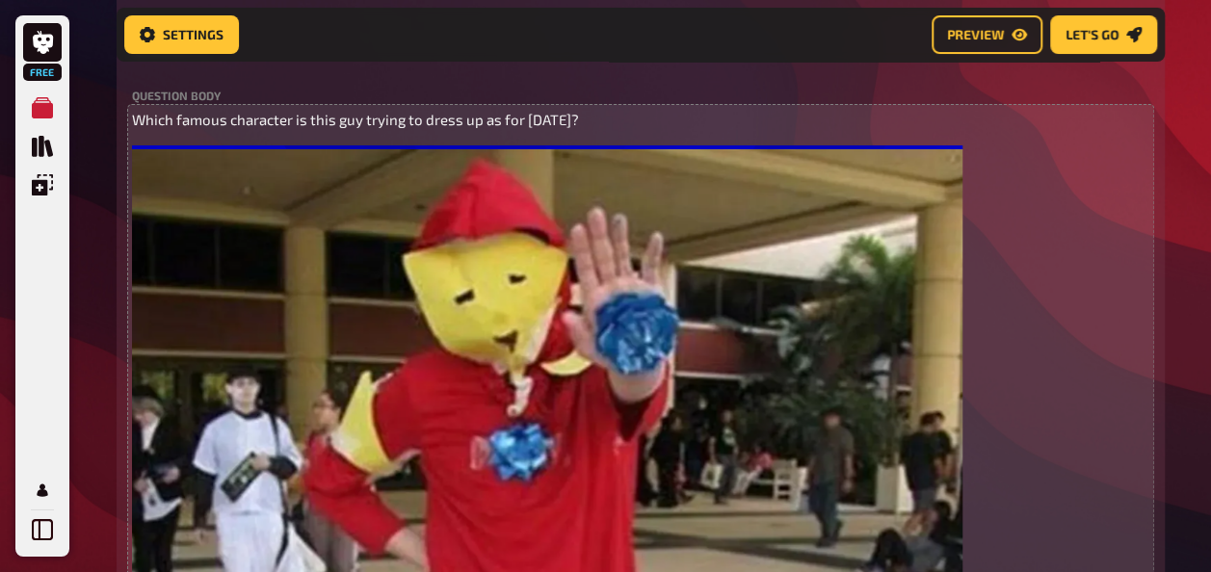
scroll to position [7054, 0]
click at [344, 124] on span "Which famous character is this guy trying to dress up as for [DATE]?" at bounding box center [355, 120] width 447 height 17
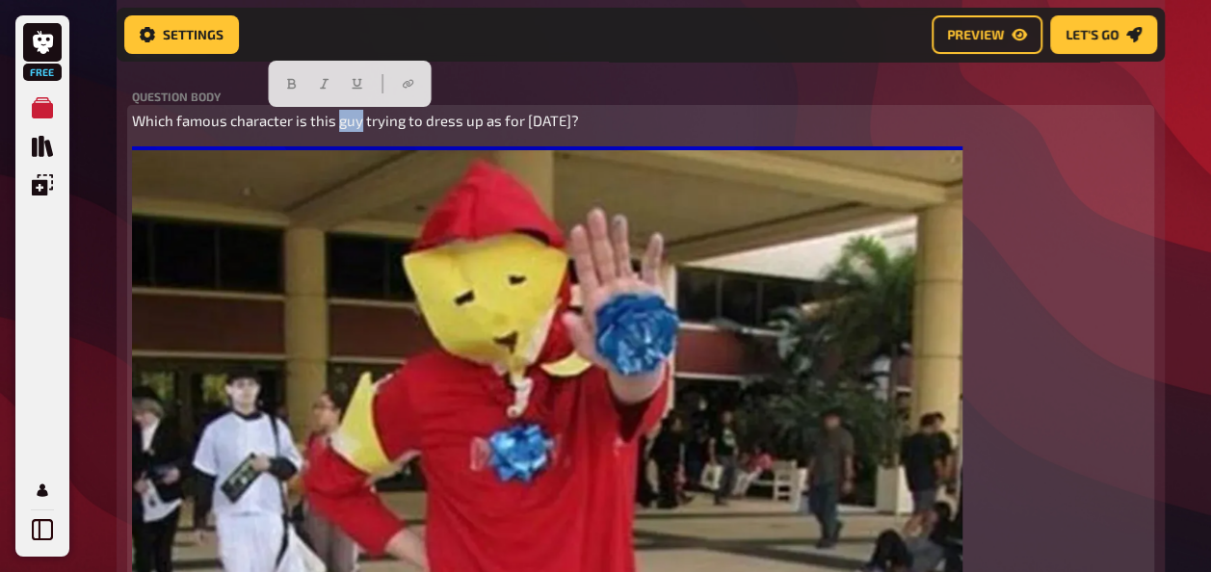
click at [344, 124] on span "Which famous character is this guy trying to dress up as for [DATE]?" at bounding box center [355, 120] width 447 height 17
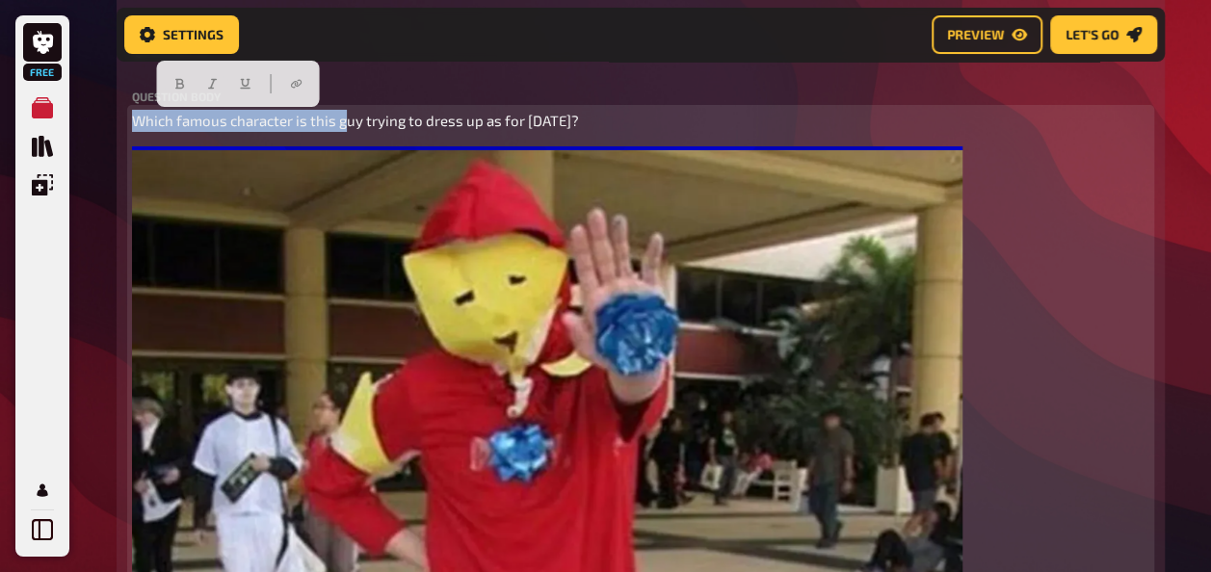
click at [344, 124] on span "Which famous character is this guy trying to dress up as for [DATE]?" at bounding box center [355, 120] width 447 height 17
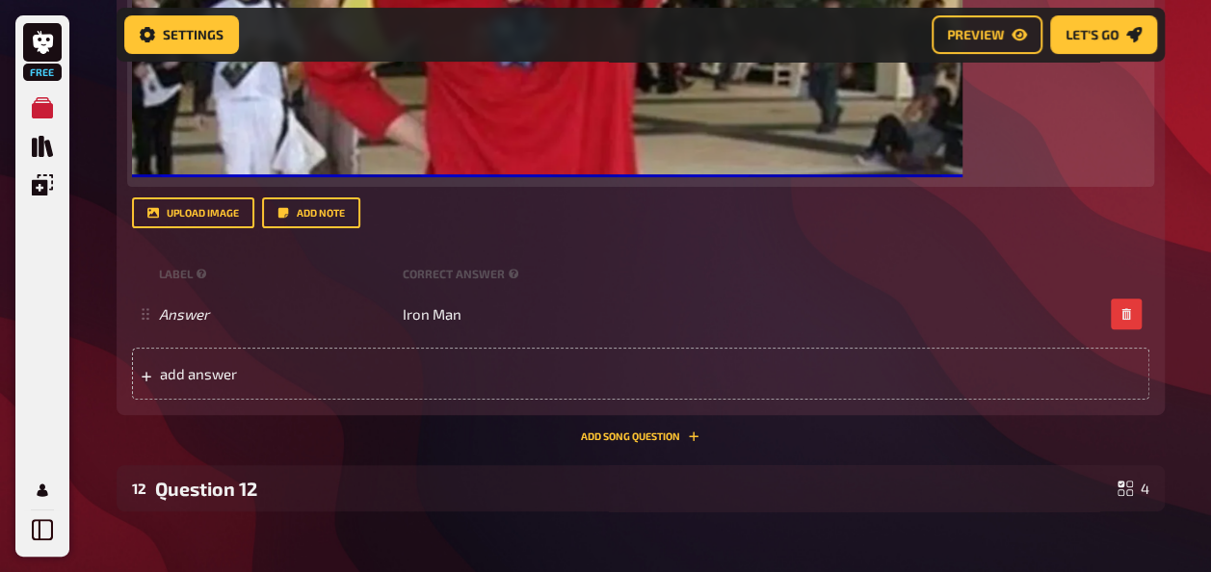
scroll to position [7678, 0]
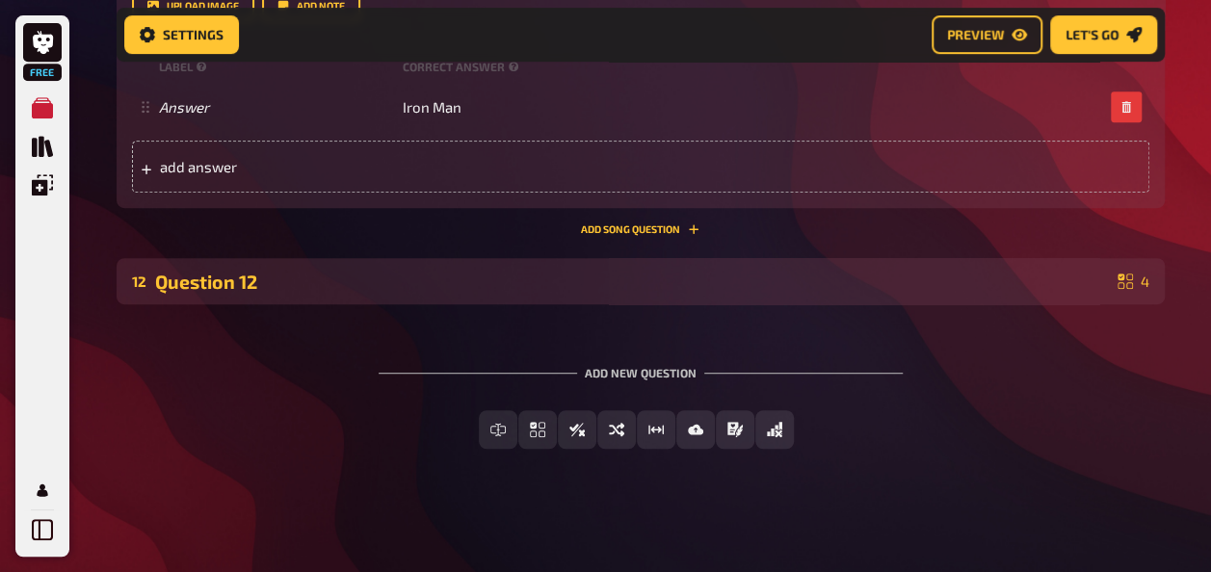
click at [417, 290] on div "Question 12" at bounding box center [632, 282] width 954 height 22
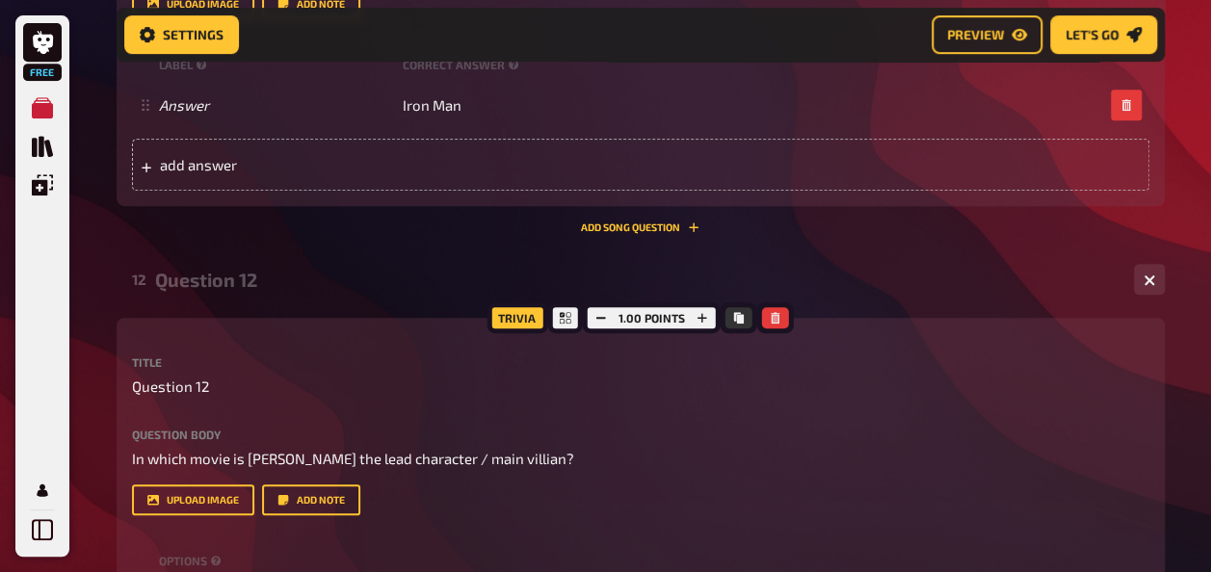
scroll to position [7763, 0]
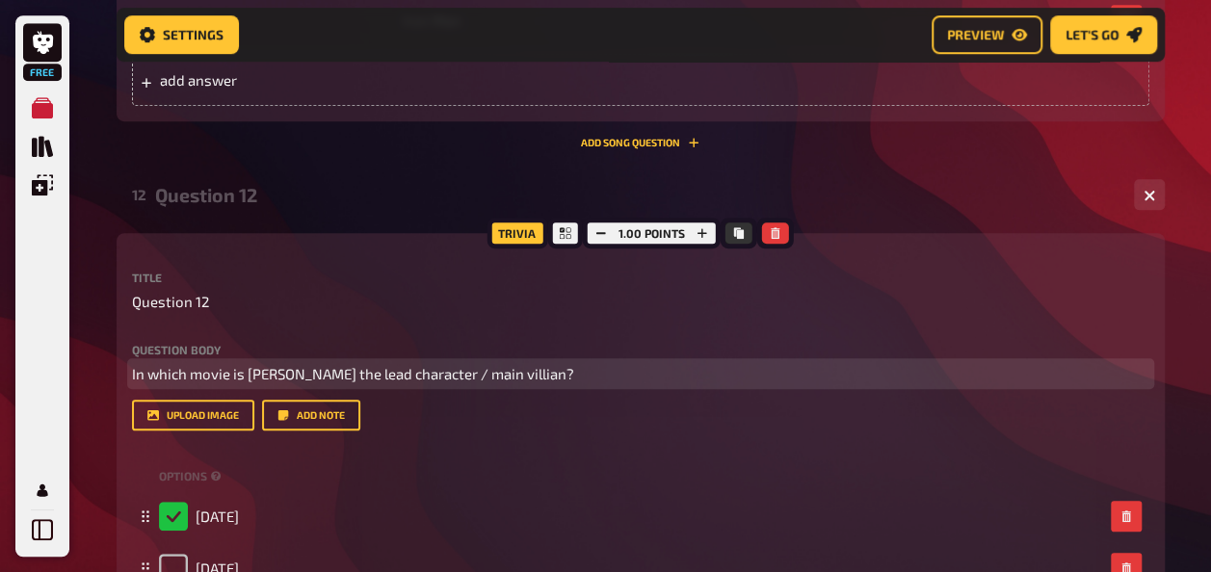
click at [310, 378] on span "In which movie is [PERSON_NAME] the lead character / main villian?" at bounding box center [353, 373] width 442 height 17
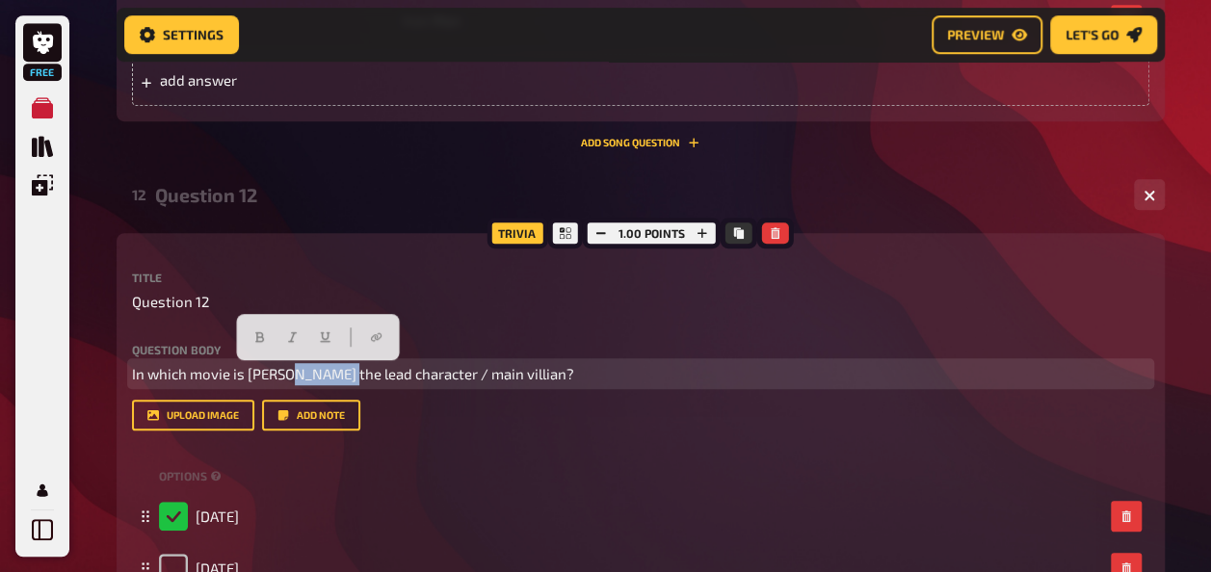
click at [310, 378] on span "In which movie is [PERSON_NAME] the lead character / main villian?" at bounding box center [353, 373] width 442 height 17
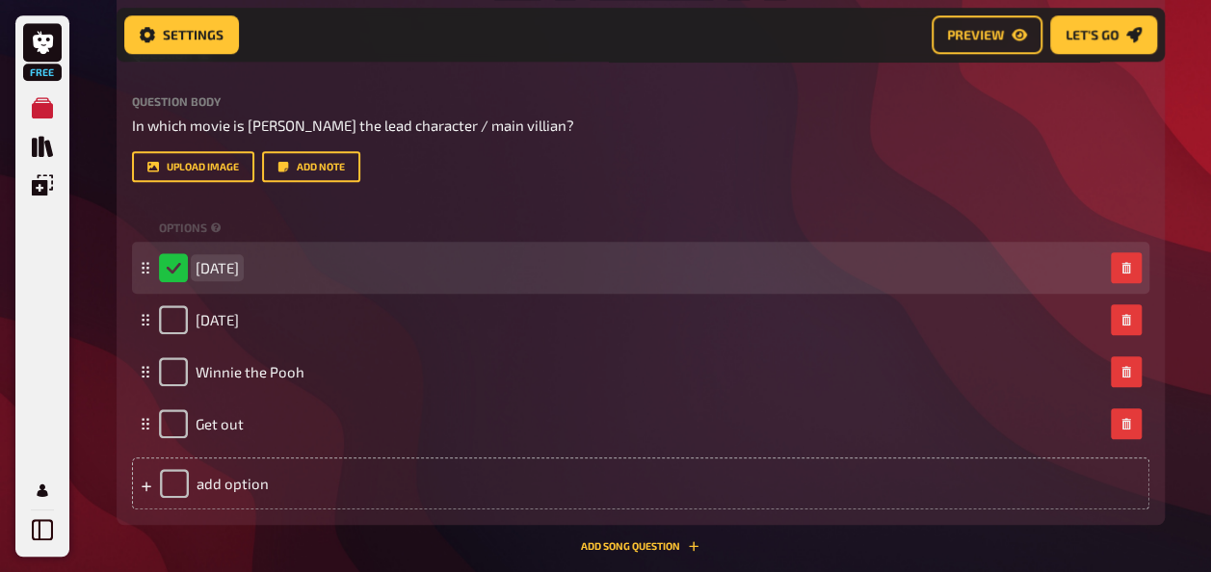
click at [239, 272] on span "[DATE]" at bounding box center [216, 267] width 43 height 17
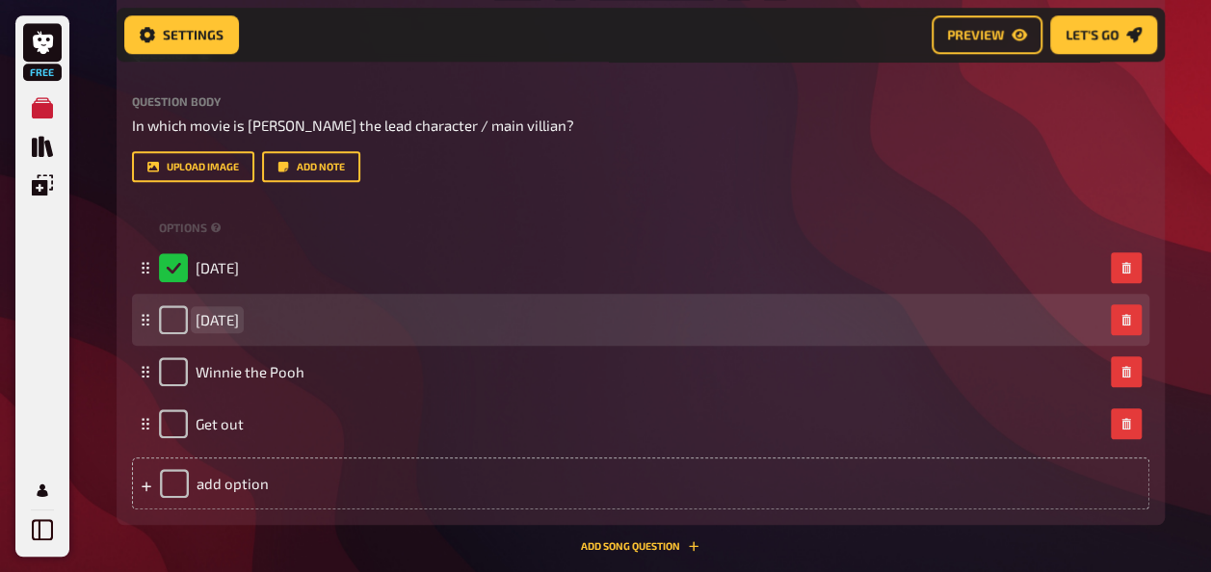
click at [231, 326] on span "[DATE]" at bounding box center [216, 319] width 43 height 17
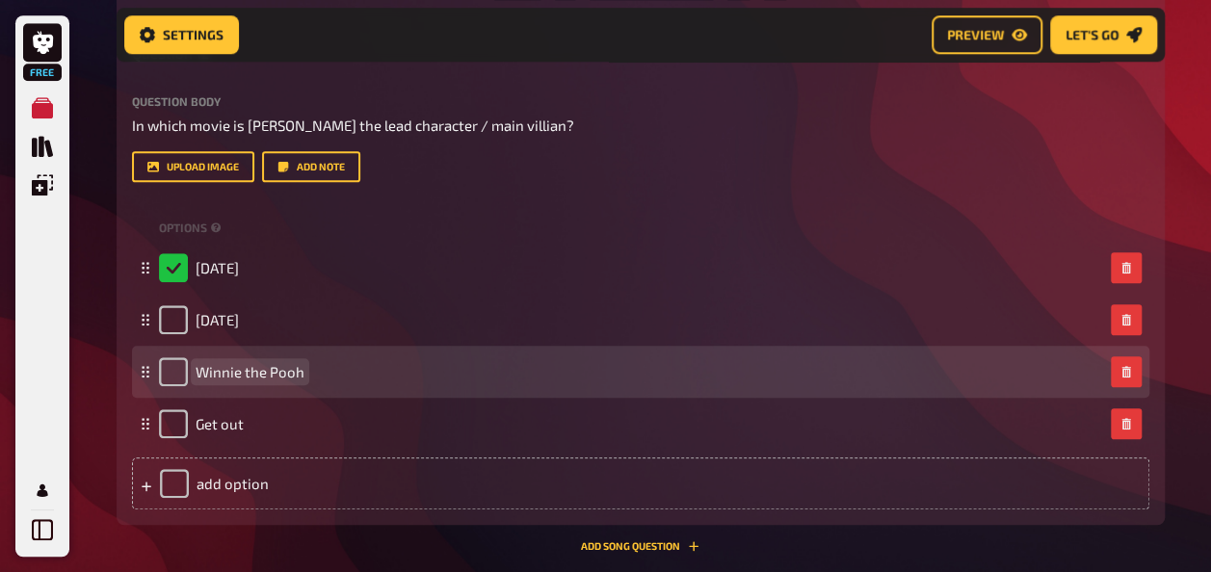
click at [243, 368] on span "Winnie the Pooh" at bounding box center [249, 371] width 109 height 17
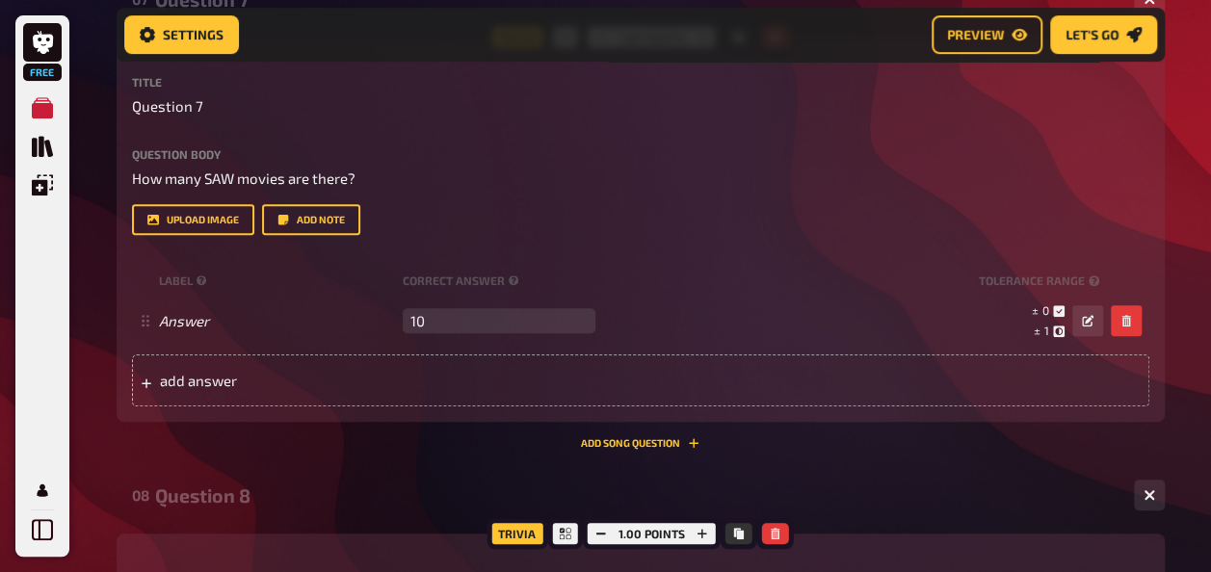
scroll to position [3771, 0]
